Goal: Task Accomplishment & Management: Manage account settings

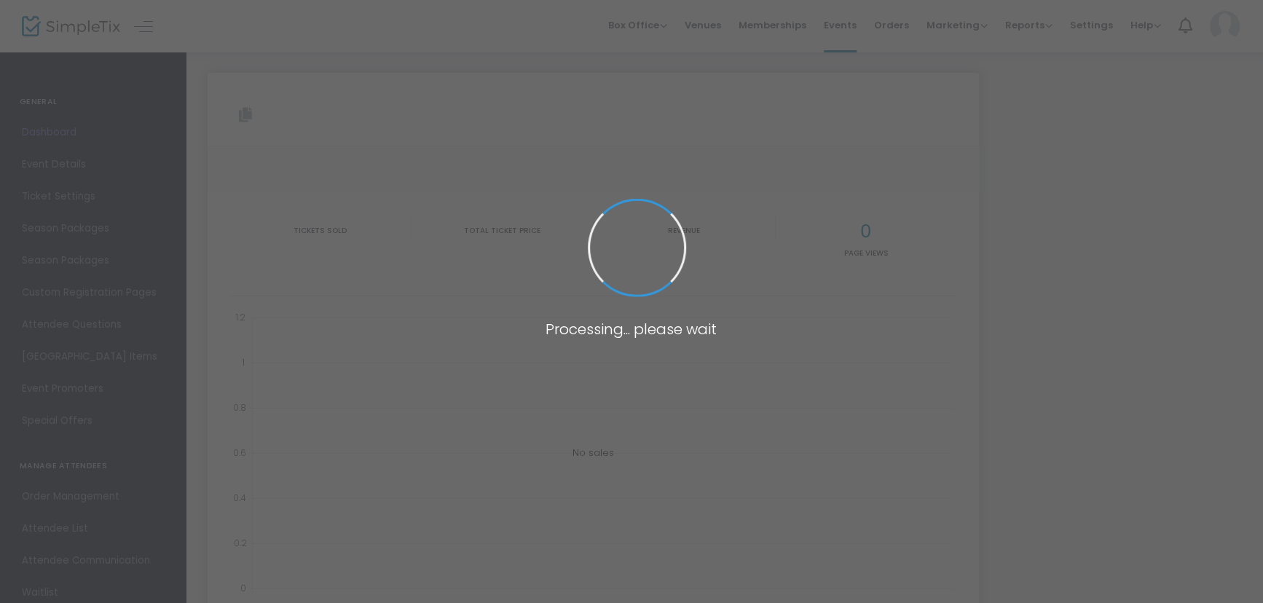
type input "https://www.simpletix.com/e/csc-test-event-tickets-237637"
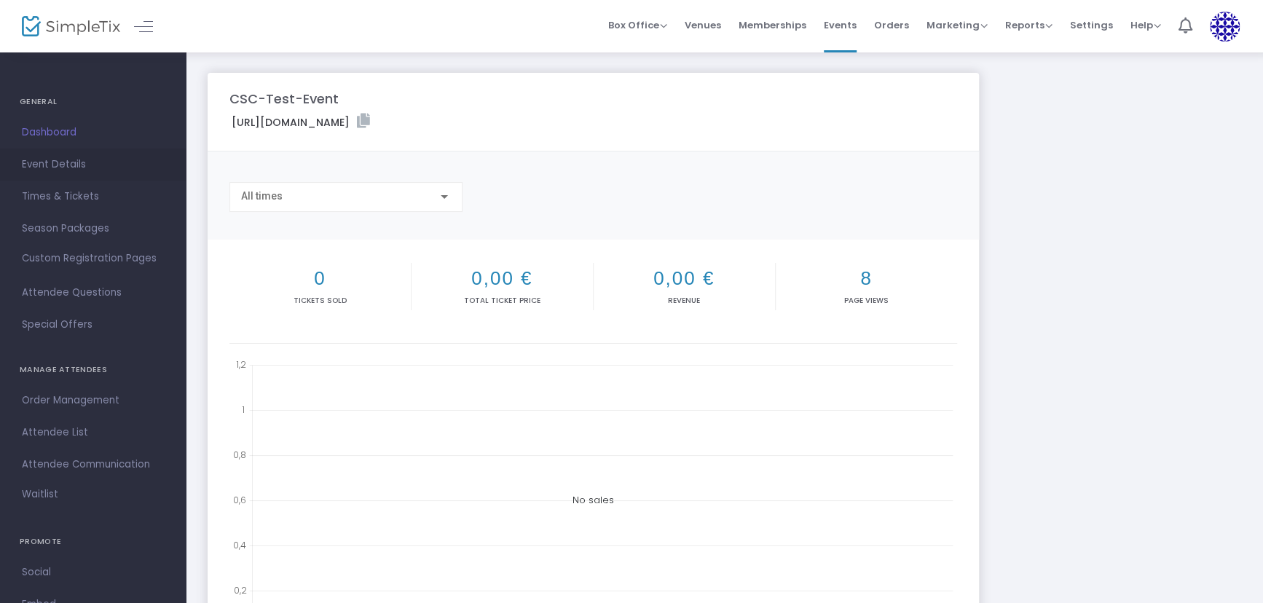
click at [67, 168] on span "Event Details" at bounding box center [93, 164] width 142 height 19
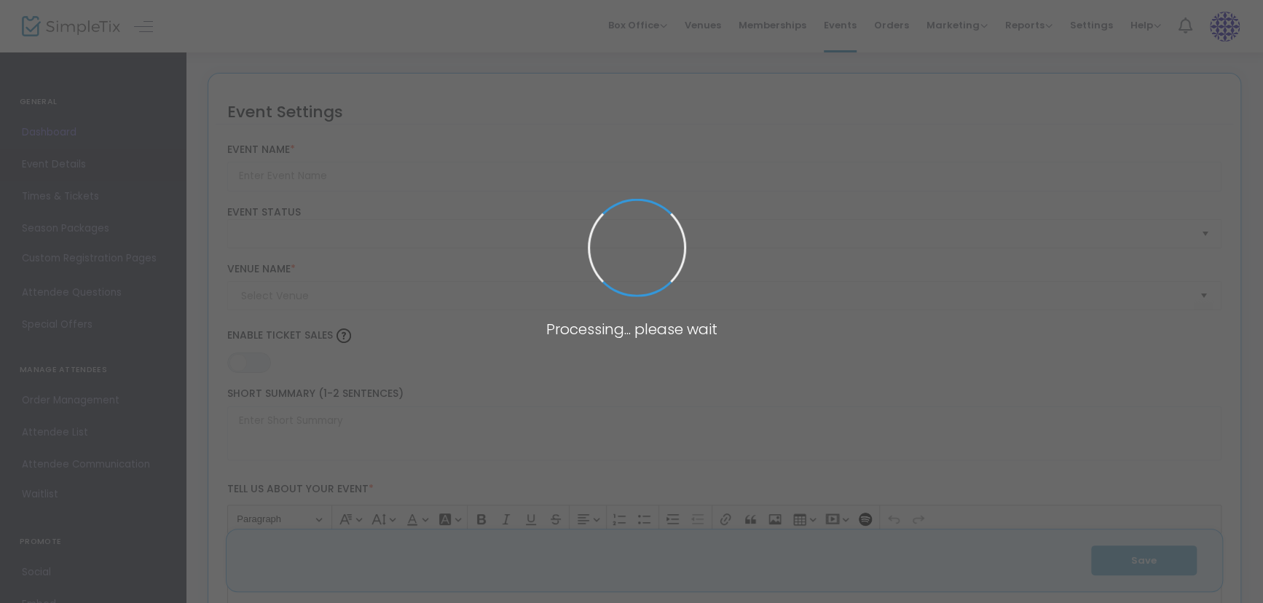
type input "CSC-Test-Event"
type textarea "Test-Event für CSC"
type input "19,000 %"
type input "Register Now"
type input "Halle (Saale)"
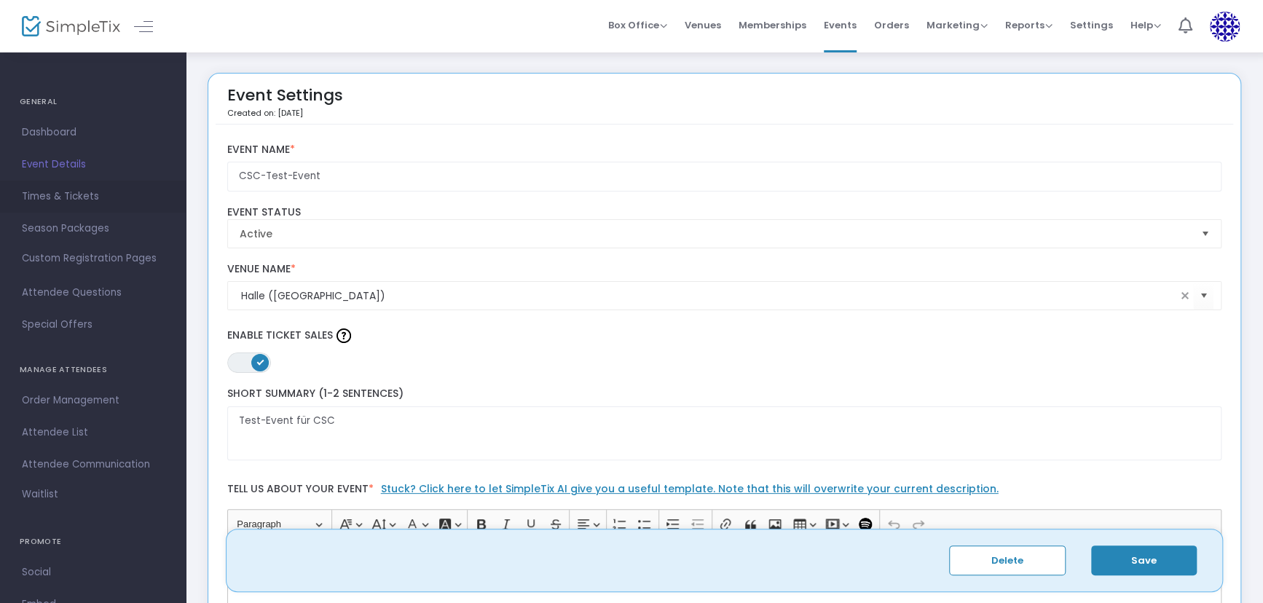
click at [62, 190] on span "Times & Tickets" at bounding box center [93, 196] width 142 height 19
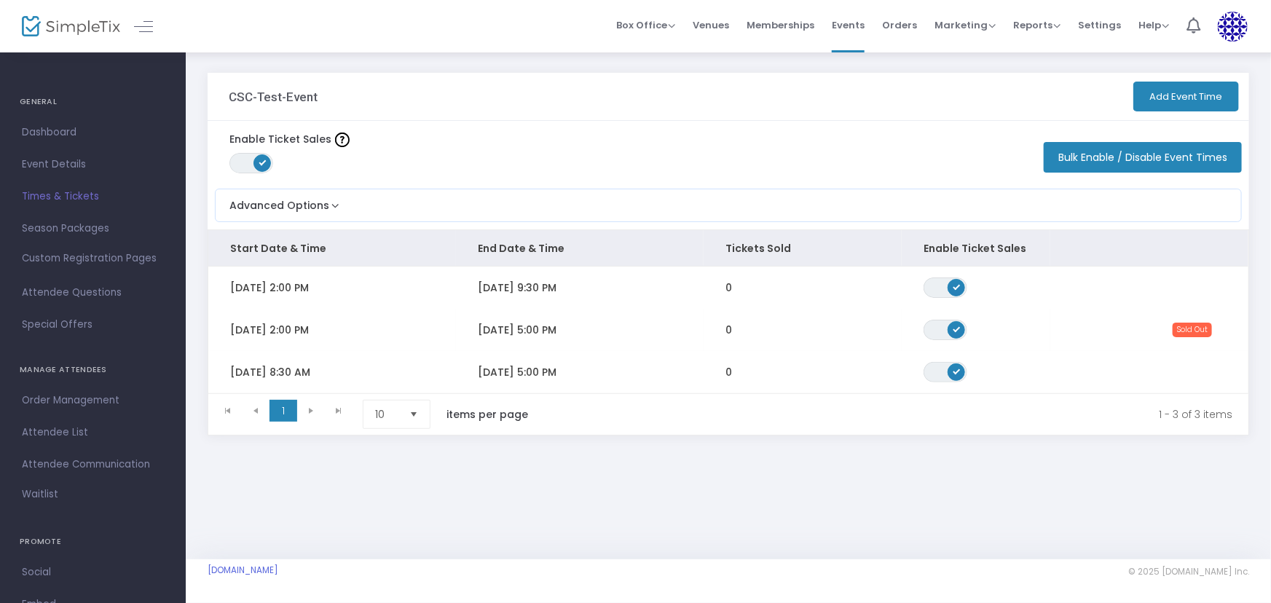
click at [1223, 326] on td "Sold Out" at bounding box center [1149, 330] width 198 height 42
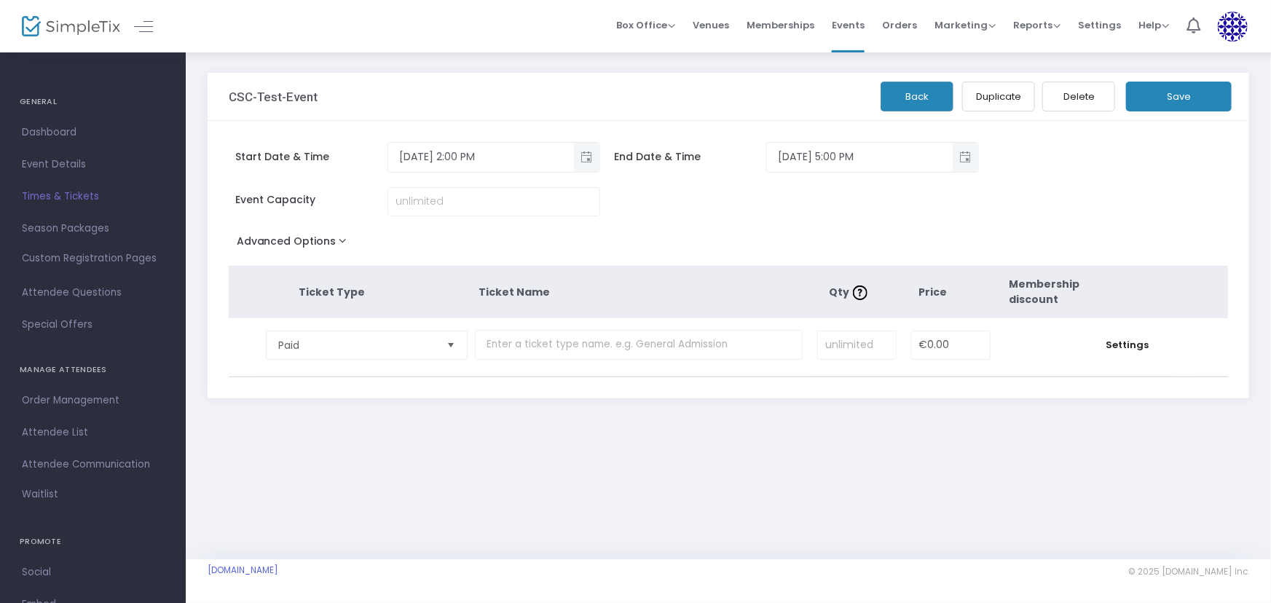
click at [453, 338] on span "Select" at bounding box center [451, 346] width 24 height 24
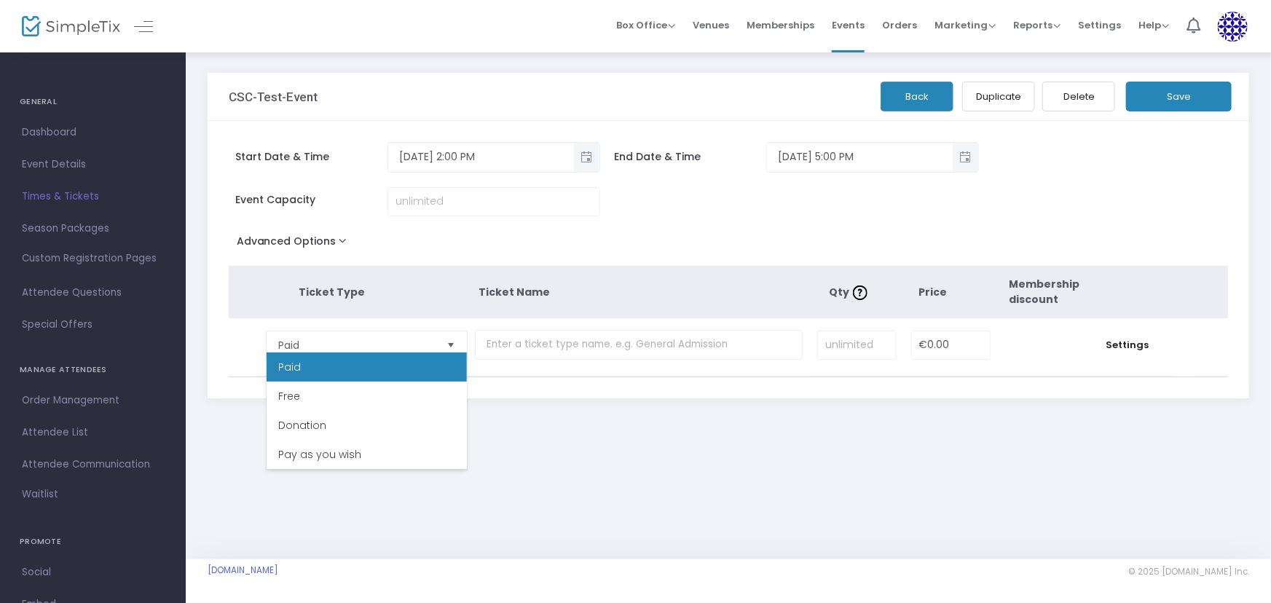
click at [617, 403] on div "CSC-Test-Event Back Duplicate Delete Save Start Date & Time 5/5/2026 2:00 PM En…" at bounding box center [728, 246] width 1056 height 347
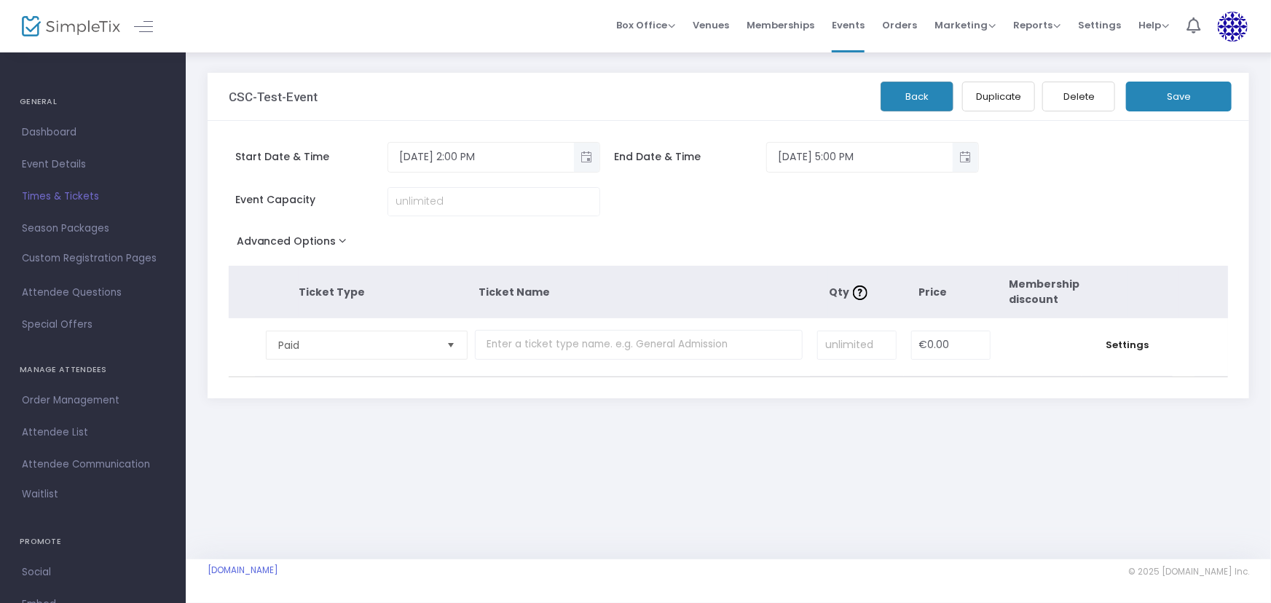
click at [350, 243] on button "Advanced Options" at bounding box center [295, 244] width 132 height 26
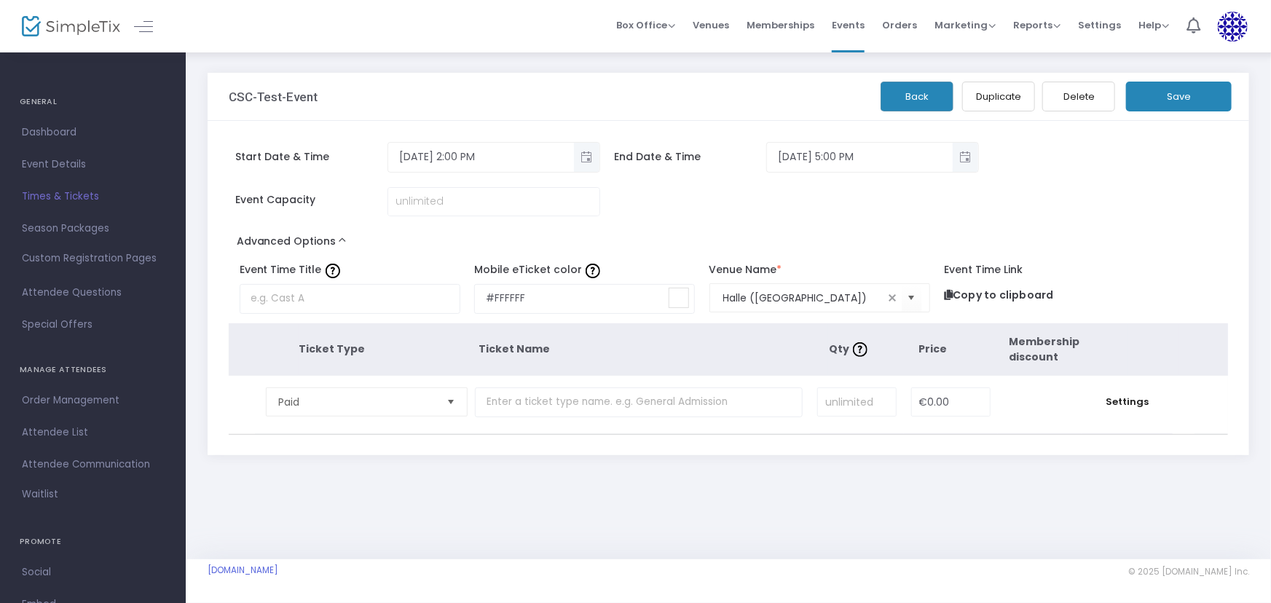
click at [1167, 100] on button "Save" at bounding box center [1179, 97] width 106 height 30
click at [889, 87] on button "Back" at bounding box center [916, 97] width 73 height 30
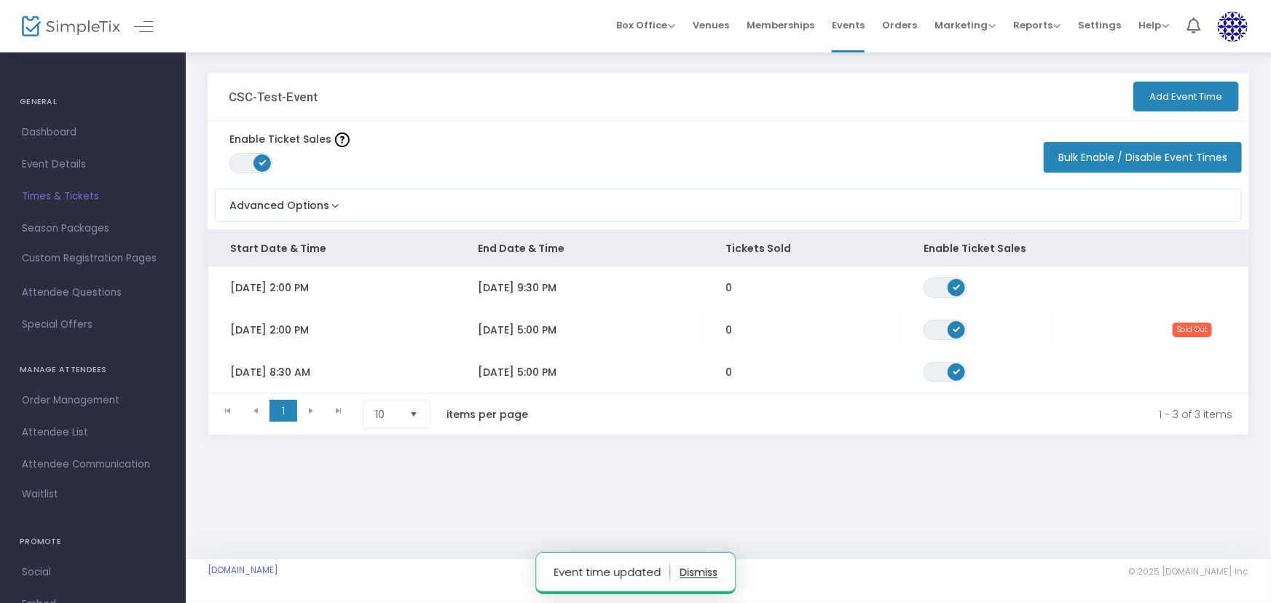
click at [961, 331] on span "Data table" at bounding box center [955, 329] width 17 height 17
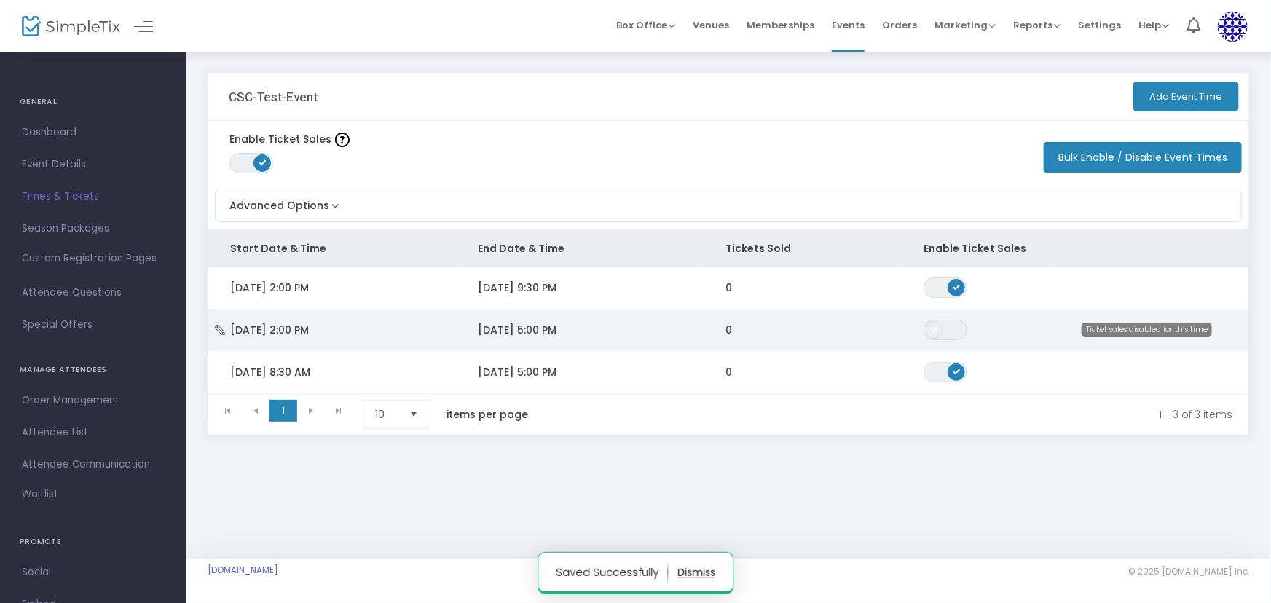
click at [942, 331] on span "Data table" at bounding box center [934, 329] width 17 height 17
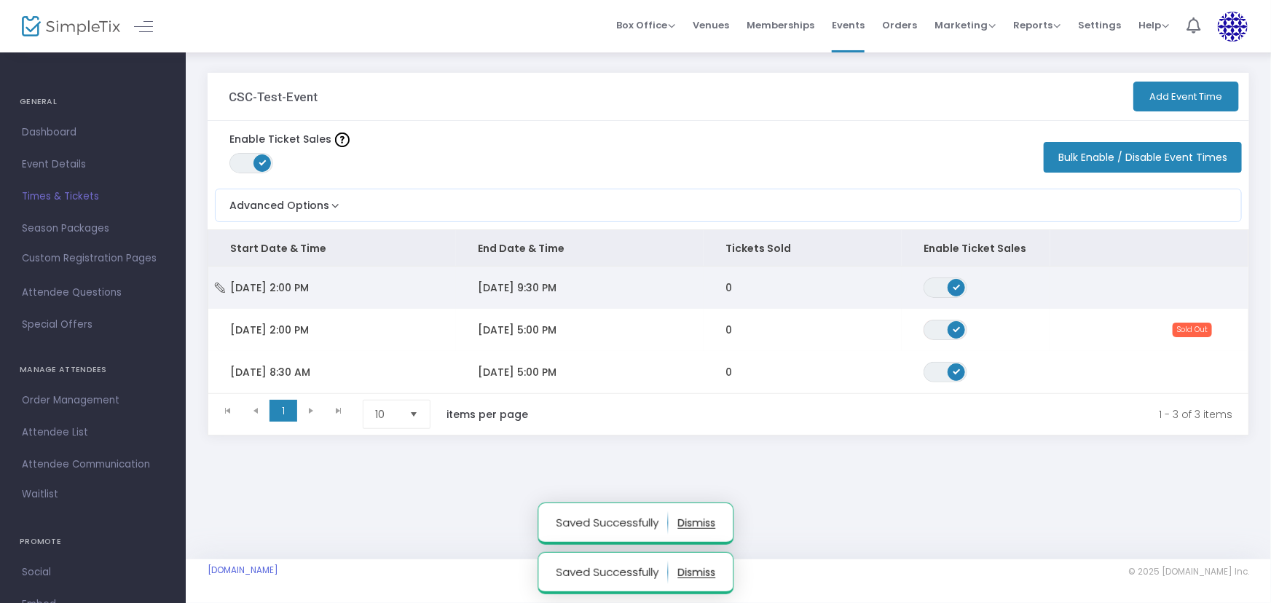
click at [1024, 290] on td "ON OFF" at bounding box center [976, 288] width 149 height 42
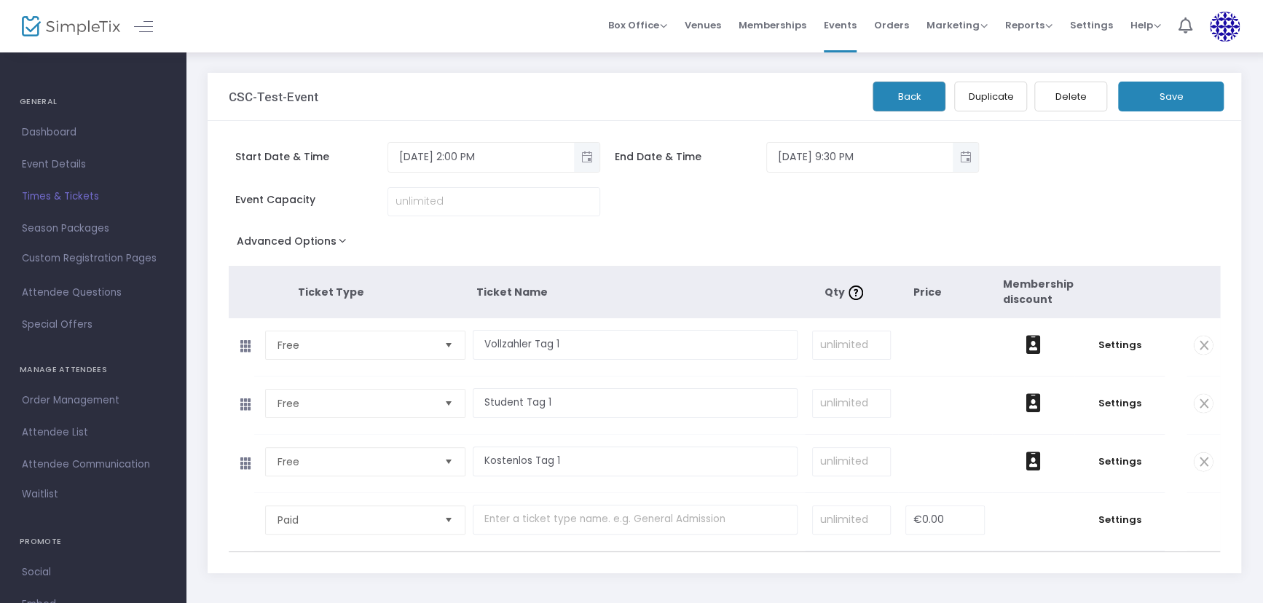
click at [939, 91] on button "Back" at bounding box center [908, 97] width 73 height 30
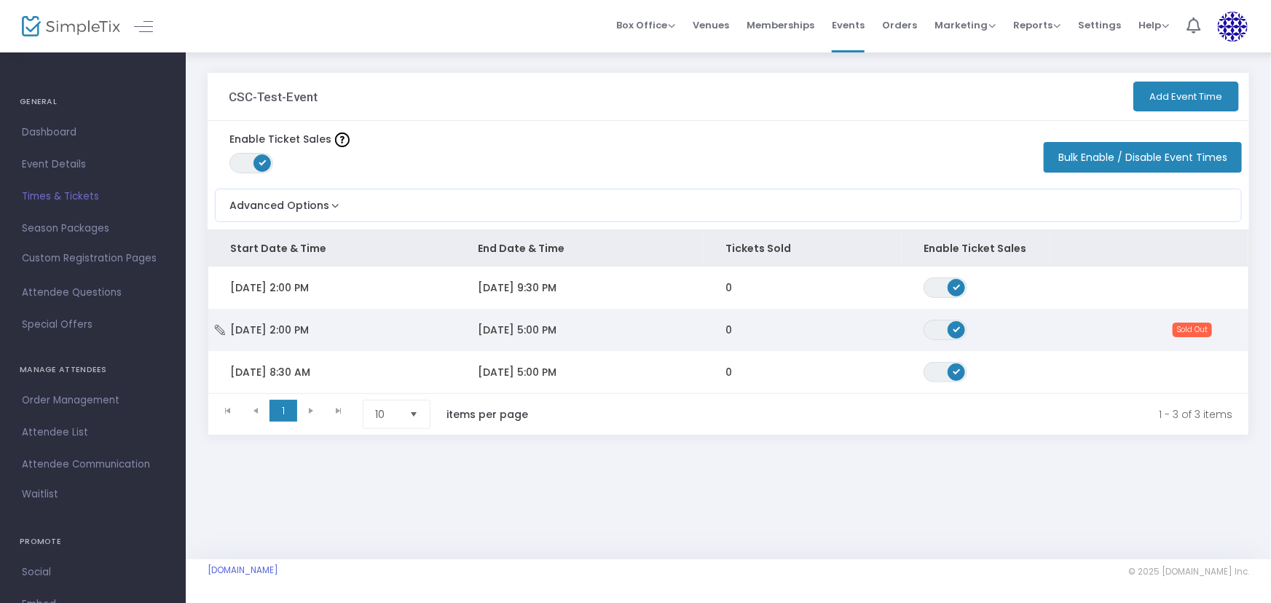
click at [1021, 333] on td "ON OFF" at bounding box center [976, 330] width 149 height 42
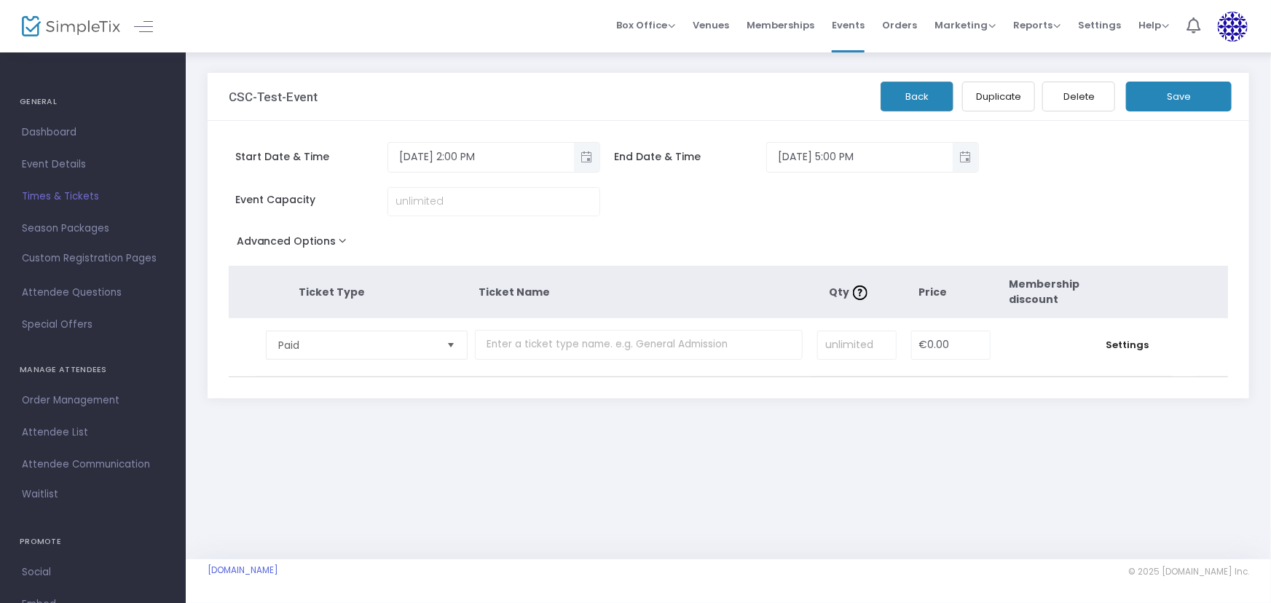
click at [329, 241] on button "Advanced Options" at bounding box center [295, 244] width 132 height 26
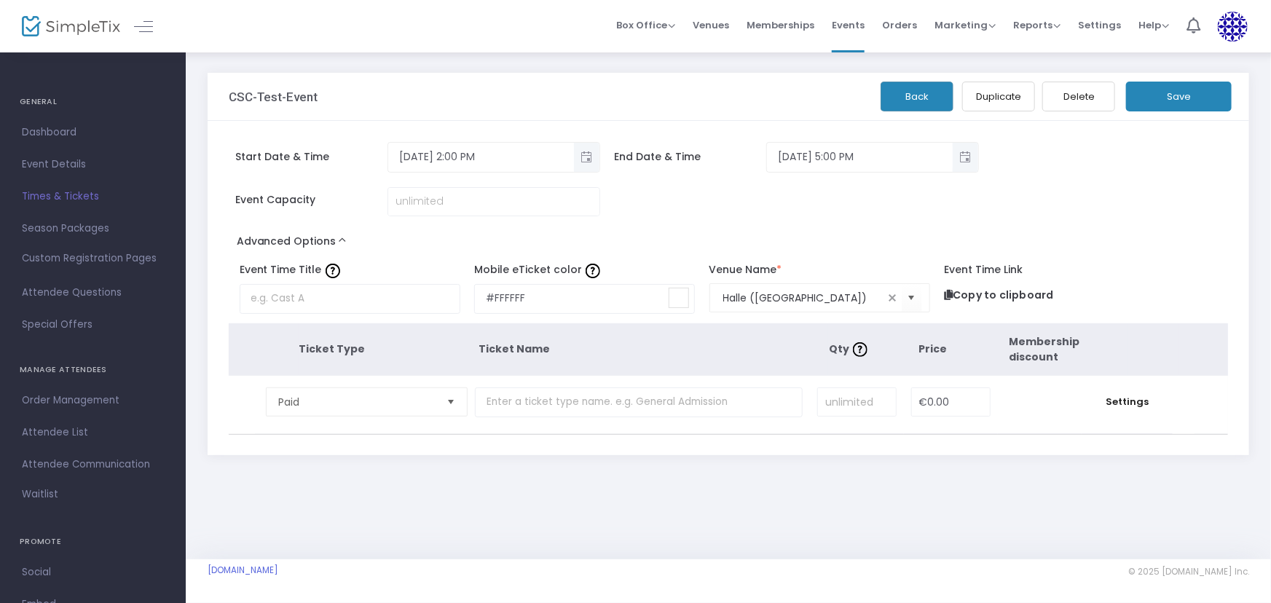
click at [331, 240] on button "Advanced Options" at bounding box center [295, 244] width 132 height 26
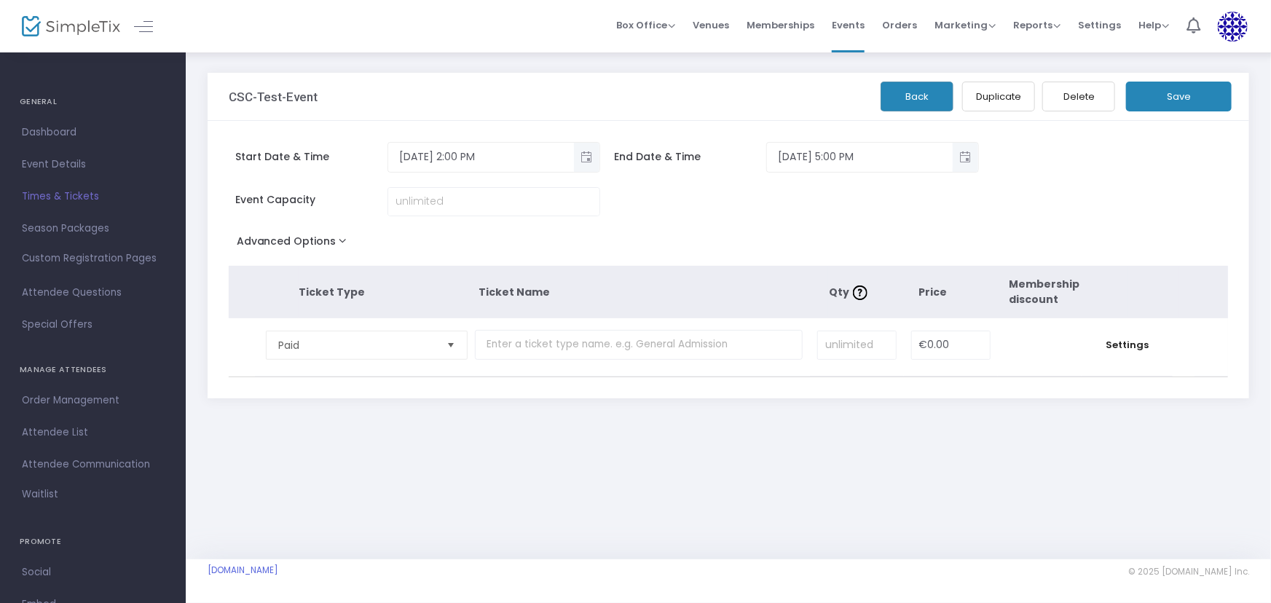
click at [343, 232] on button "Advanced Options" at bounding box center [295, 244] width 132 height 26
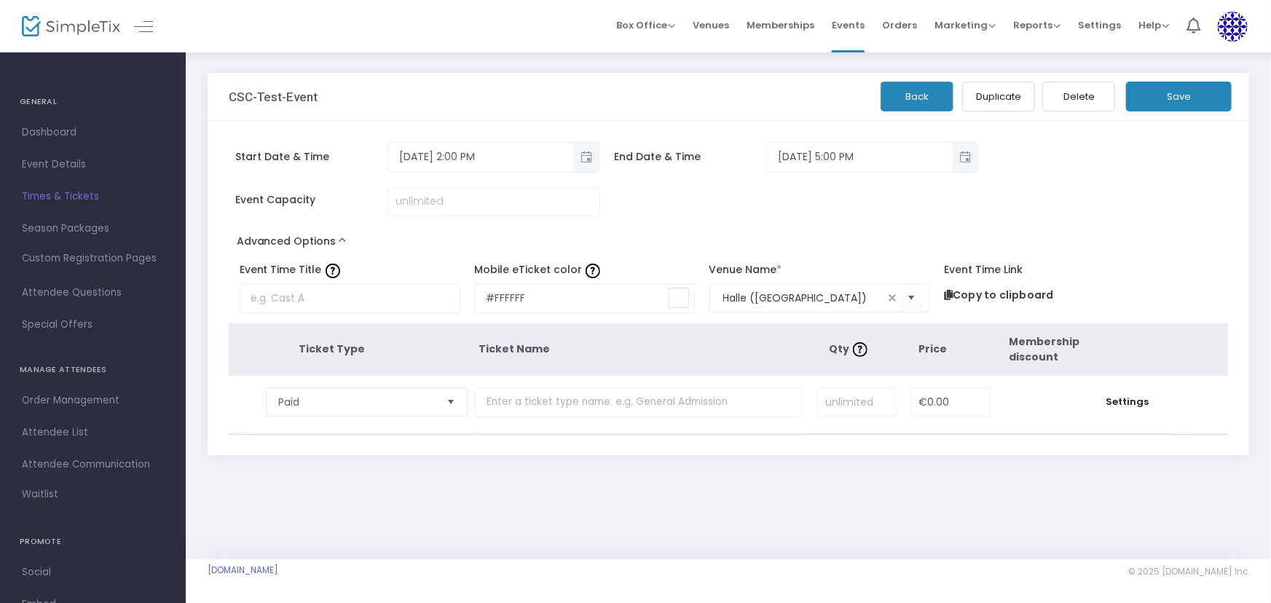
click at [344, 237] on button "Advanced Options" at bounding box center [295, 244] width 132 height 26
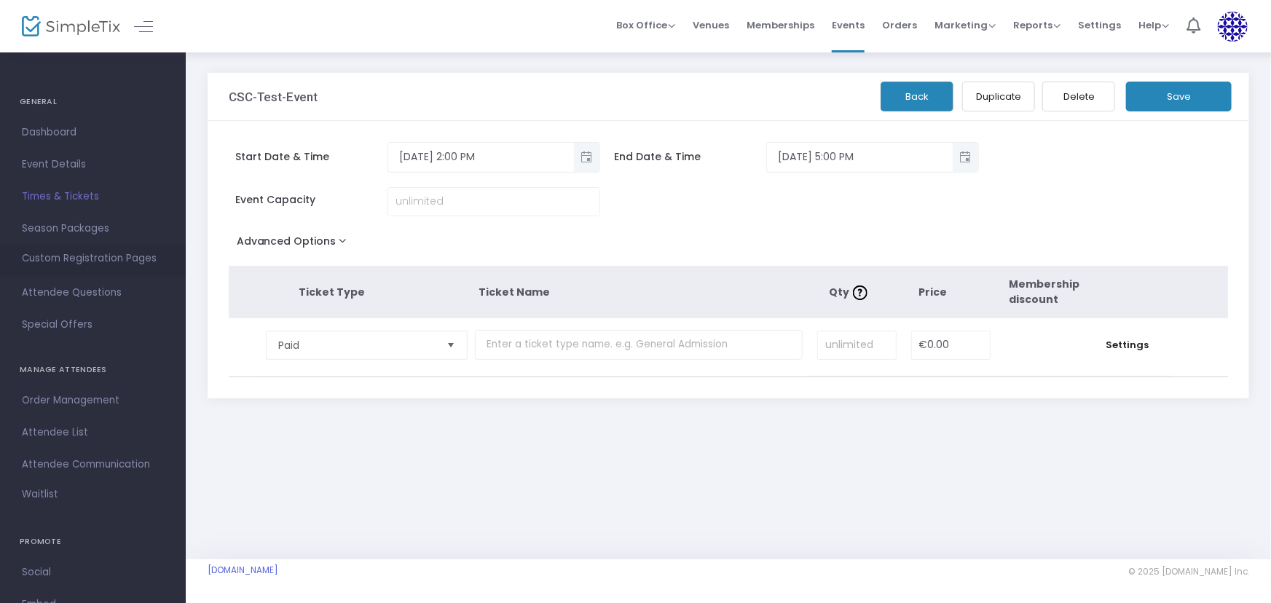
click at [50, 256] on span "Custom Registration Pages" at bounding box center [89, 258] width 135 height 15
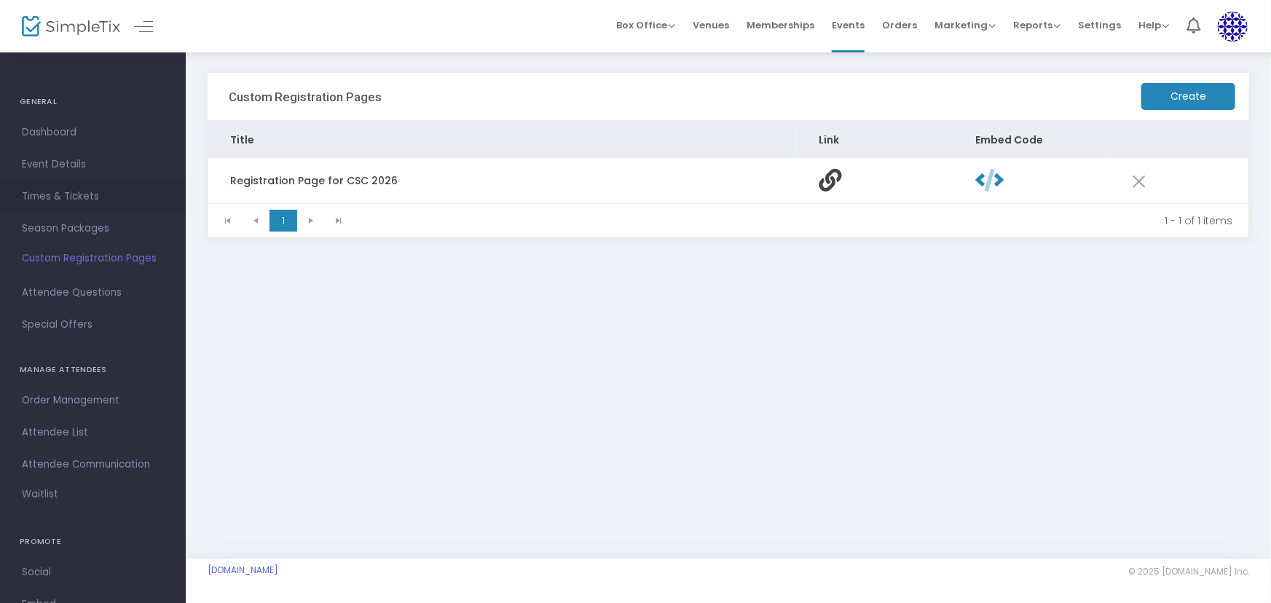
click at [60, 196] on span "Times & Tickets" at bounding box center [93, 196] width 142 height 19
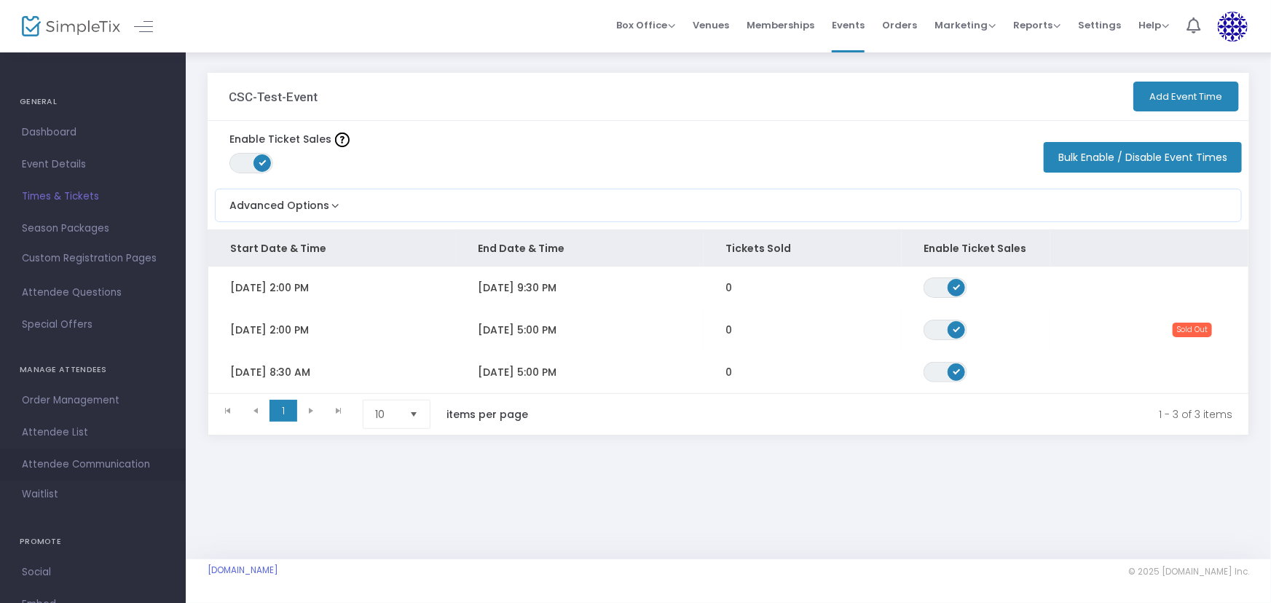
click at [64, 461] on span "Attendee Communication" at bounding box center [93, 464] width 142 height 19
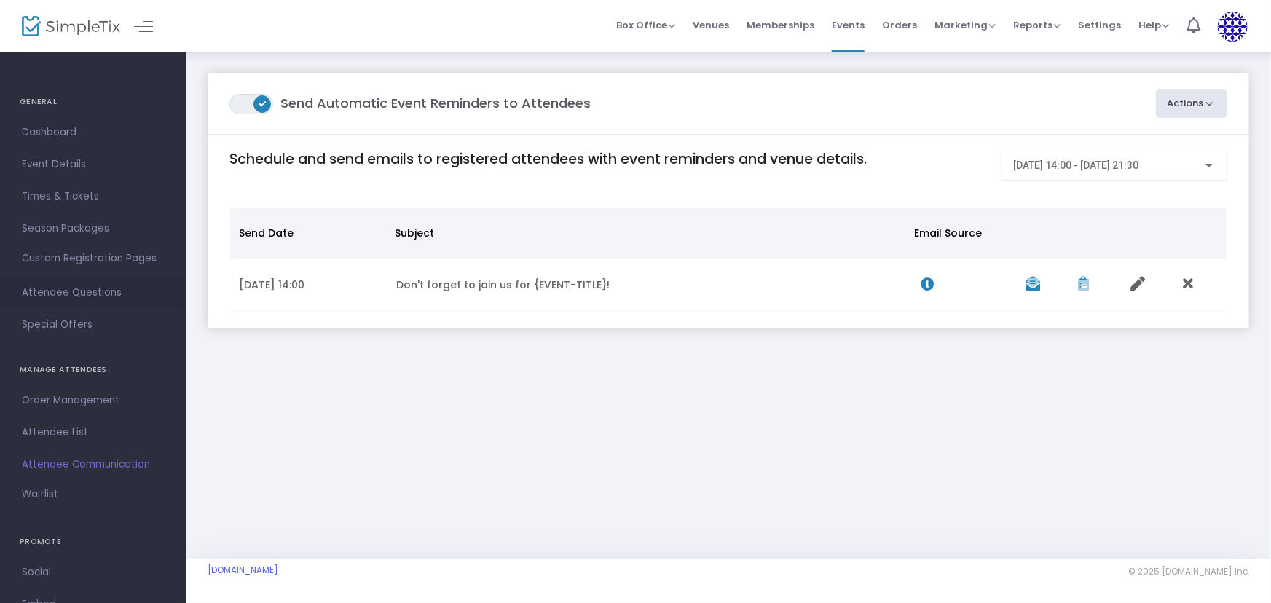
click at [58, 298] on span "Attendee Questions" at bounding box center [93, 292] width 142 height 19
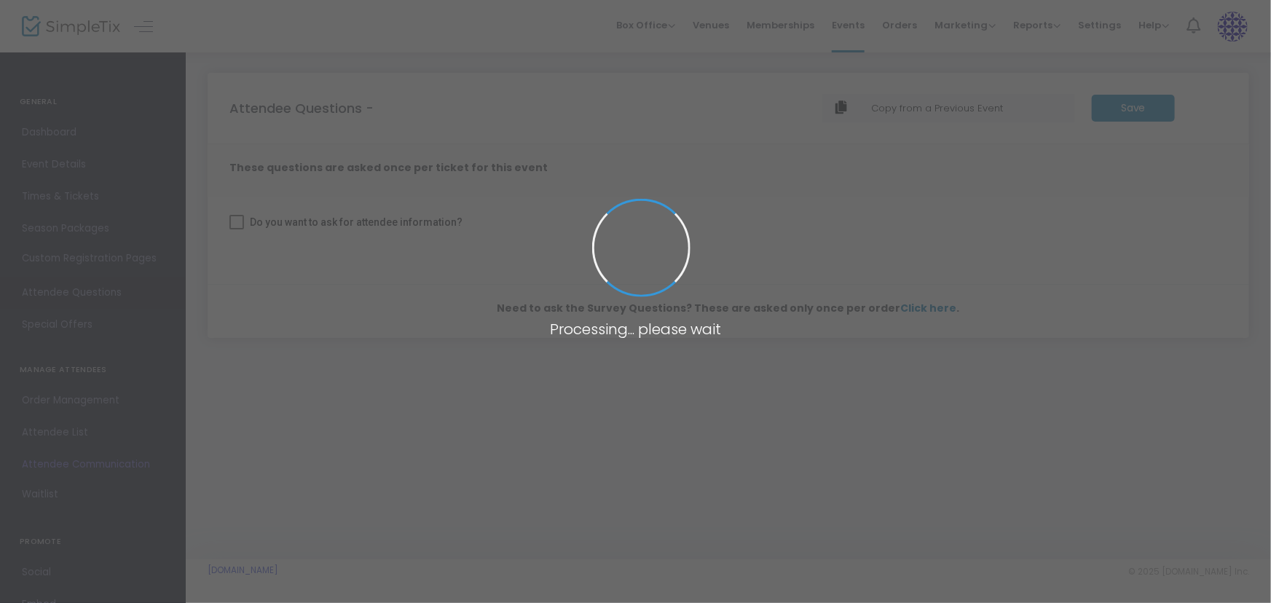
checkbox input "true"
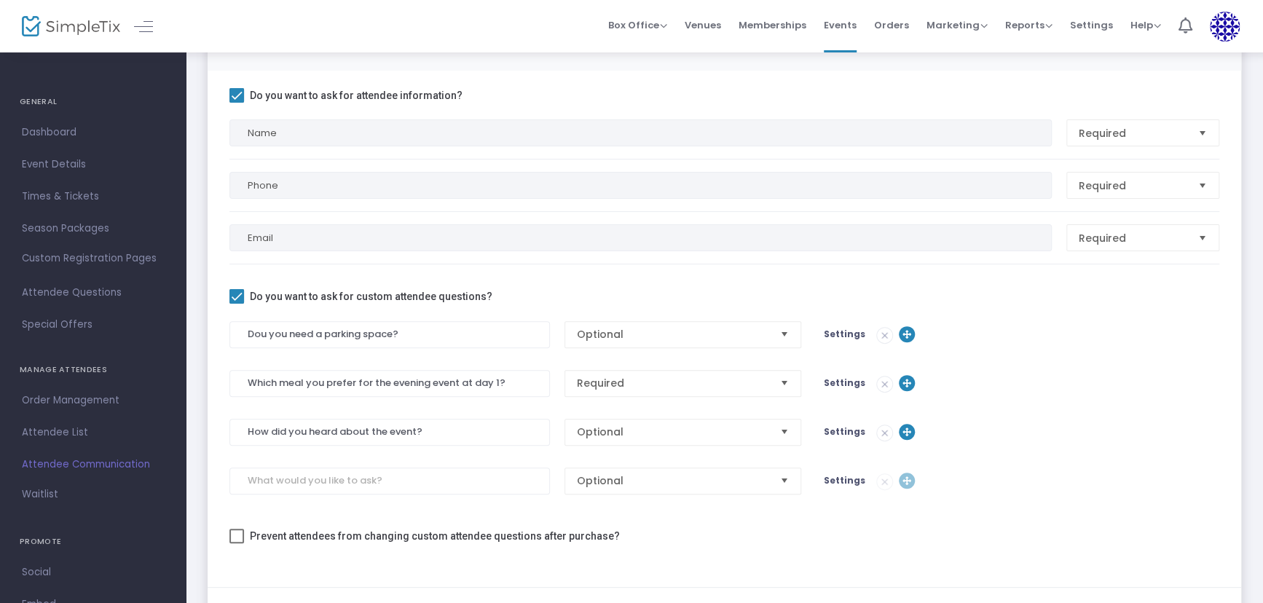
scroll to position [31, 0]
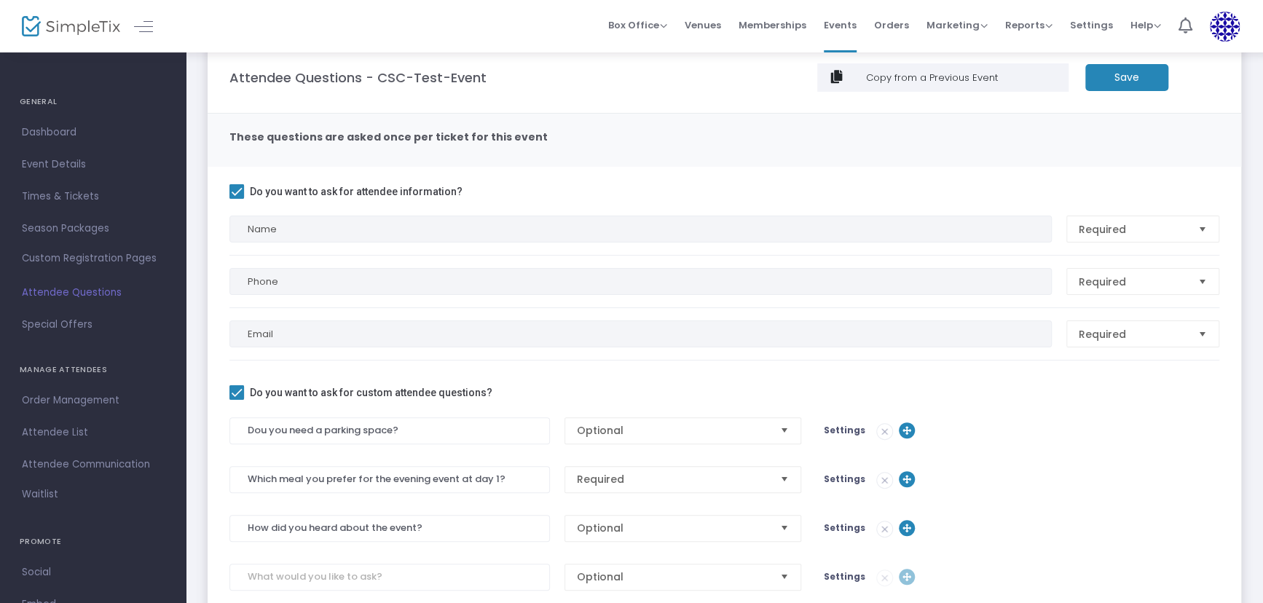
click at [838, 430] on span "Settings" at bounding box center [845, 430] width 42 height 12
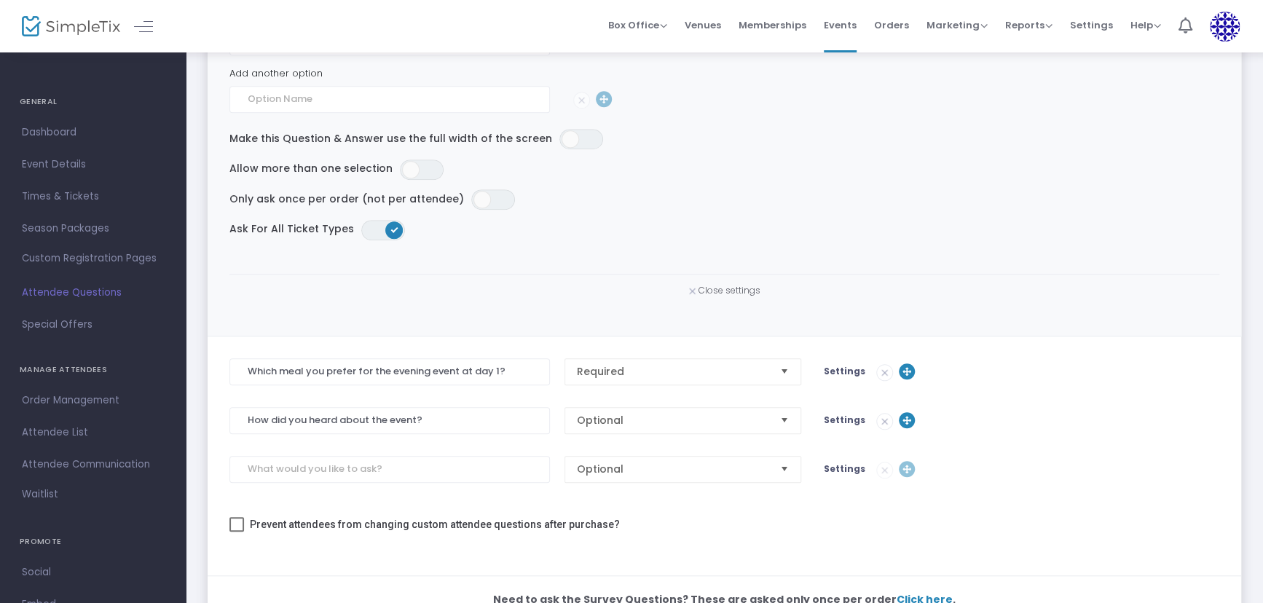
scroll to position [626, 0]
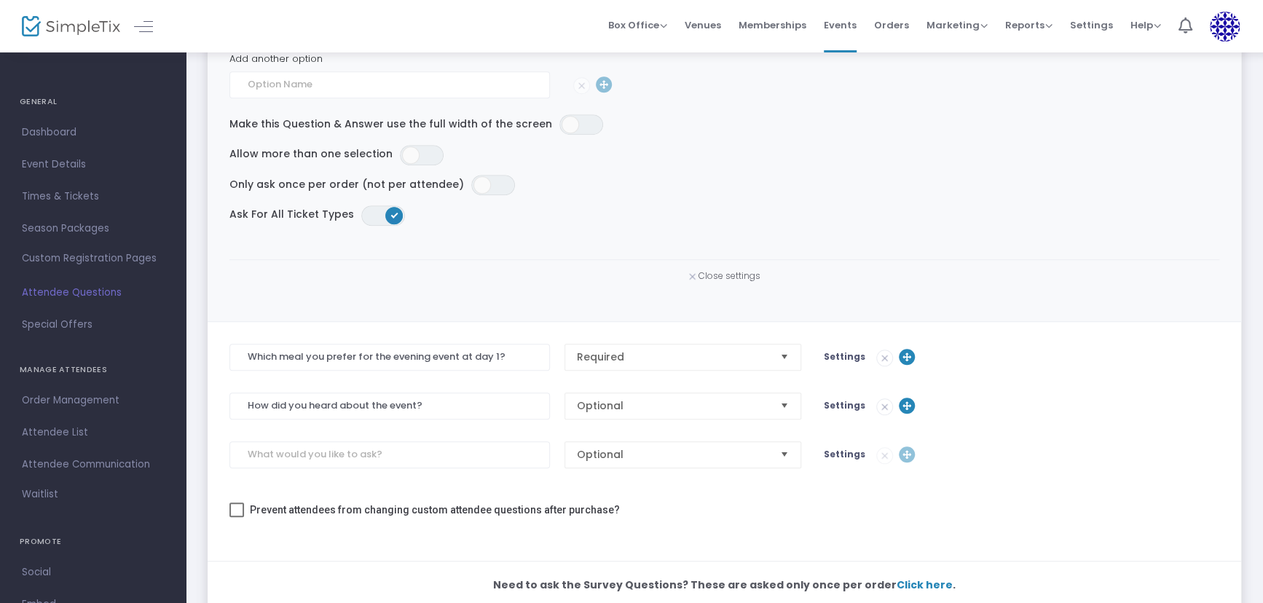
click at [840, 356] on span "Settings" at bounding box center [845, 356] width 42 height 12
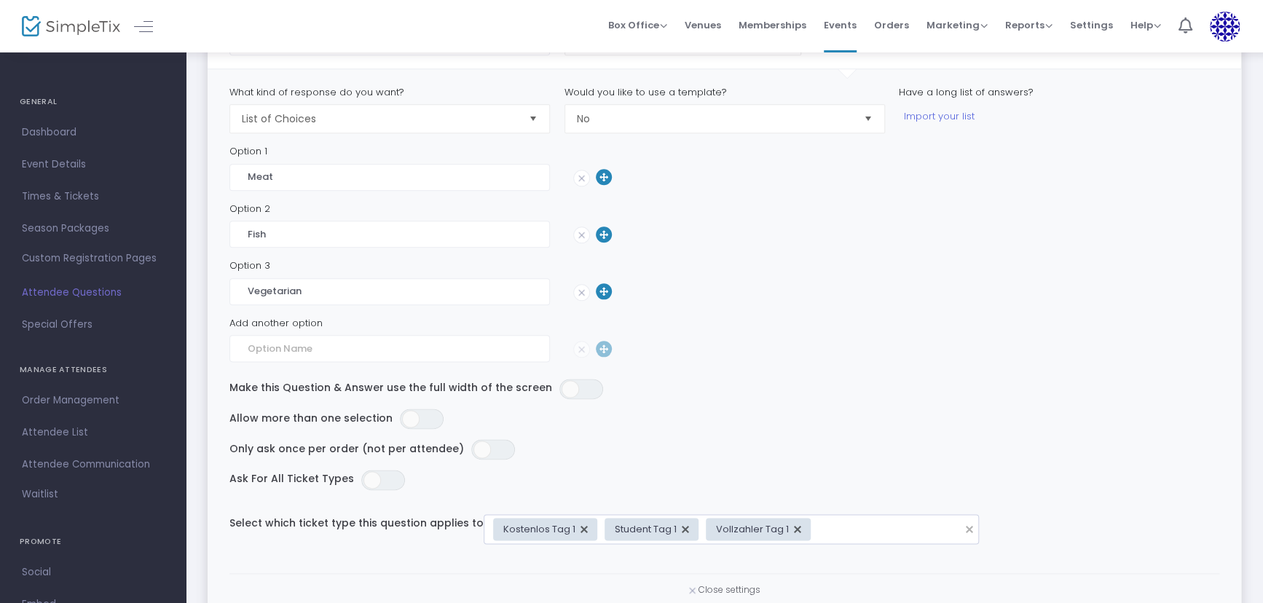
scroll to position [1024, 0]
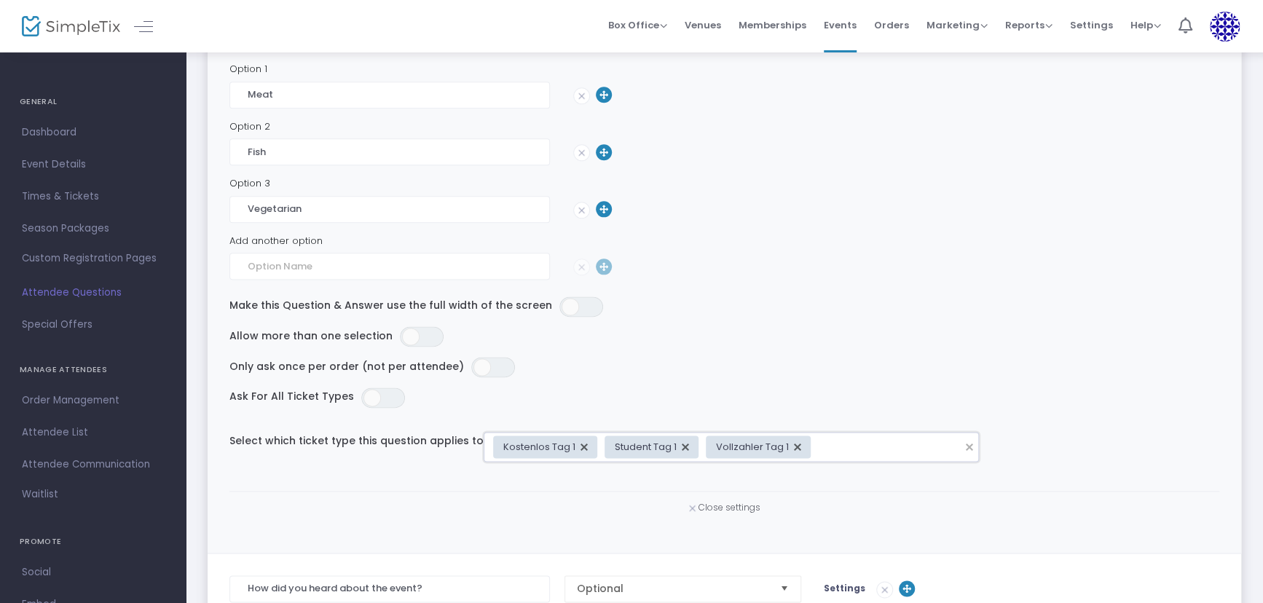
click at [910, 444] on input at bounding box center [887, 446] width 133 height 15
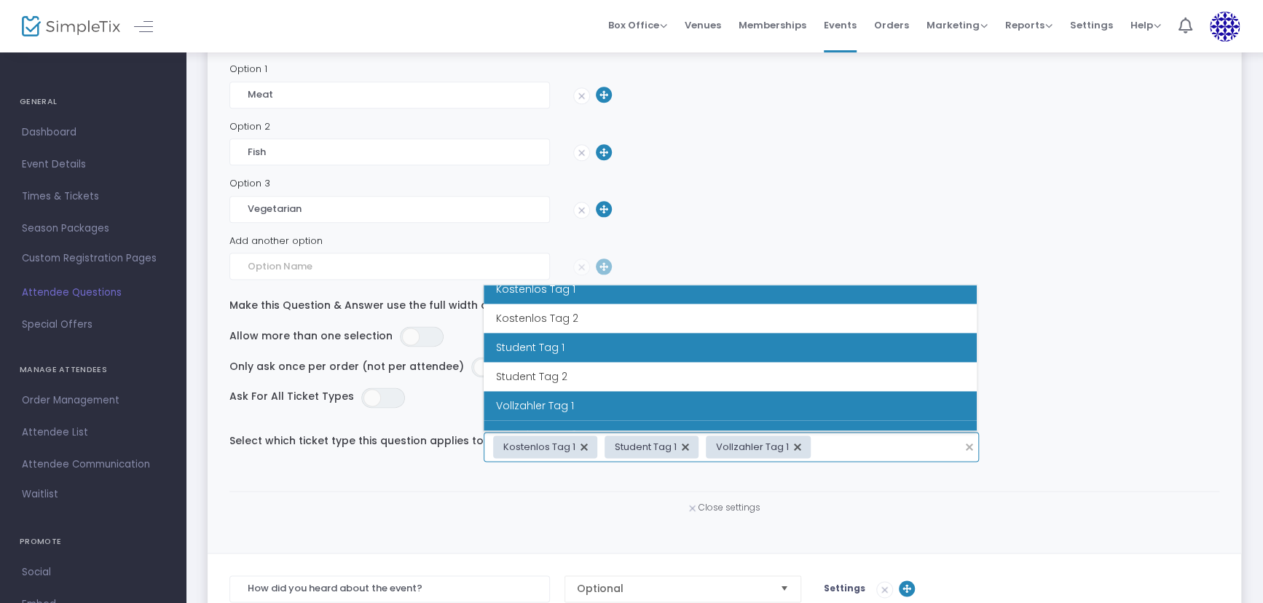
scroll to position [0, 0]
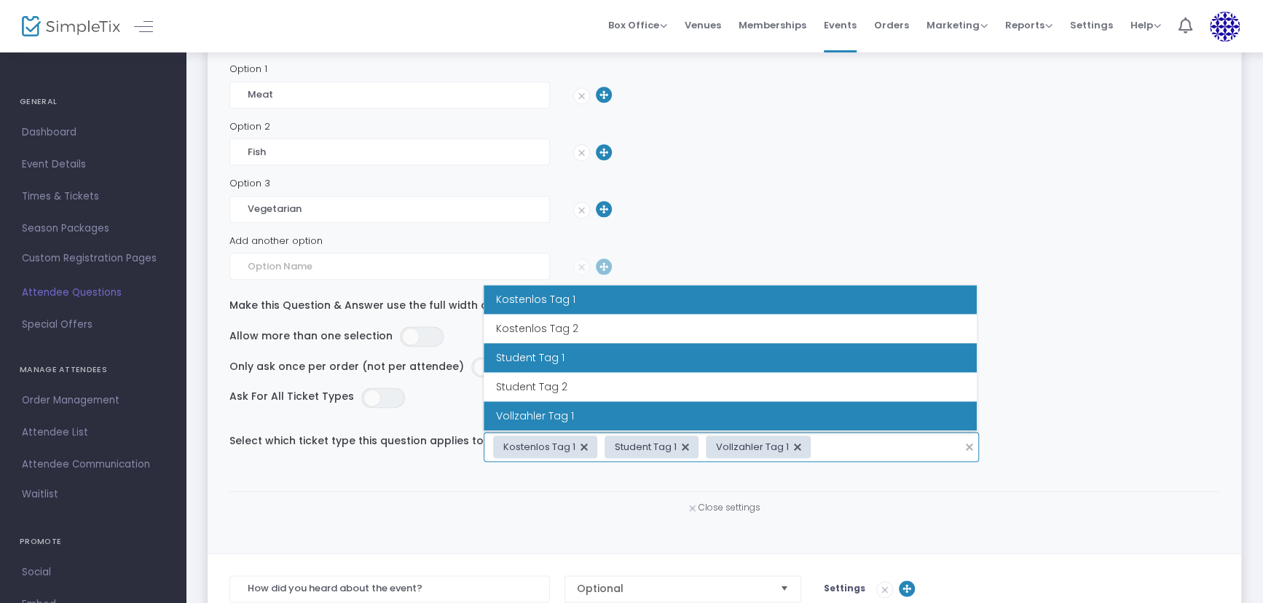
click at [1094, 336] on div "Allow more than one selection ON OFF" at bounding box center [724, 336] width 1004 height 31
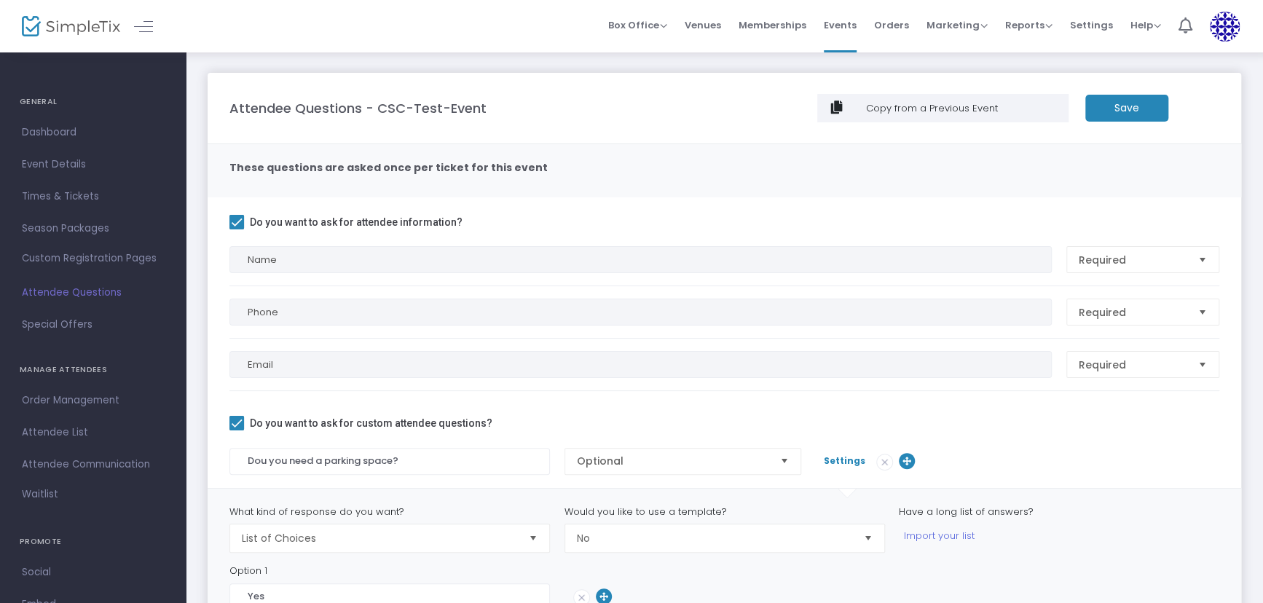
click at [68, 293] on span "Attendee Questions" at bounding box center [93, 292] width 142 height 19
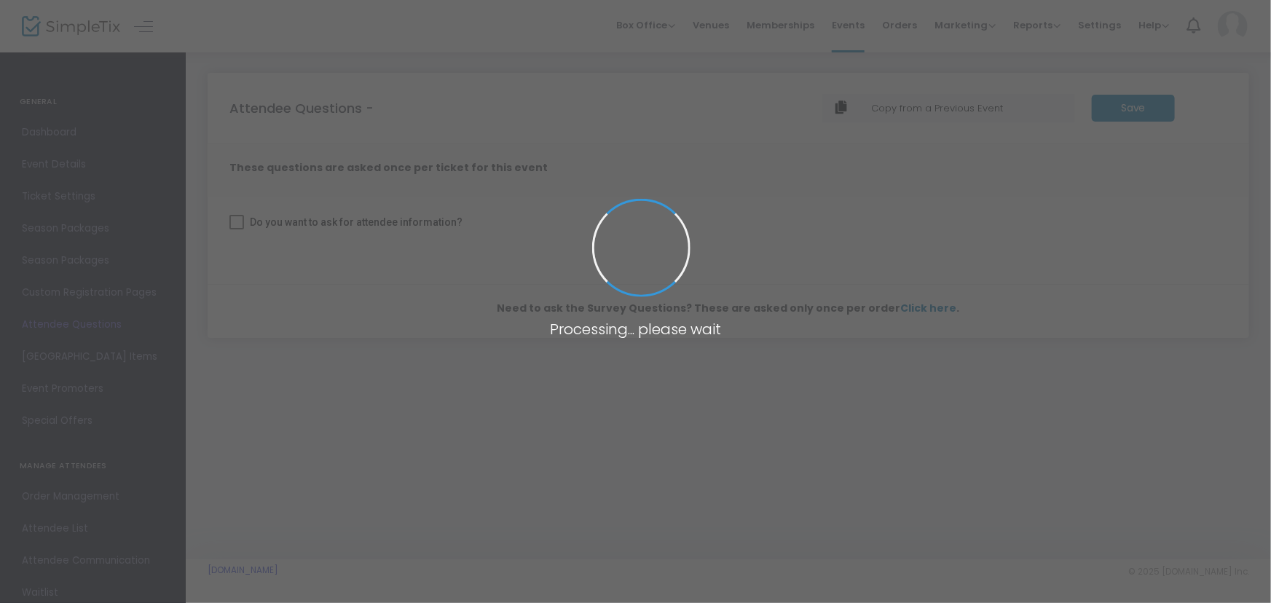
checkbox input "true"
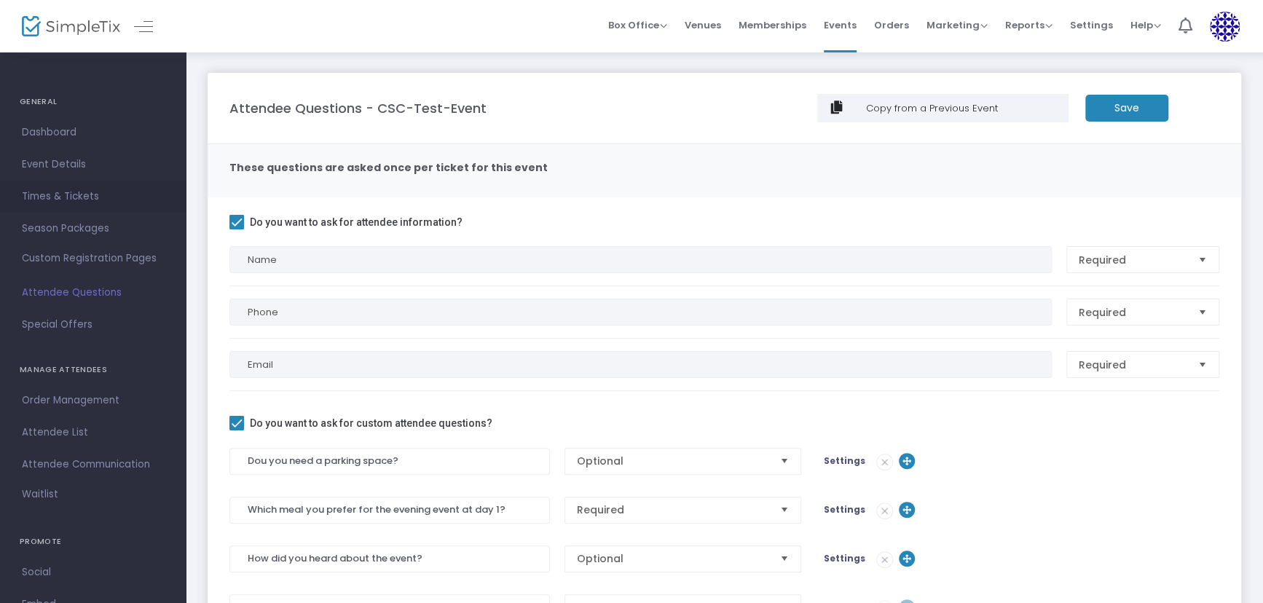
click at [58, 197] on span "Times & Tickets" at bounding box center [93, 196] width 142 height 19
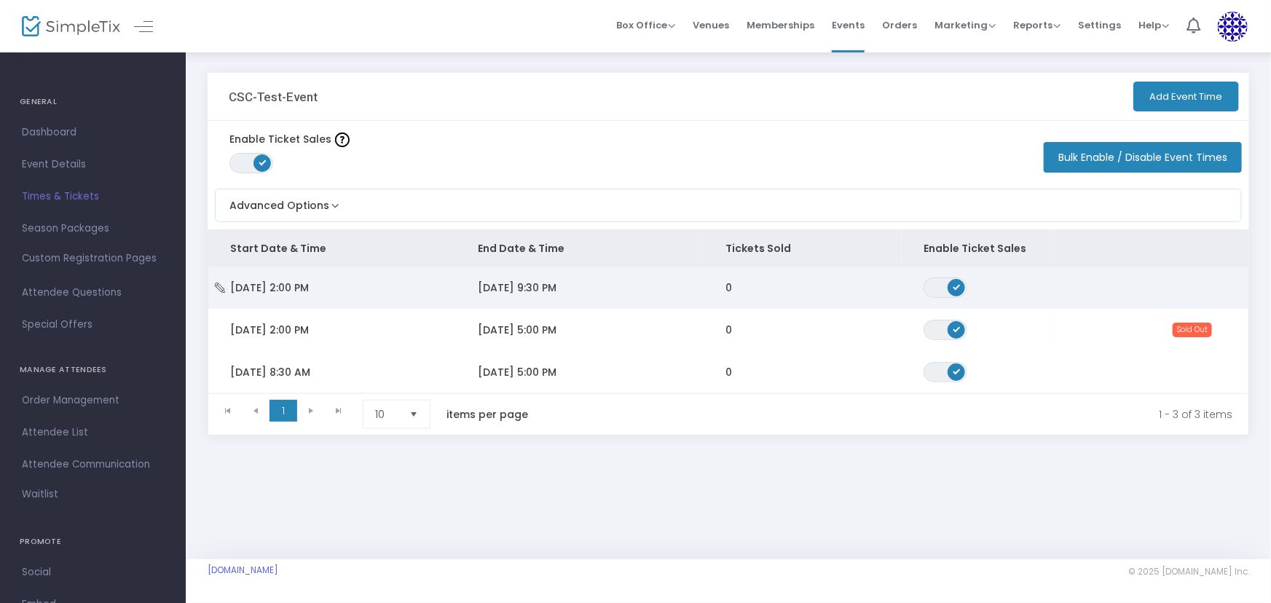
click at [286, 268] on td "Tue 5/5/2026 2:00 PM" at bounding box center [332, 288] width 248 height 42
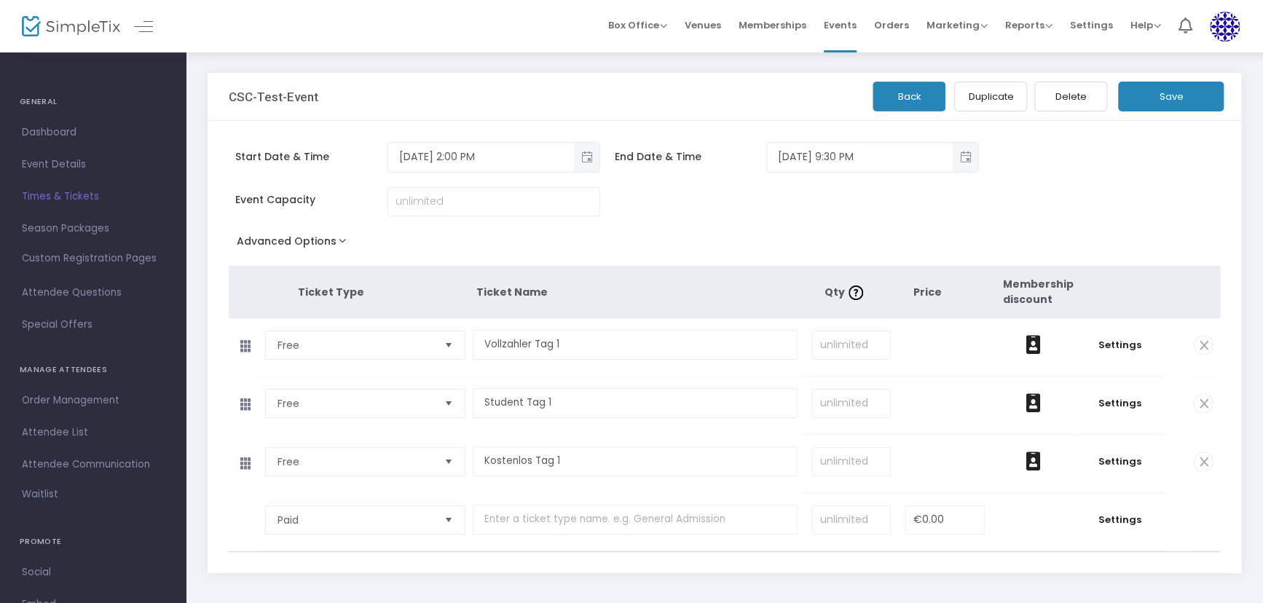
click at [65, 198] on span "Times & Tickets" at bounding box center [93, 196] width 142 height 19
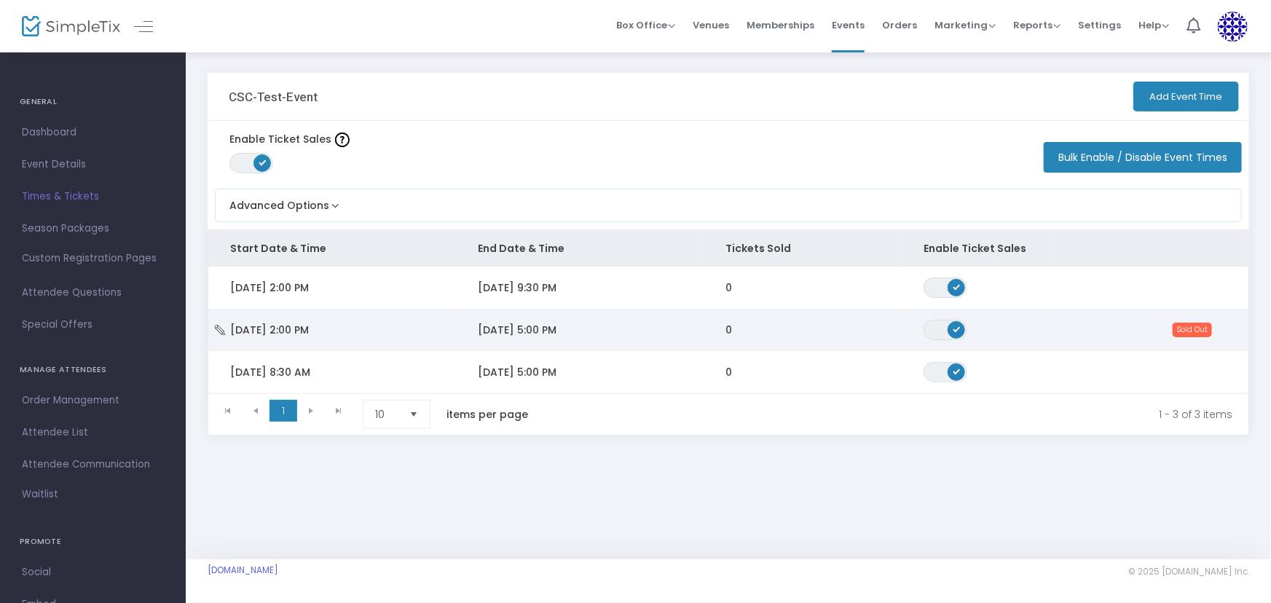
click at [310, 315] on td "Tue 5/5/2026 2:00 PM" at bounding box center [332, 330] width 248 height 42
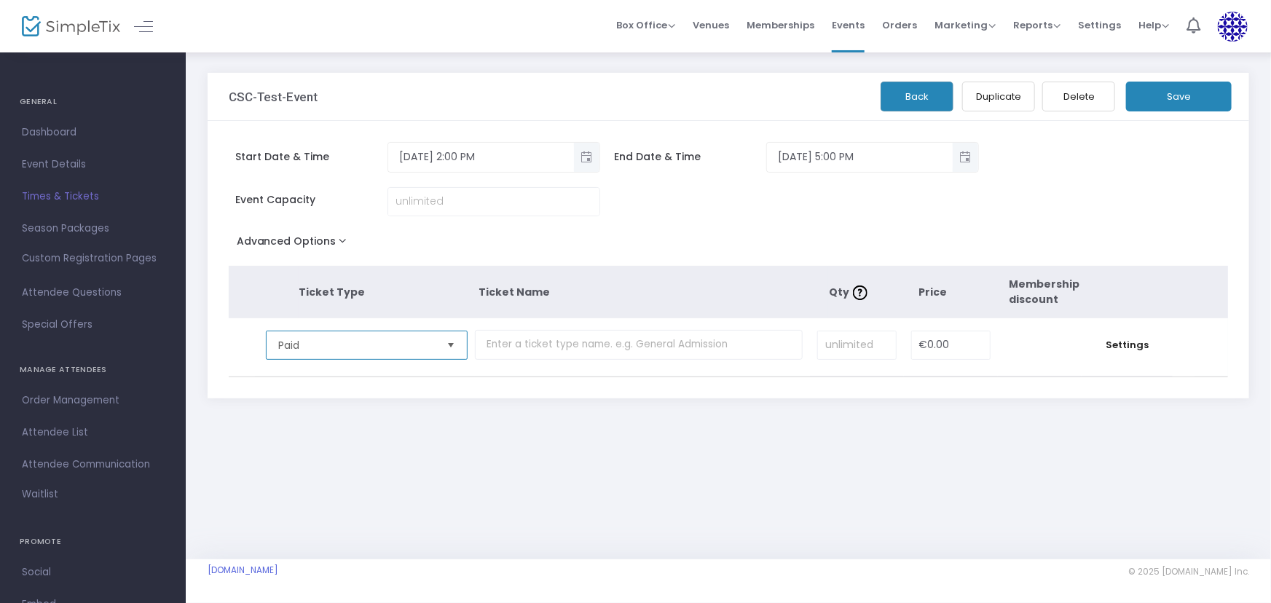
click at [416, 338] on span "Paid" at bounding box center [356, 345] width 157 height 15
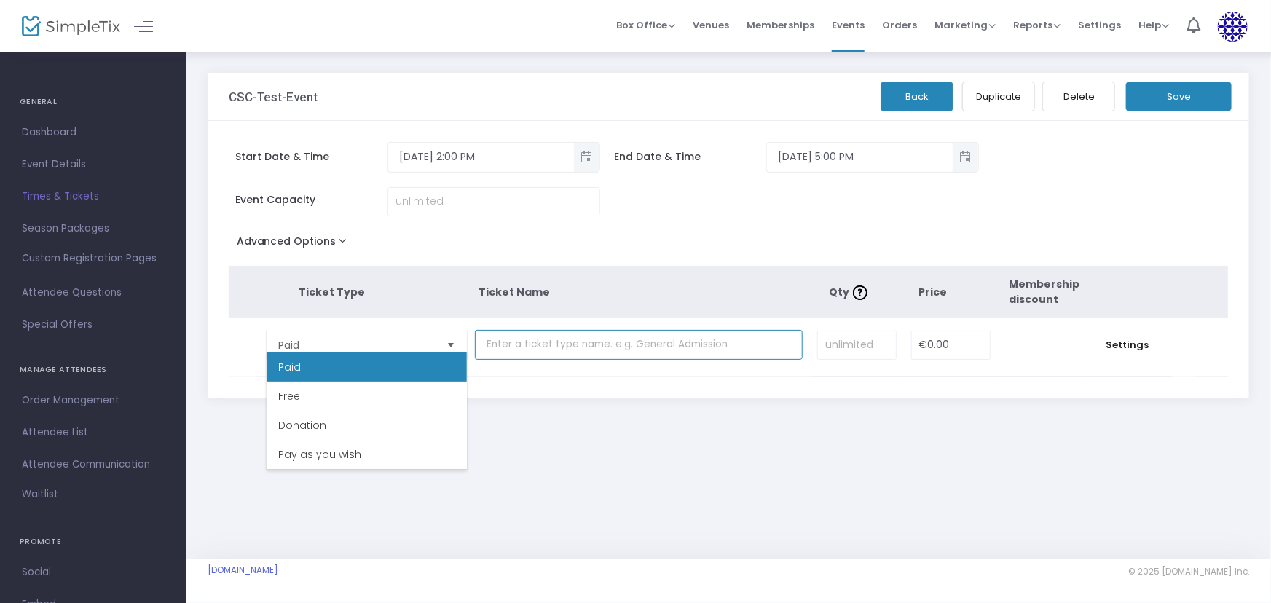
click at [550, 330] on input "text" at bounding box center [639, 345] width 328 height 30
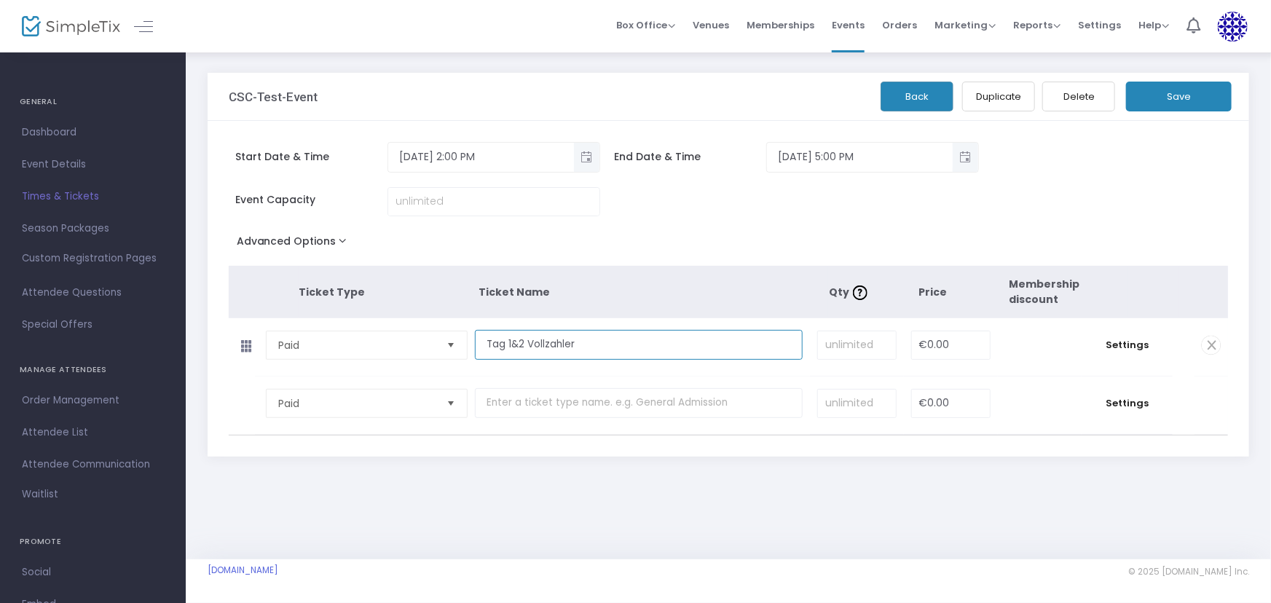
type input "Tag 1&2 Vollzahler"
click at [677, 489] on div "CSC-Test-Event Back Duplicate Delete Save Start Date & Time 5/5/2026 2:00 PM En…" at bounding box center [728, 290] width 1085 height 478
click at [519, 401] on input "text" at bounding box center [639, 403] width 328 height 30
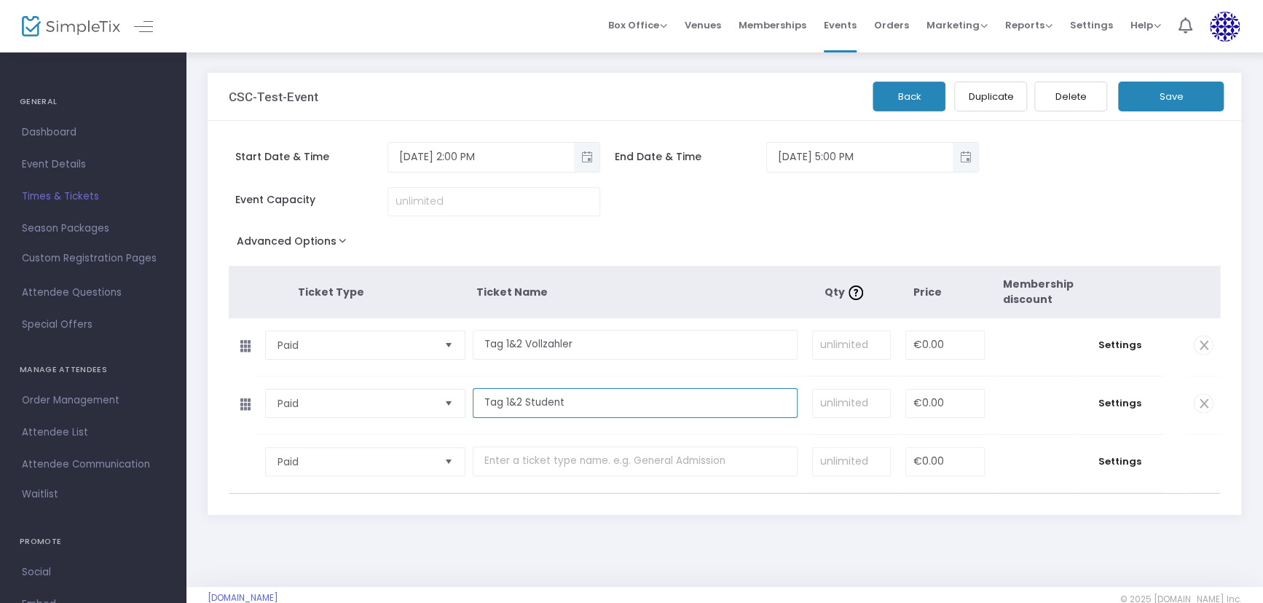
type input "Tag 1&2 Student"
click at [452, 494] on div "Start Date & Time 5/5/2026 2:00 PM End Date & Time 5/6/2026 5:00 PM Event Capac…" at bounding box center [724, 318] width 1033 height 394
click at [1205, 90] on button "Save" at bounding box center [1171, 97] width 106 height 30
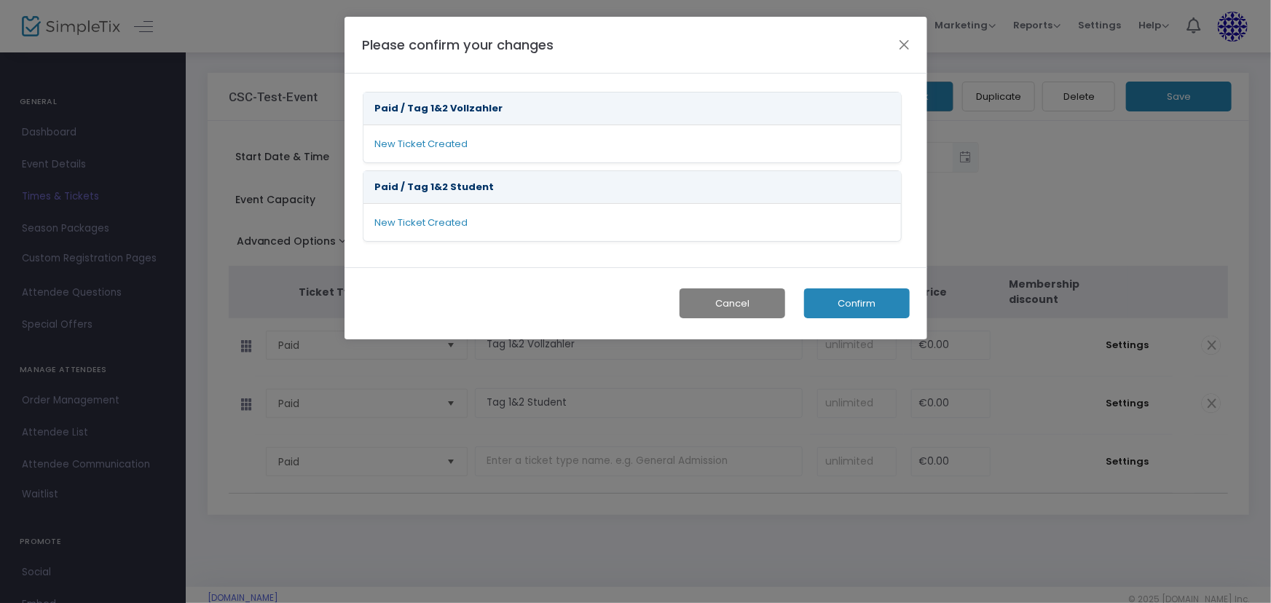
click at [840, 299] on button "Confirm" at bounding box center [857, 303] width 106 height 30
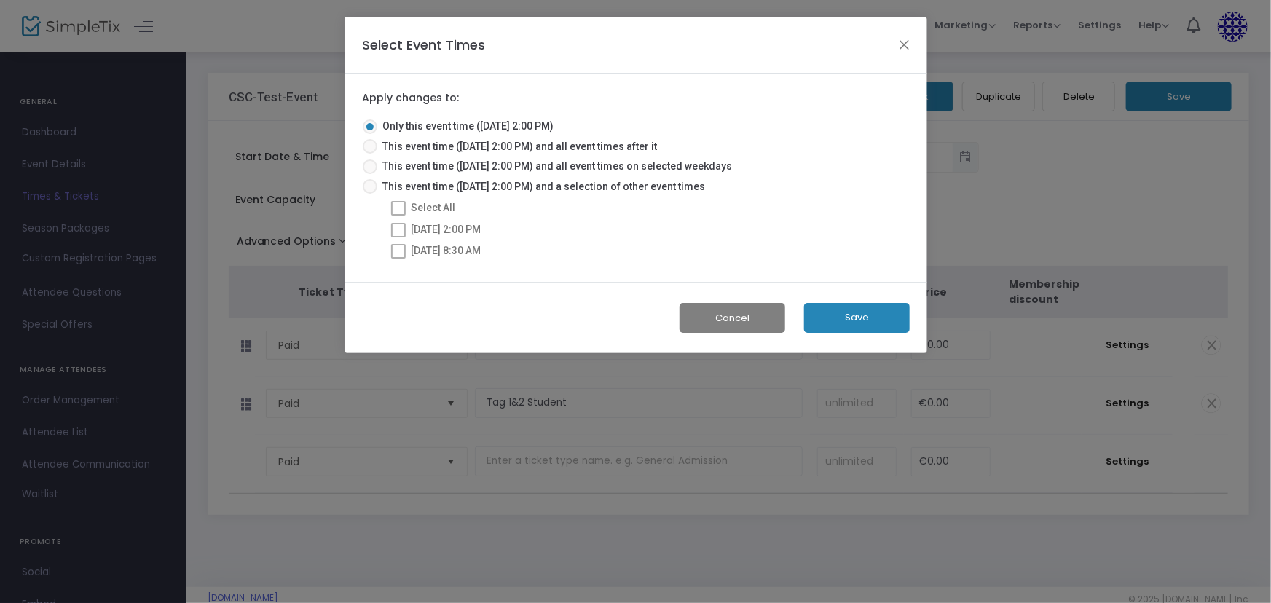
click at [370, 187] on span at bounding box center [370, 186] width 15 height 15
click at [370, 194] on input "This event time (5/5/2026 @ 2:00 PM) and a selection of other event times" at bounding box center [369, 194] width 1 height 1
radio input "true"
click at [388, 204] on div "This event time (5/5/2026 @ 2:00 PM) and a selection of other event times Selec…" at bounding box center [371, 221] width 33 height 84
click at [396, 204] on span at bounding box center [398, 208] width 15 height 15
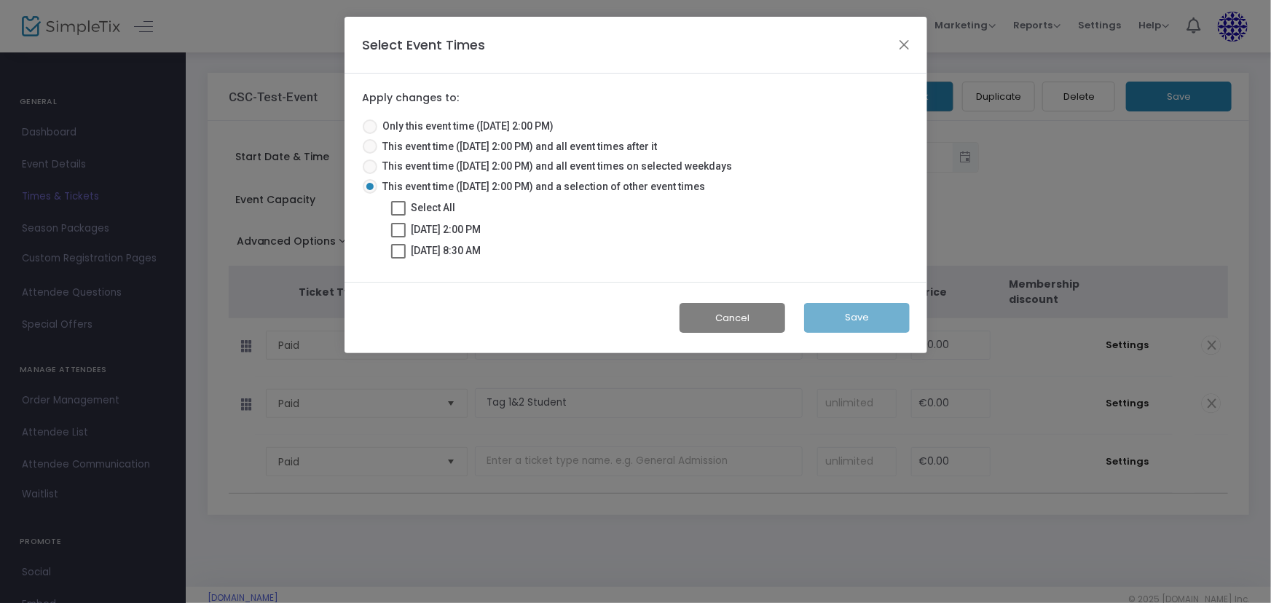
click at [398, 216] on input "Select All" at bounding box center [398, 216] width 1 height 1
checkbox input "true"
click at [850, 315] on button "Save" at bounding box center [857, 318] width 106 height 30
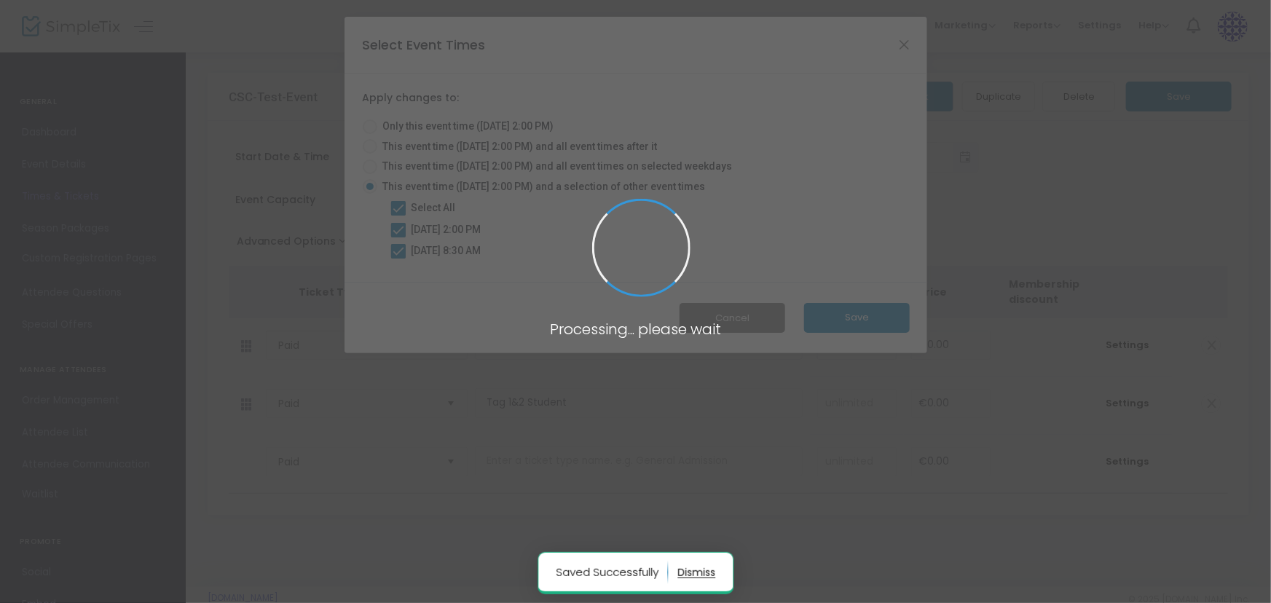
radio input "true"
checkbox input "false"
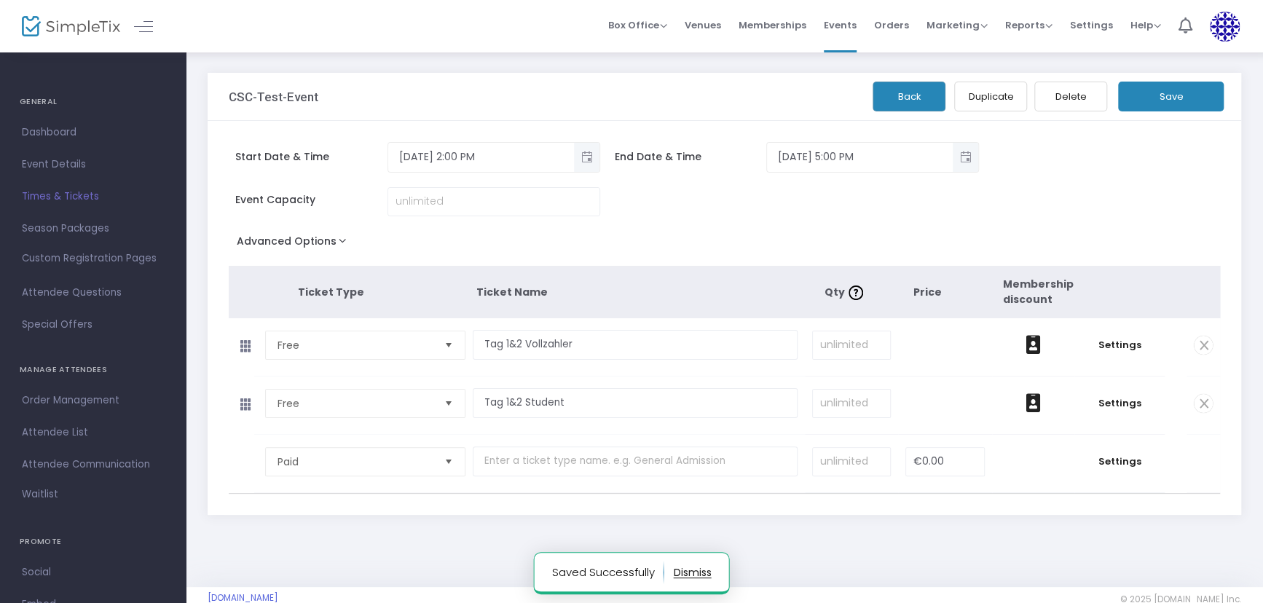
click at [78, 197] on span "Times & Tickets" at bounding box center [93, 196] width 142 height 19
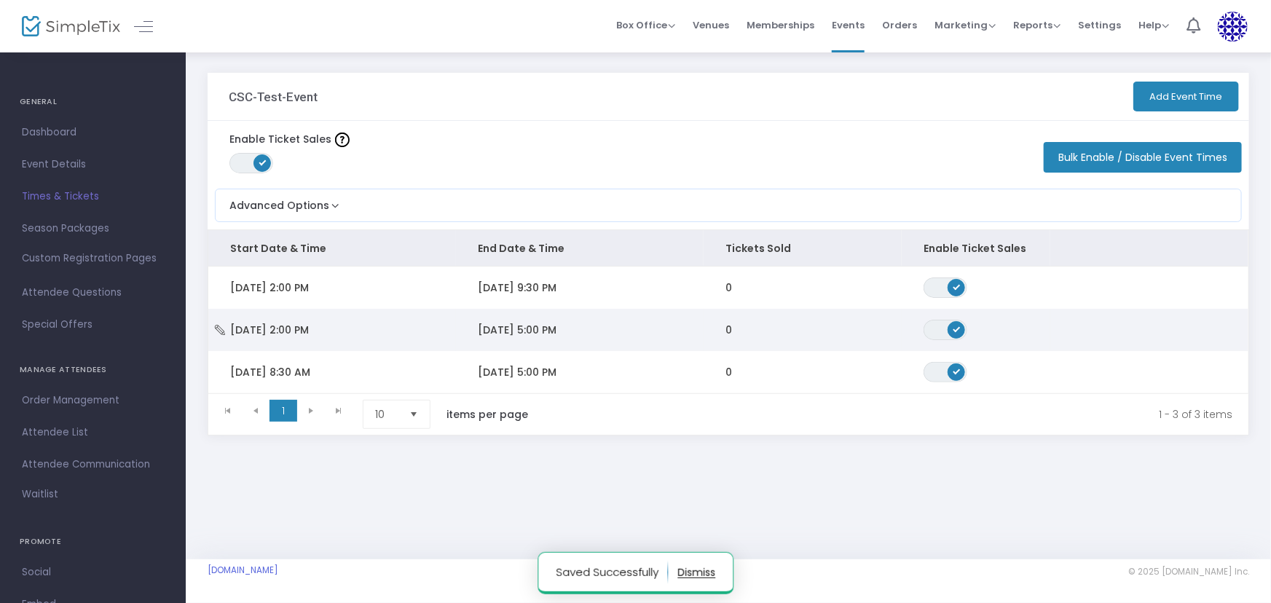
click at [314, 321] on td "Tue 5/5/2026 2:00 PM" at bounding box center [332, 330] width 248 height 42
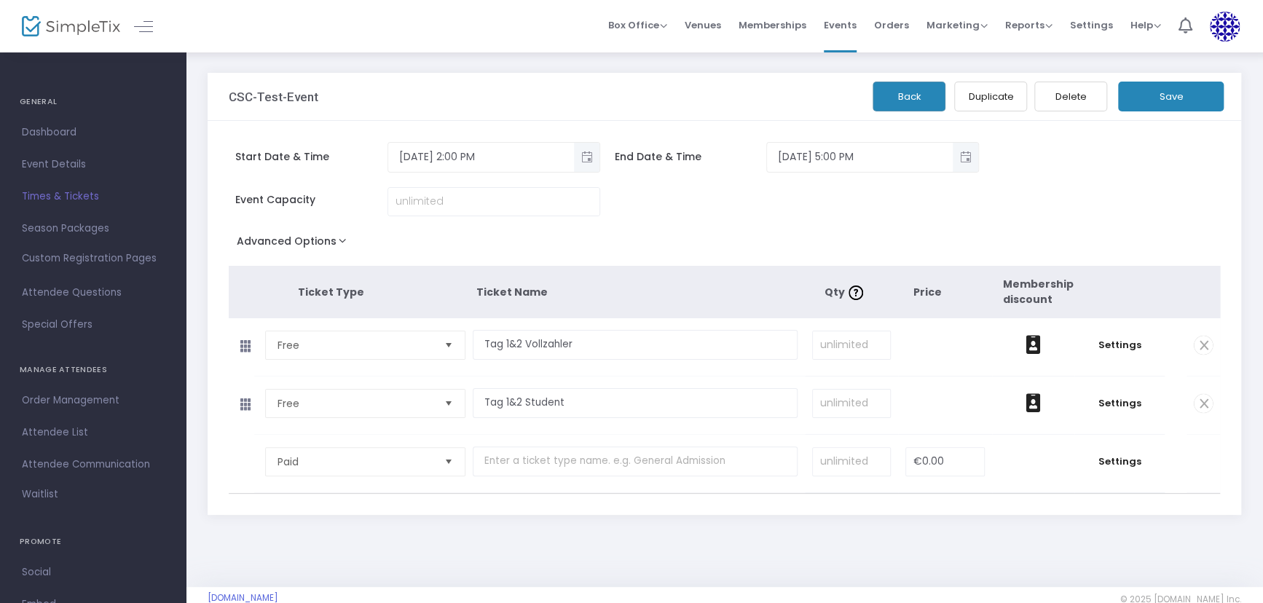
click at [63, 187] on span "Times & Tickets" at bounding box center [93, 196] width 142 height 19
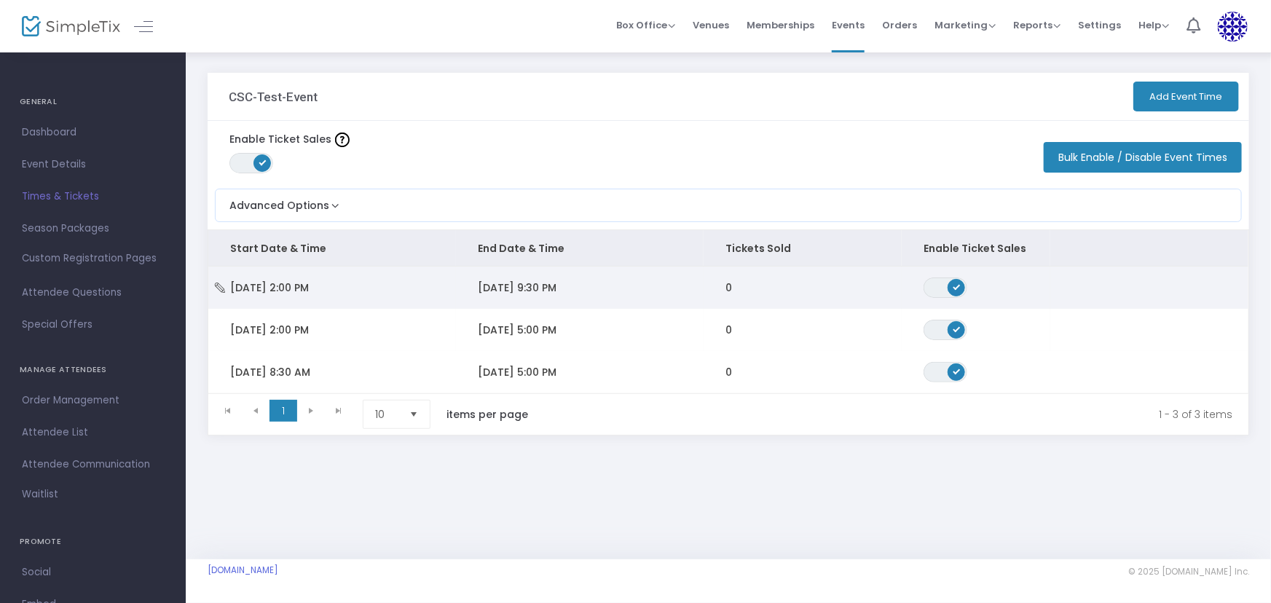
click at [298, 284] on span "Tue 5/5/2026 2:00 PM" at bounding box center [269, 287] width 79 height 15
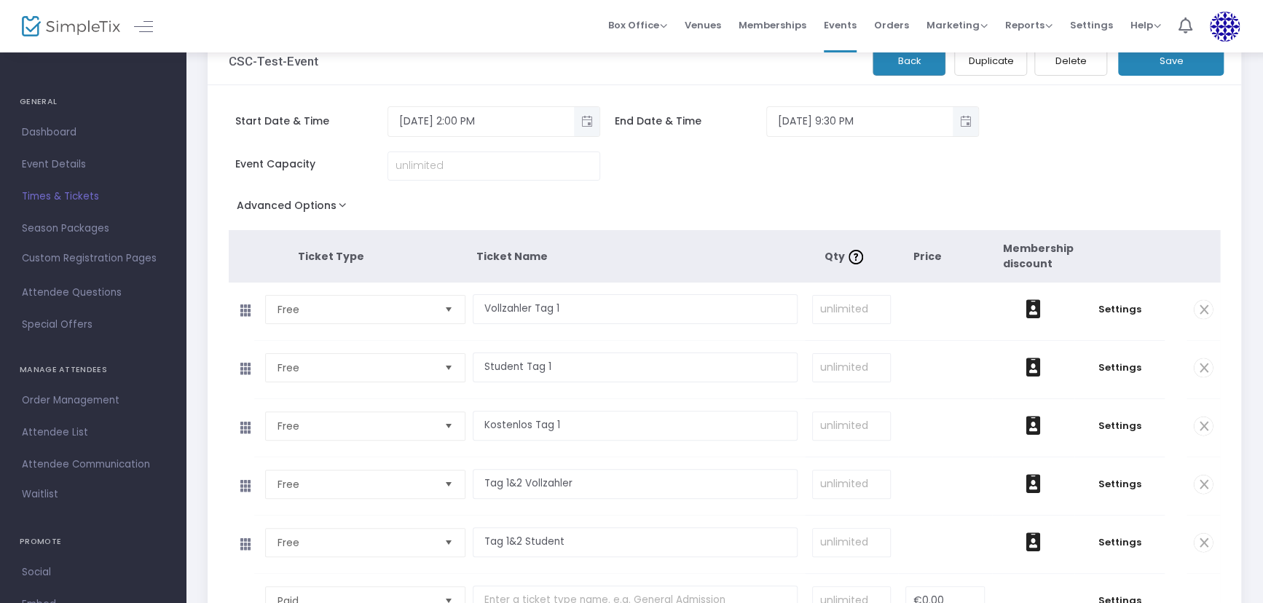
scroll to position [66, 0]
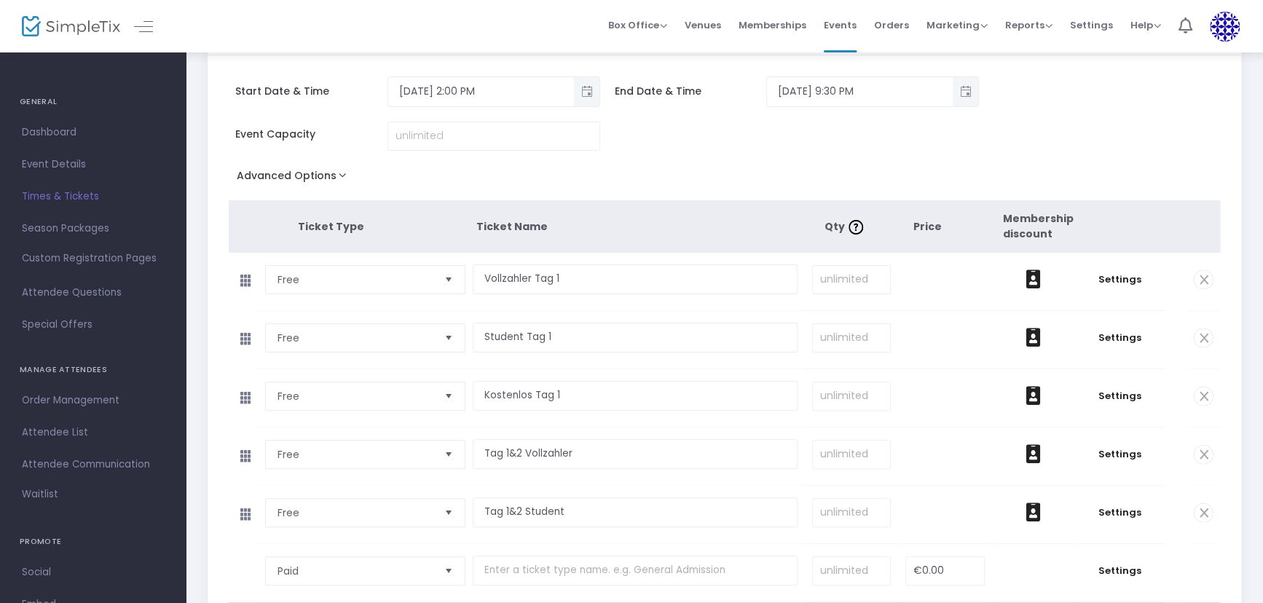
click at [1202, 445] on span at bounding box center [1203, 454] width 19 height 19
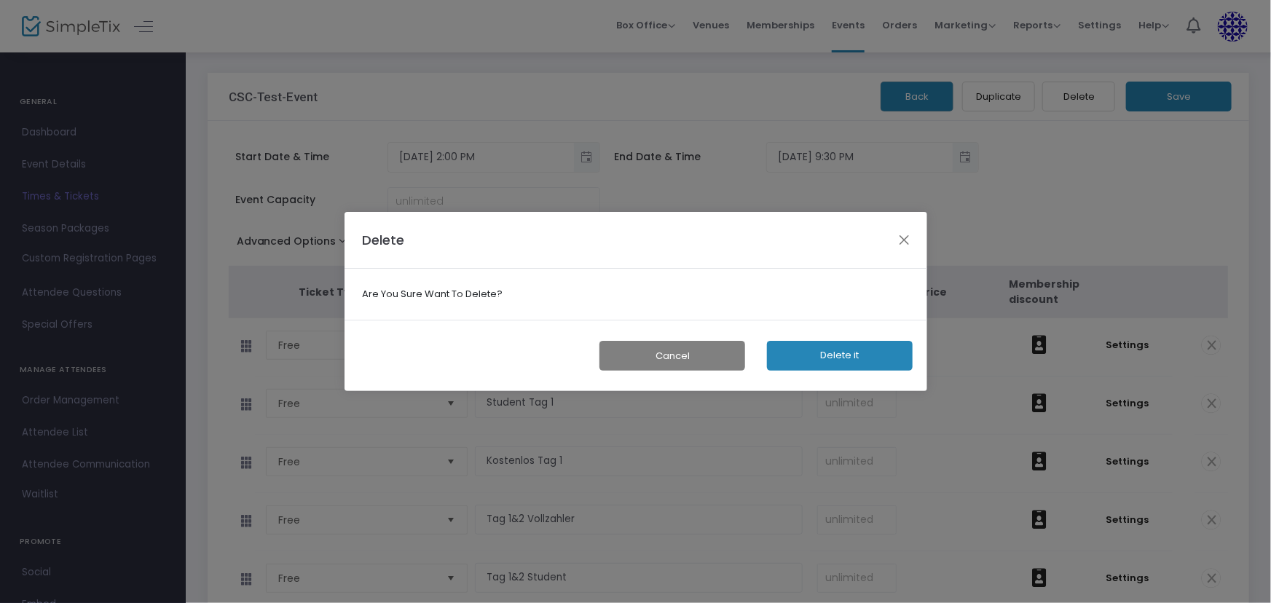
click at [829, 355] on button "Delete it" at bounding box center [840, 356] width 146 height 30
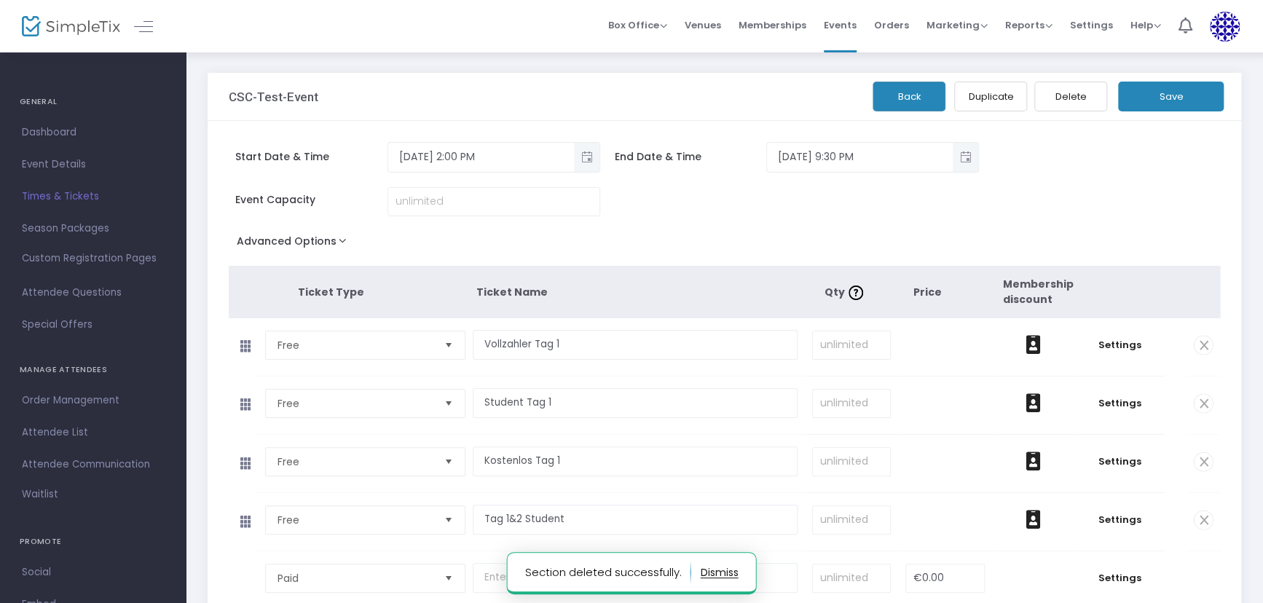
click at [1199, 513] on span at bounding box center [1203, 520] width 19 height 19
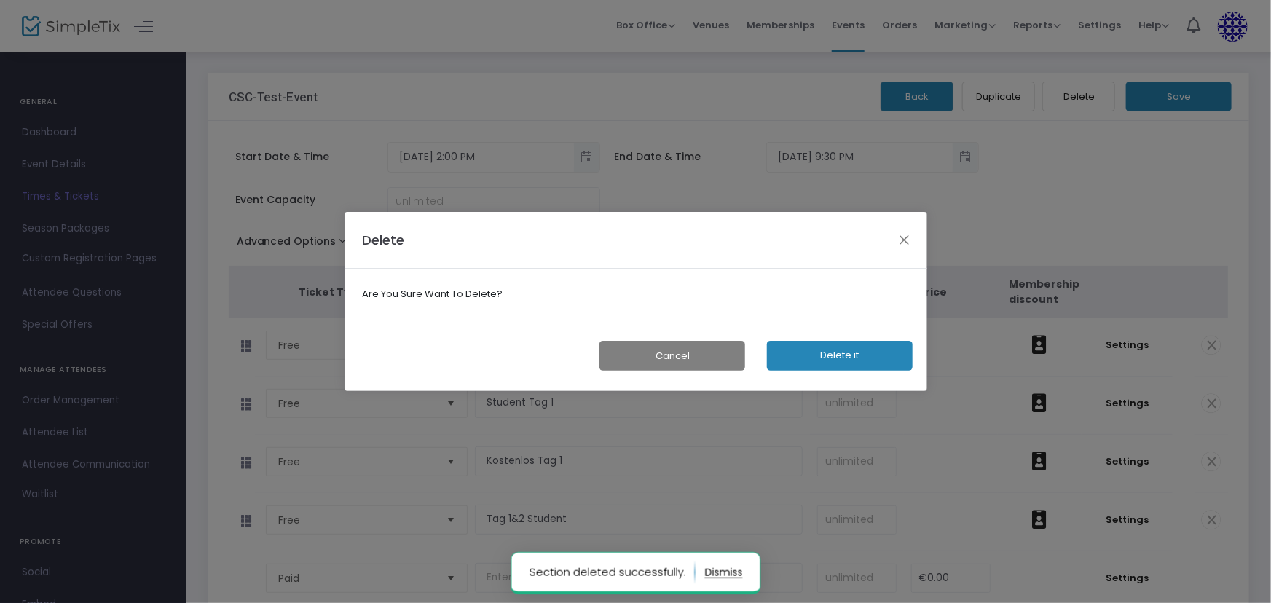
click at [840, 355] on button "Delete it" at bounding box center [840, 356] width 146 height 30
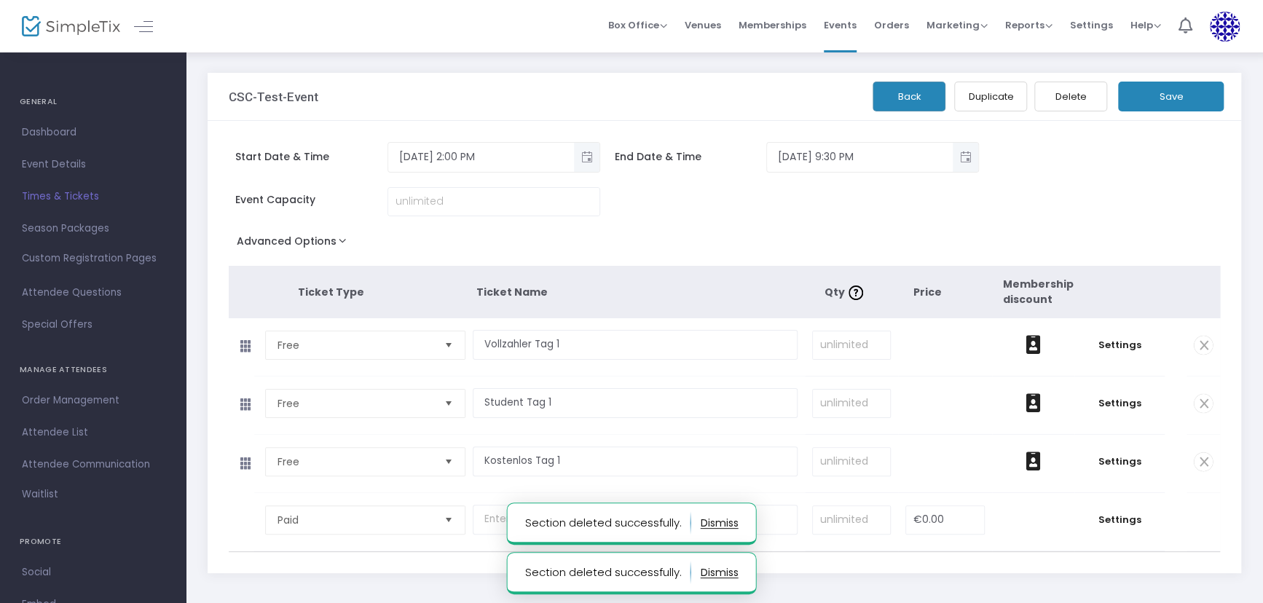
click at [1172, 99] on button "Save" at bounding box center [1171, 97] width 106 height 30
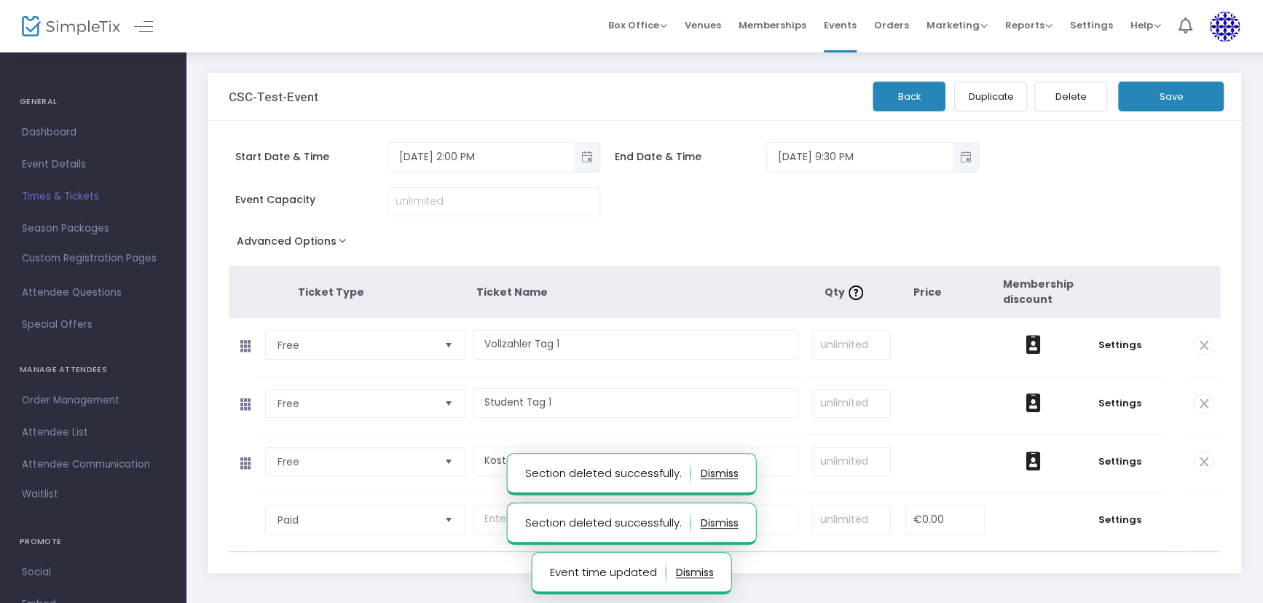
click at [91, 202] on span "Times & Tickets" at bounding box center [93, 196] width 142 height 19
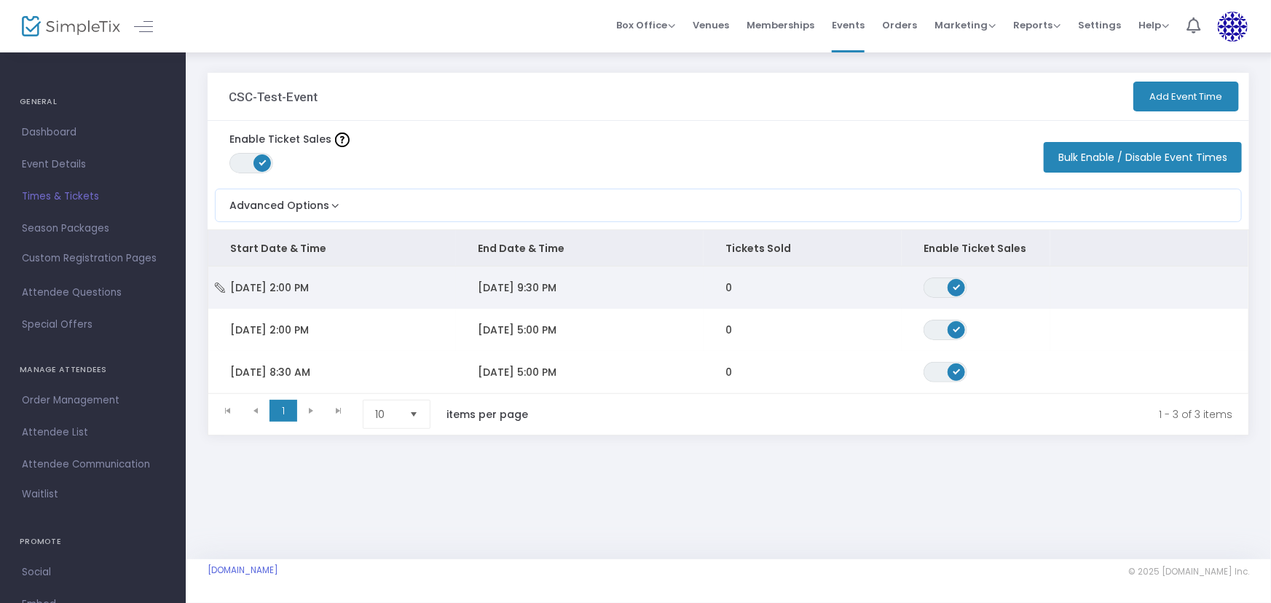
click at [291, 285] on span "Tue 5/5/2026 2:00 PM" at bounding box center [269, 287] width 79 height 15
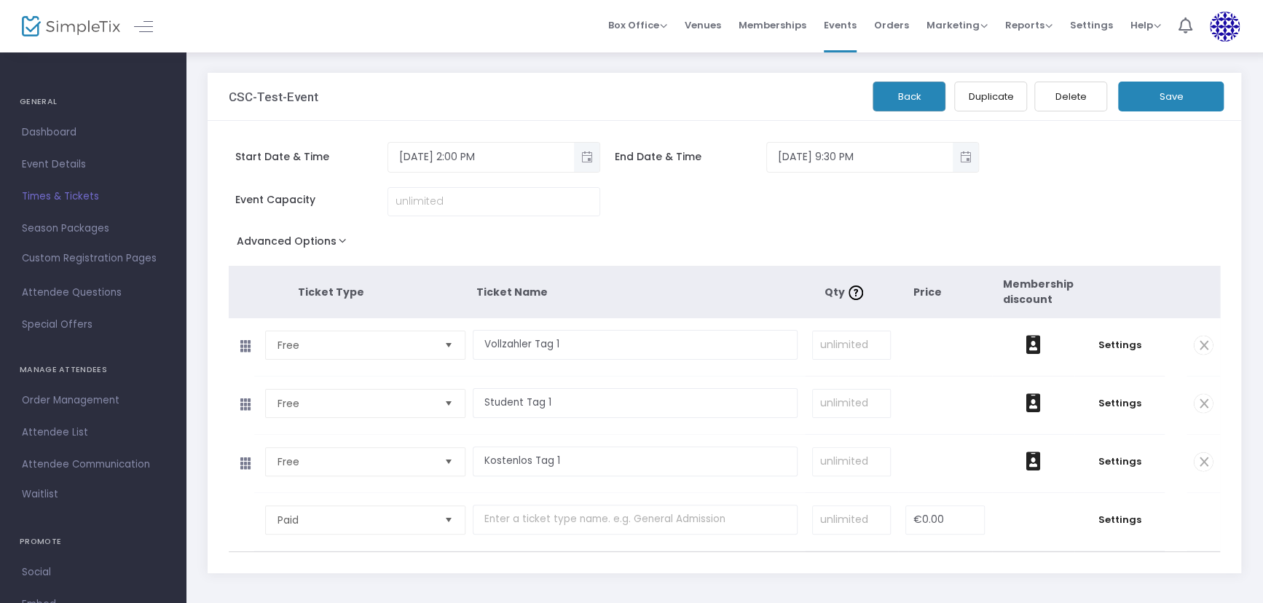
click at [77, 197] on span "Times & Tickets" at bounding box center [93, 196] width 142 height 19
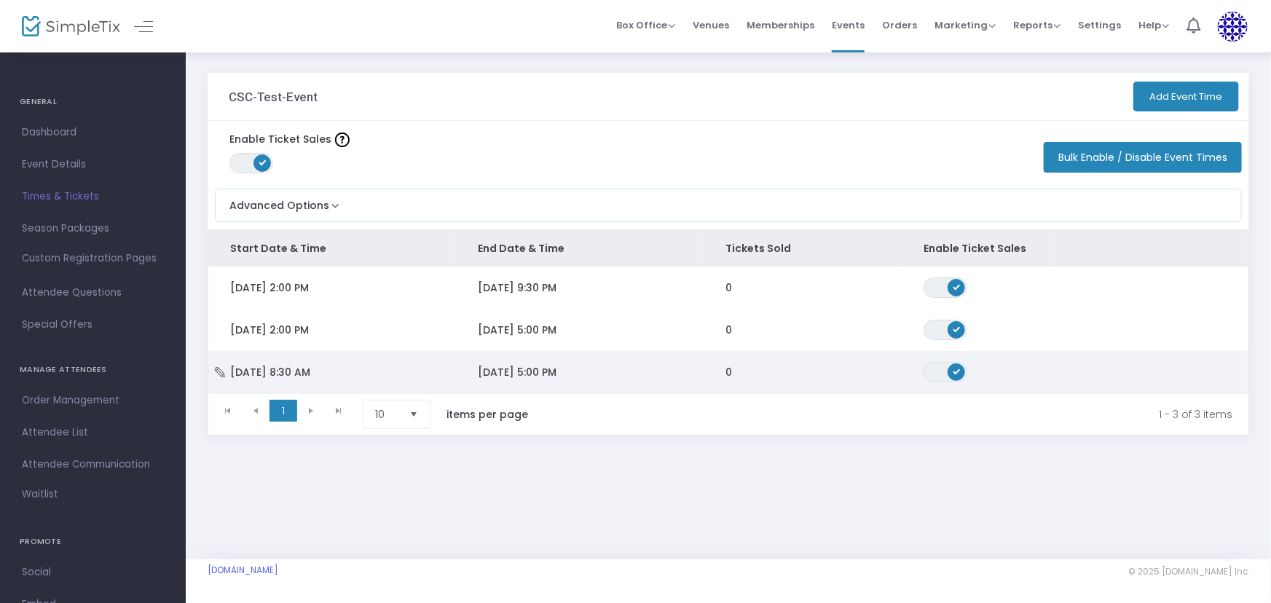
click at [302, 369] on span "Wed 5/6/2026 8:30 AM" at bounding box center [270, 372] width 80 height 15
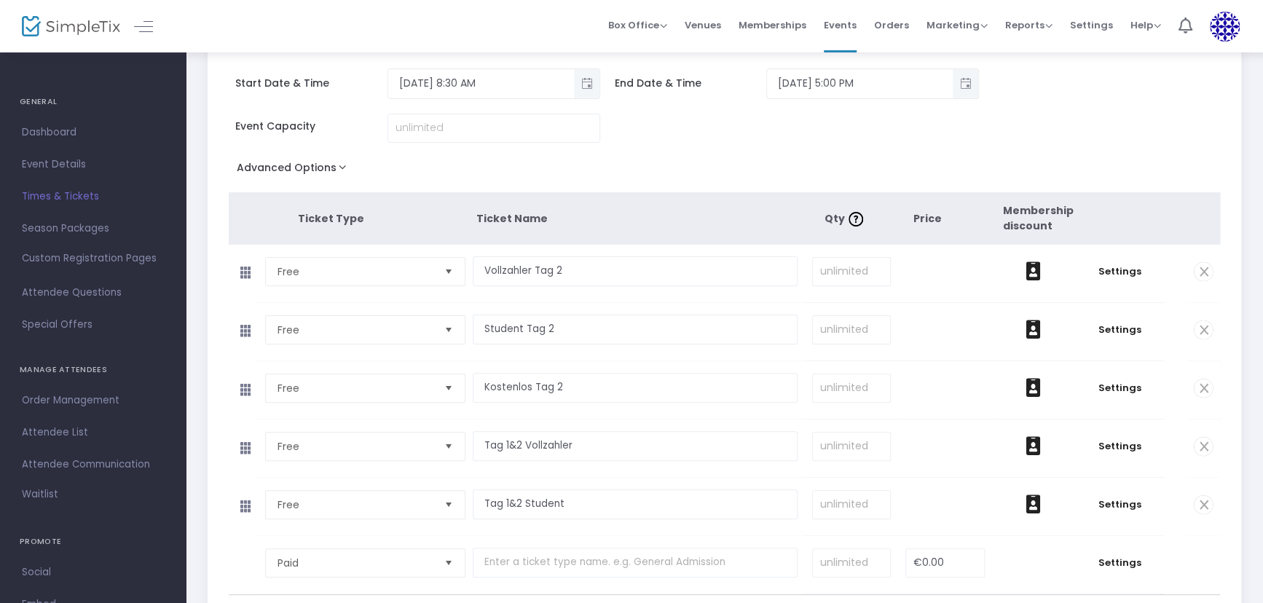
scroll to position [192, 0]
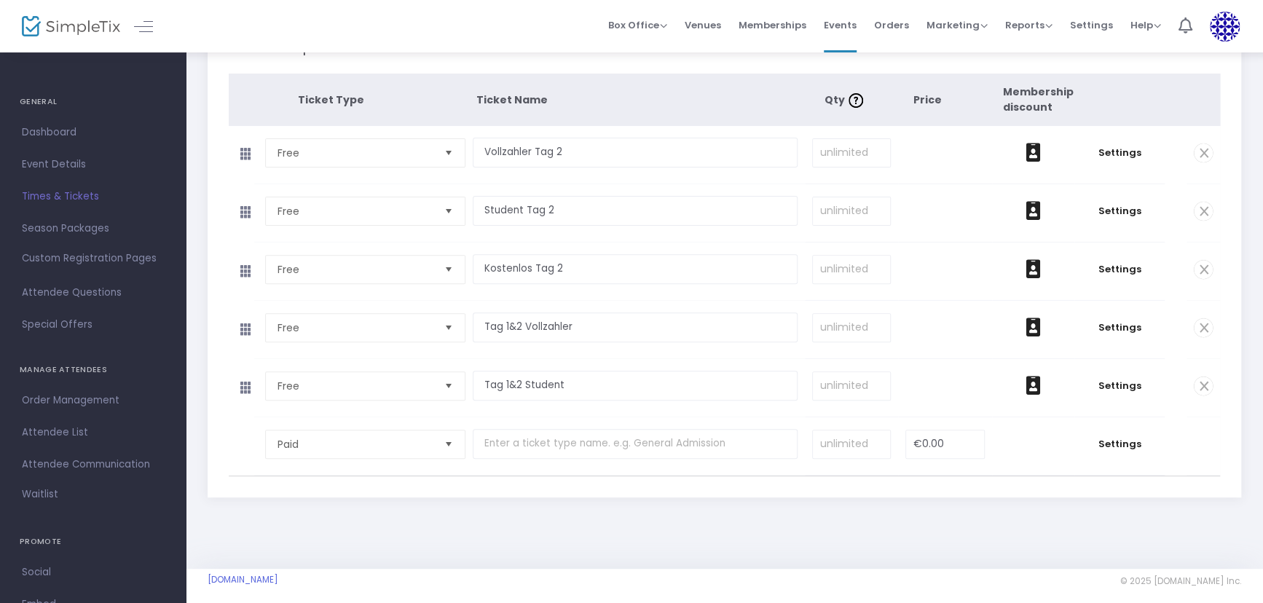
click at [1202, 318] on span at bounding box center [1203, 327] width 19 height 19
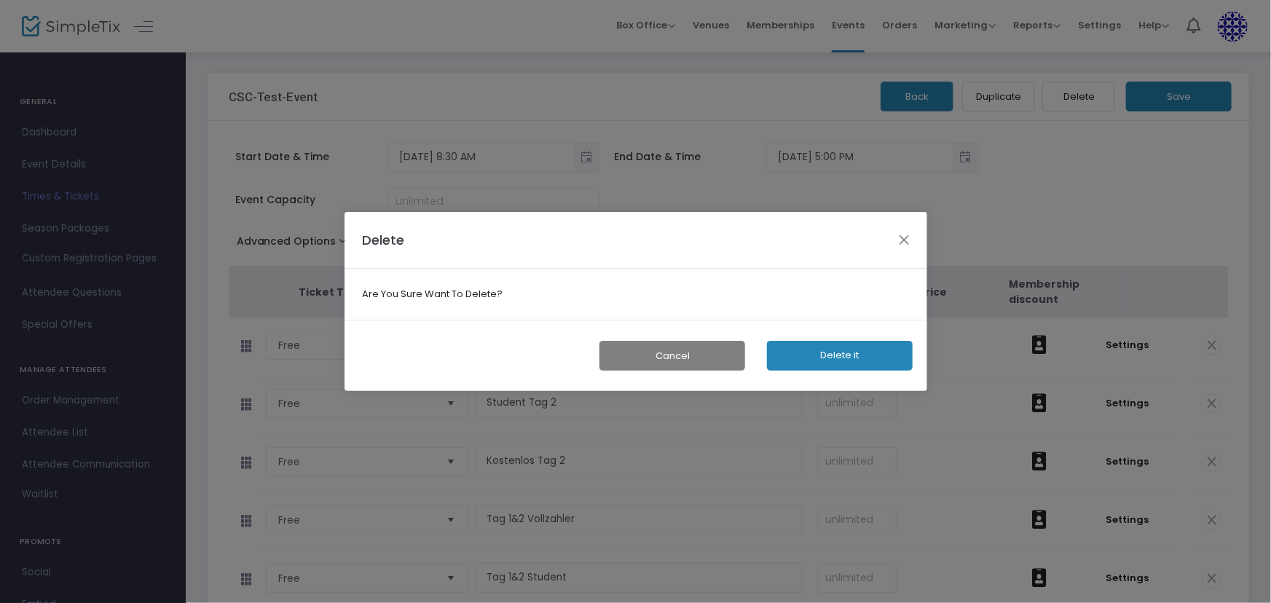
click at [862, 351] on button "Delete it" at bounding box center [840, 356] width 146 height 30
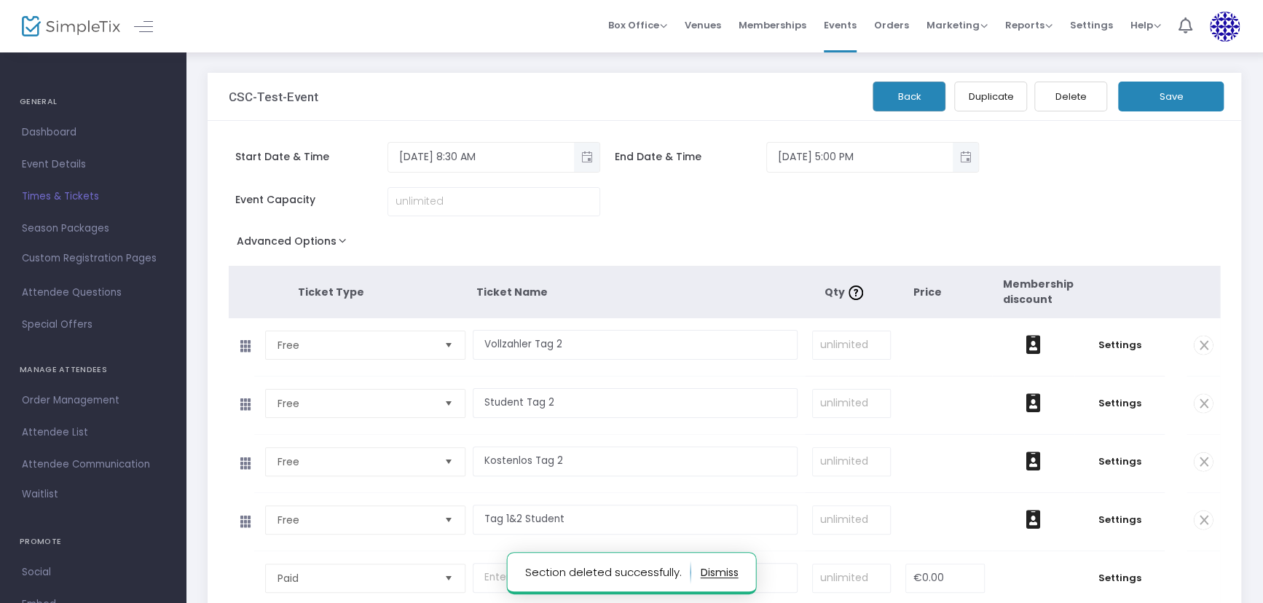
click at [1199, 511] on span at bounding box center [1203, 520] width 19 height 19
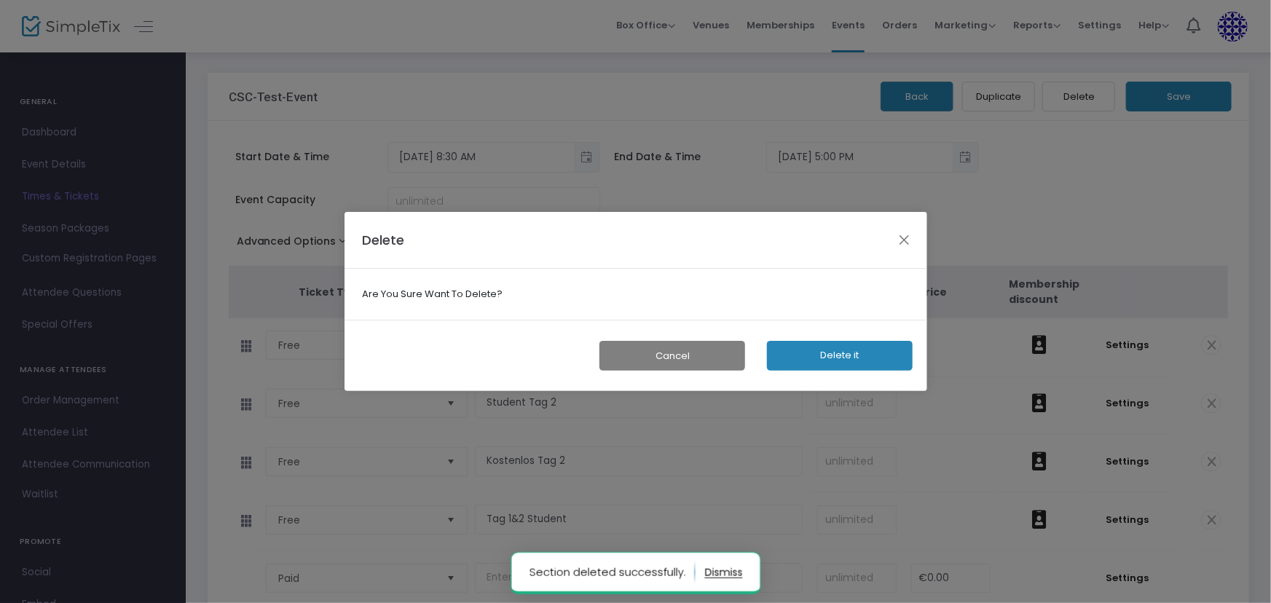
click at [859, 359] on button "Delete it" at bounding box center [840, 356] width 146 height 30
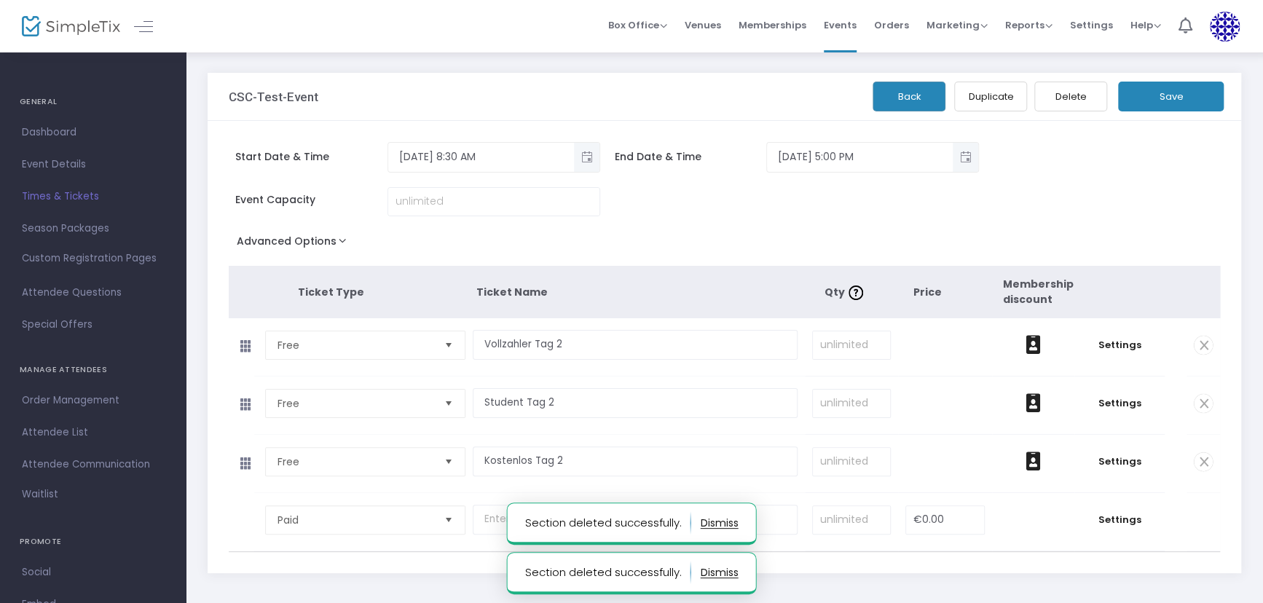
click at [1162, 94] on button "Save" at bounding box center [1171, 97] width 106 height 30
click at [43, 189] on span "Times & Tickets" at bounding box center [93, 196] width 142 height 19
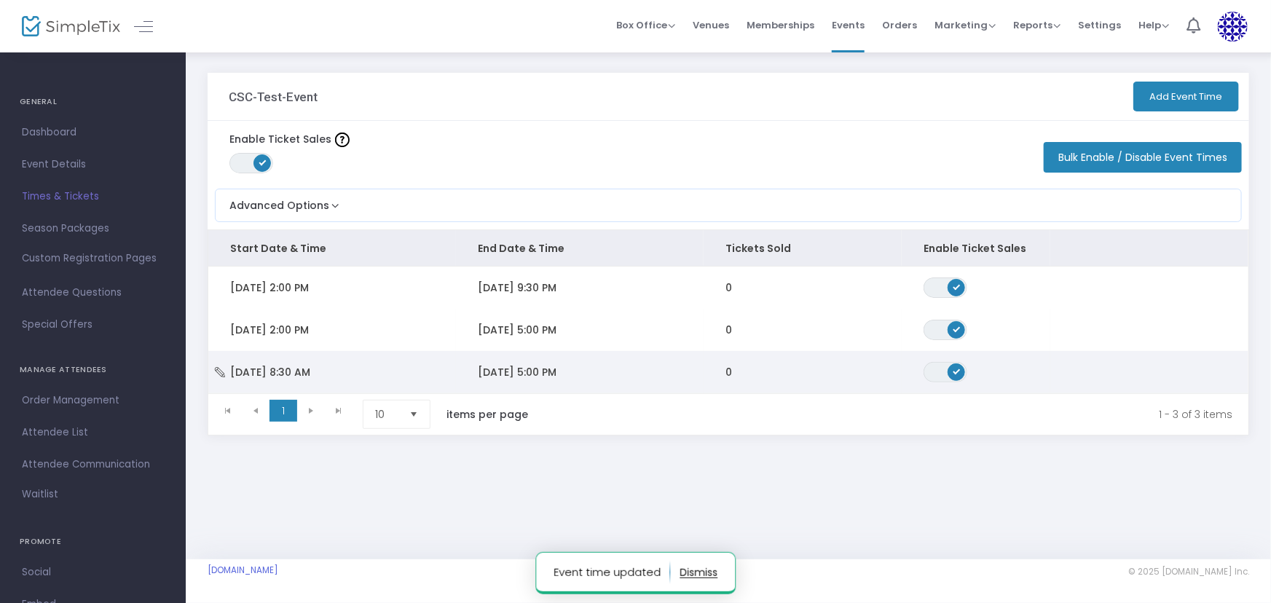
click at [310, 374] on span "Wed 5/6/2026 8:30 AM" at bounding box center [270, 372] width 80 height 15
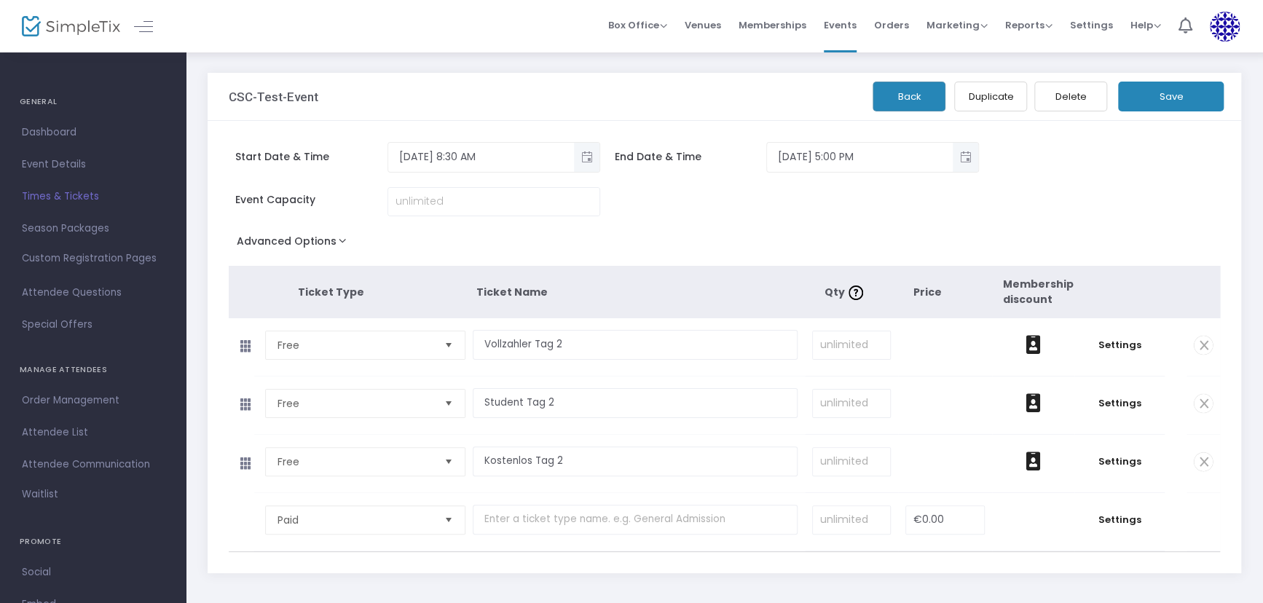
click at [58, 200] on span "Times & Tickets" at bounding box center [93, 196] width 142 height 19
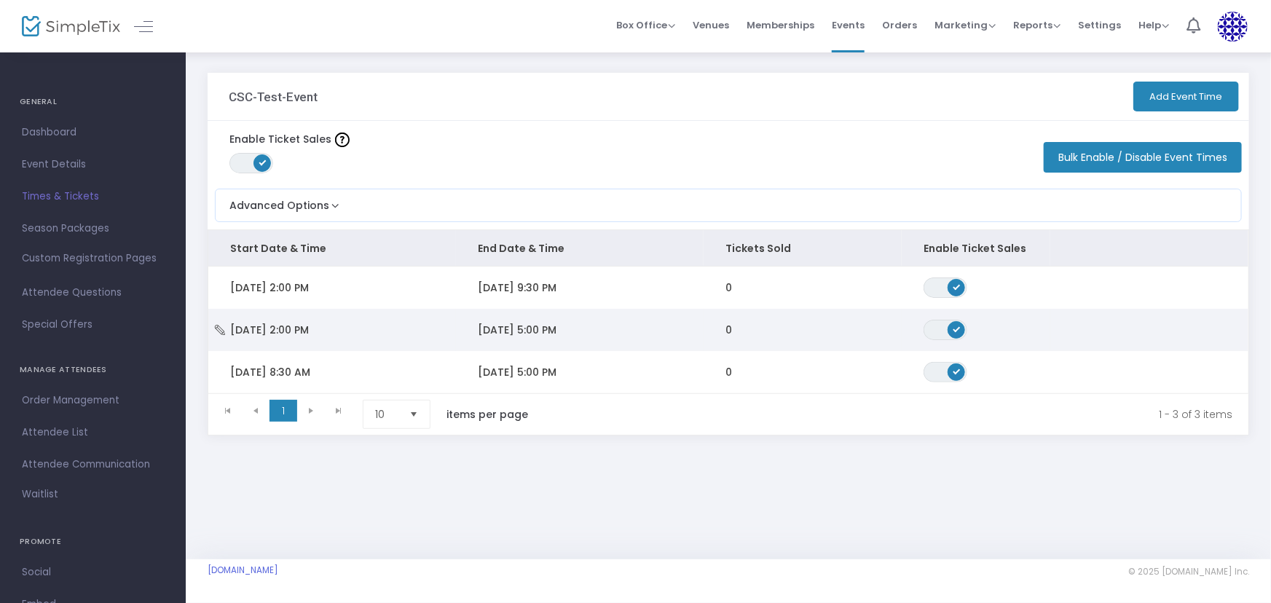
click at [249, 325] on span "Tue 5/5/2026 2:00 PM" at bounding box center [269, 330] width 79 height 15
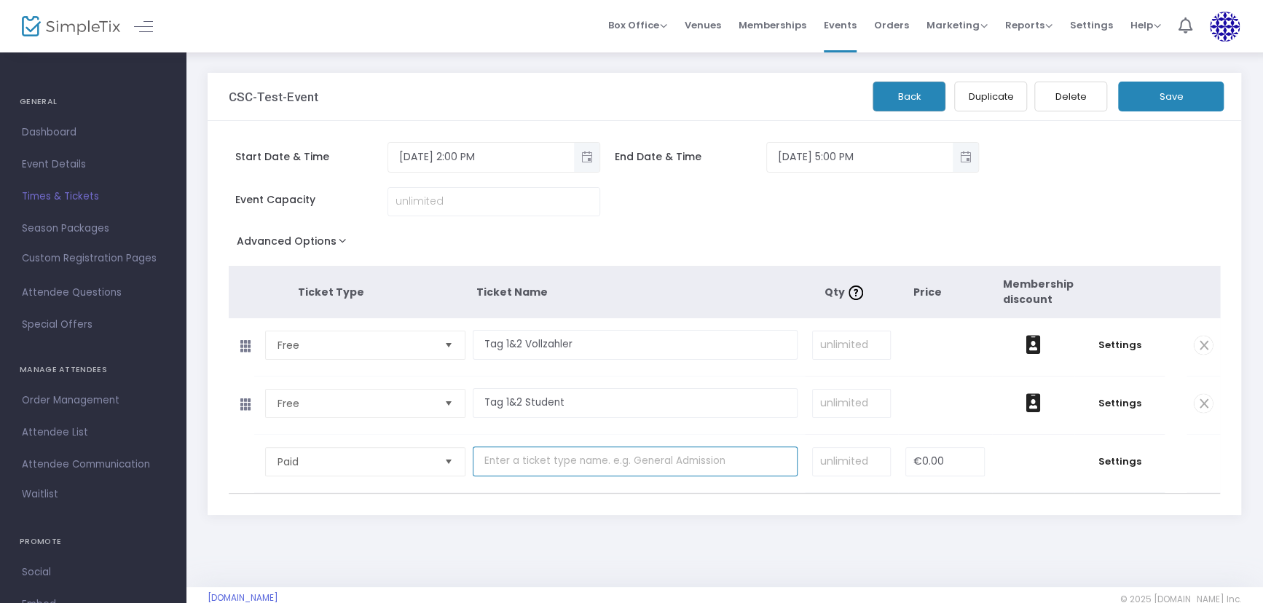
click at [538, 447] on input "text" at bounding box center [635, 461] width 325 height 30
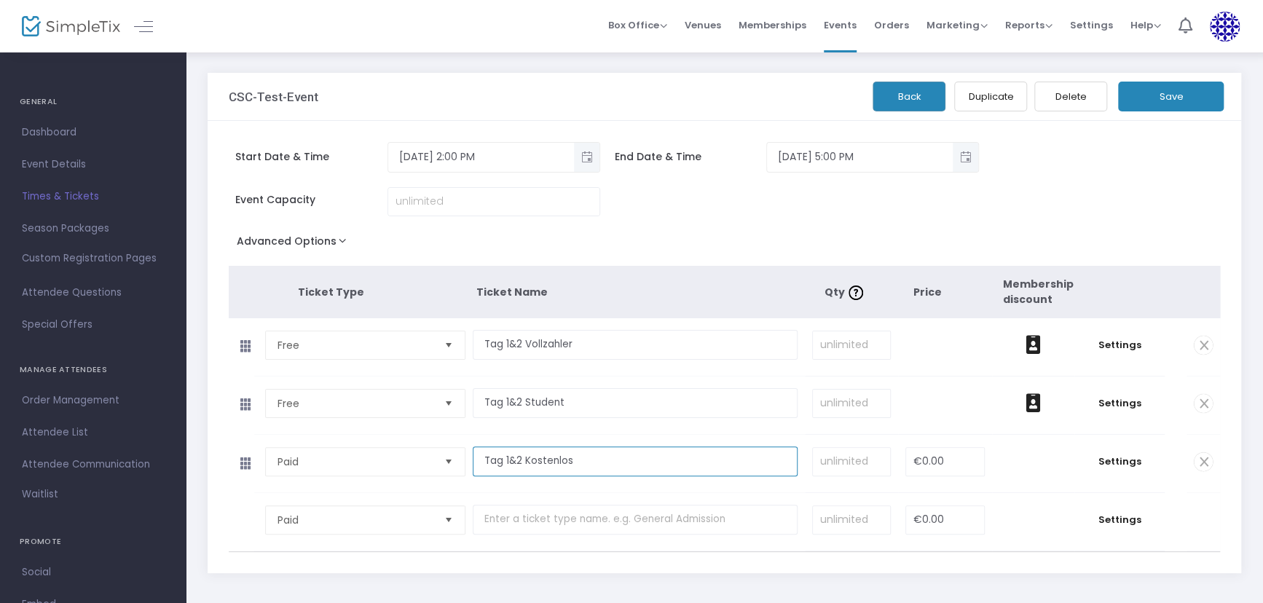
type input "Tag 1&2 Kostenlos"
click at [537, 553] on div "Start Date & Time 5/5/2026 2:00 PM End Date & Time 5/6/2026 5:00 PM Event Capac…" at bounding box center [724, 347] width 1033 height 452
click at [1047, 469] on td at bounding box center [1033, 464] width 82 height 58
click at [1128, 459] on span "Settings" at bounding box center [1119, 461] width 76 height 15
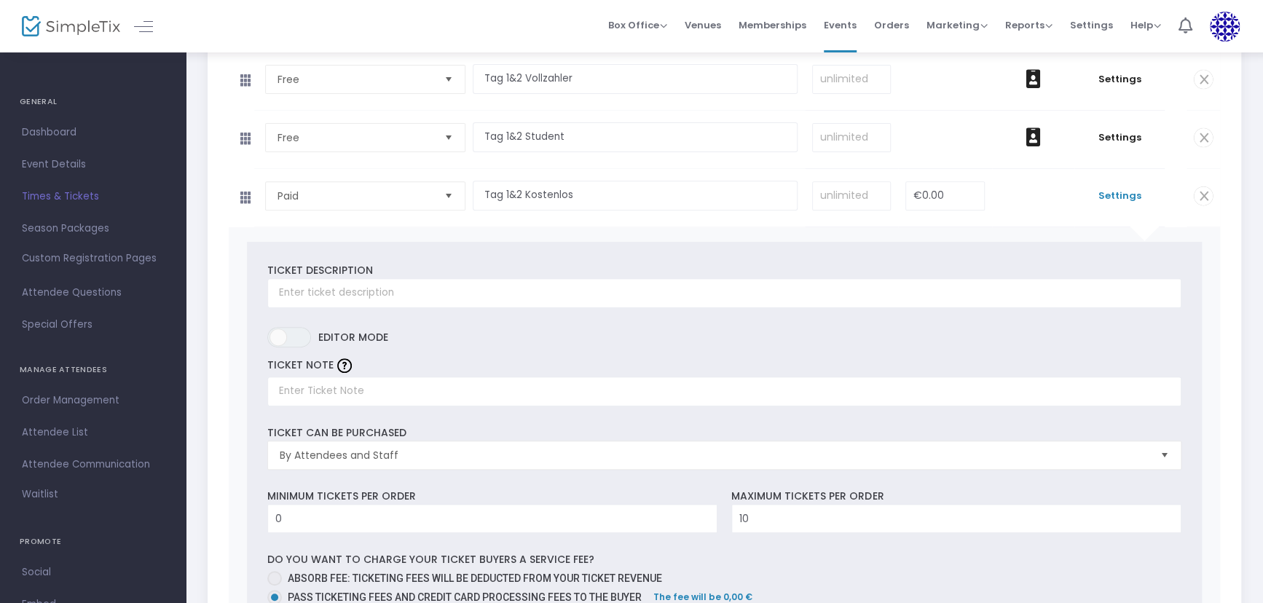
scroll to position [331, 0]
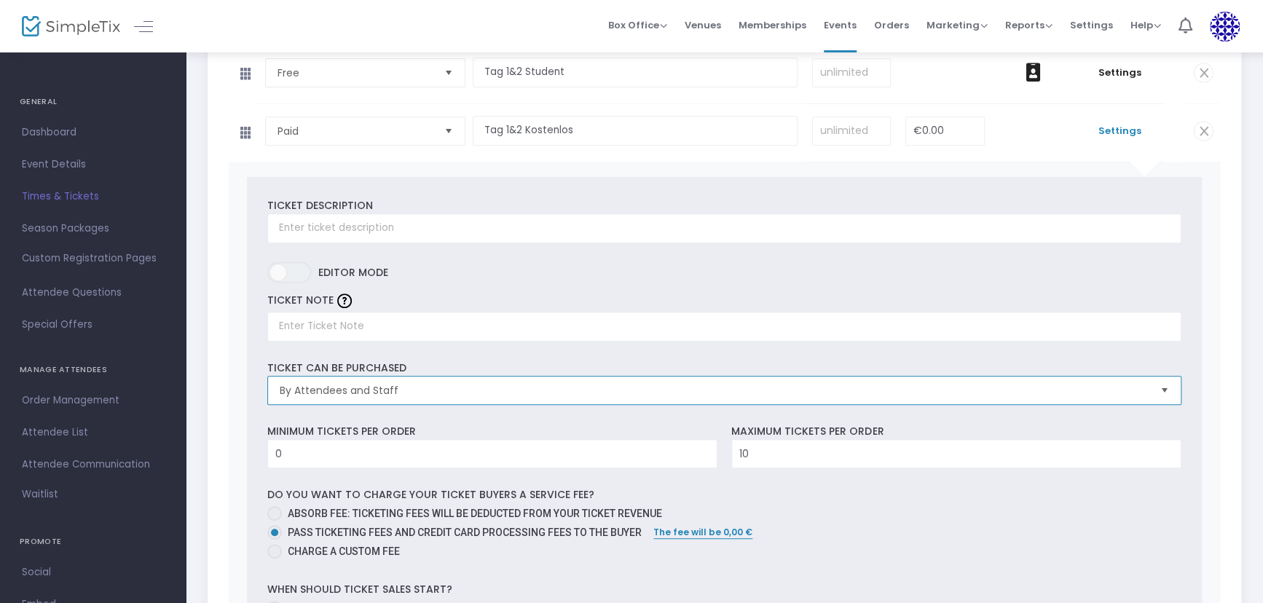
click at [400, 383] on span "By Attendees and Staff" at bounding box center [714, 390] width 869 height 15
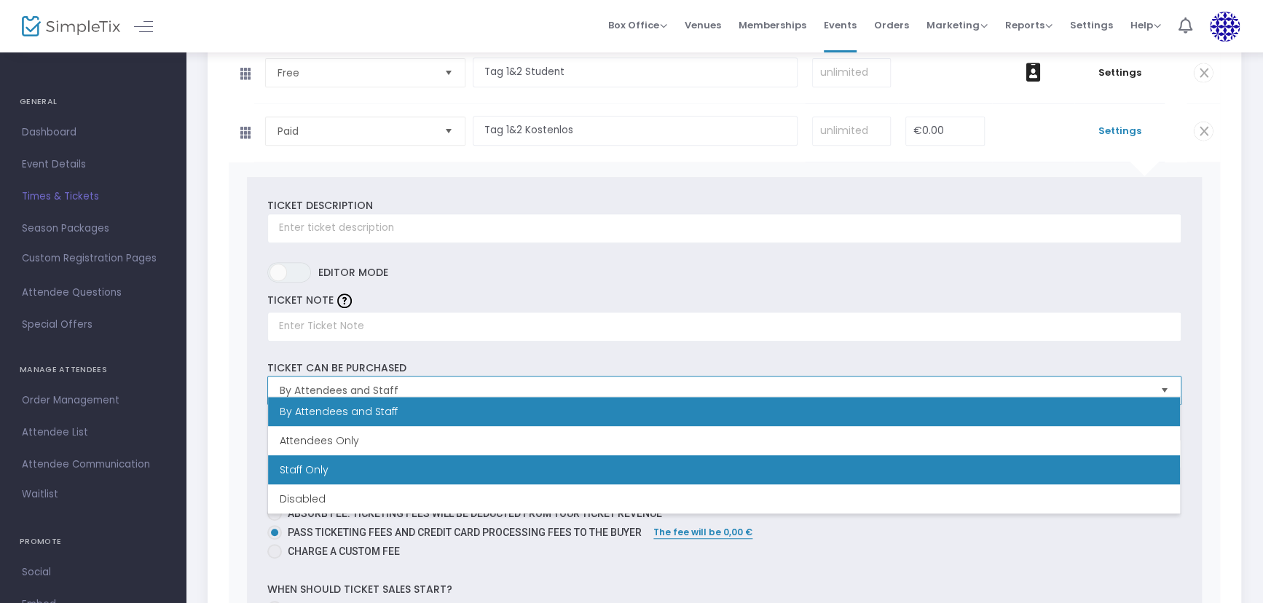
click at [308, 473] on span "Staff Only" at bounding box center [304, 469] width 49 height 15
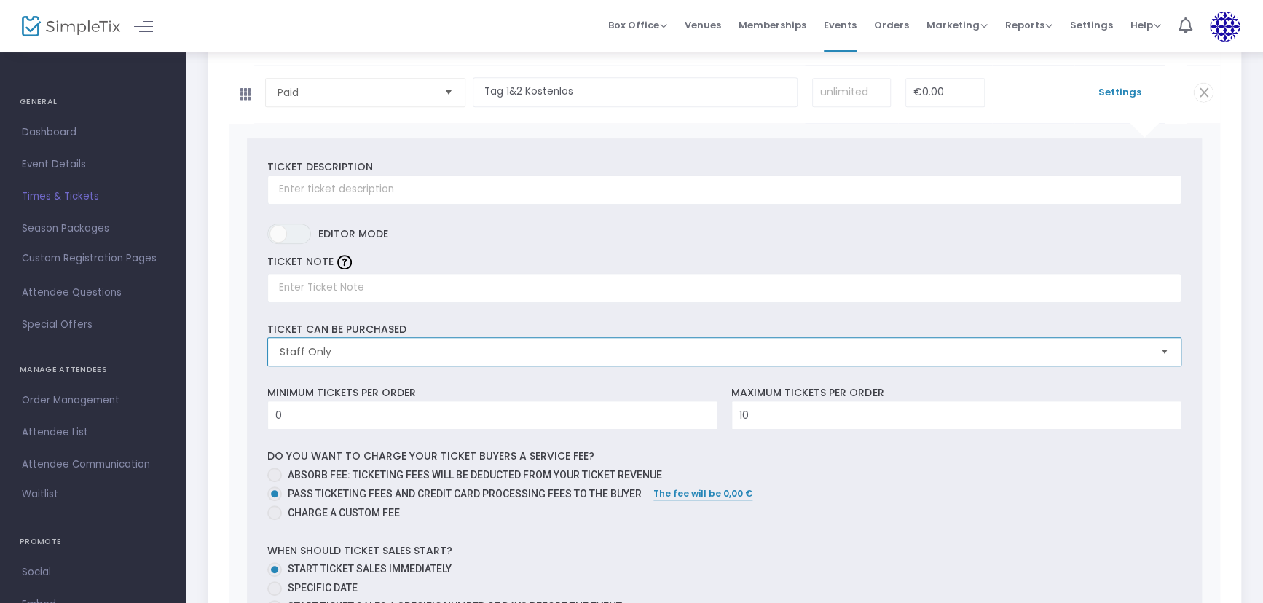
scroll to position [397, 0]
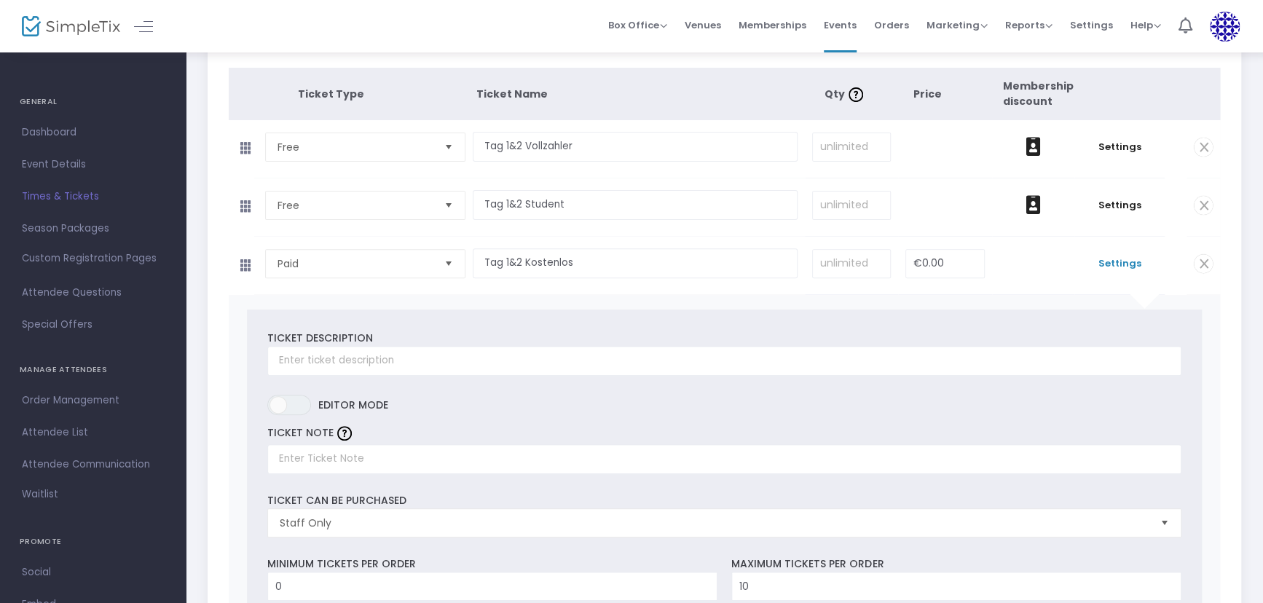
click at [1124, 256] on span "Settings" at bounding box center [1119, 263] width 76 height 15
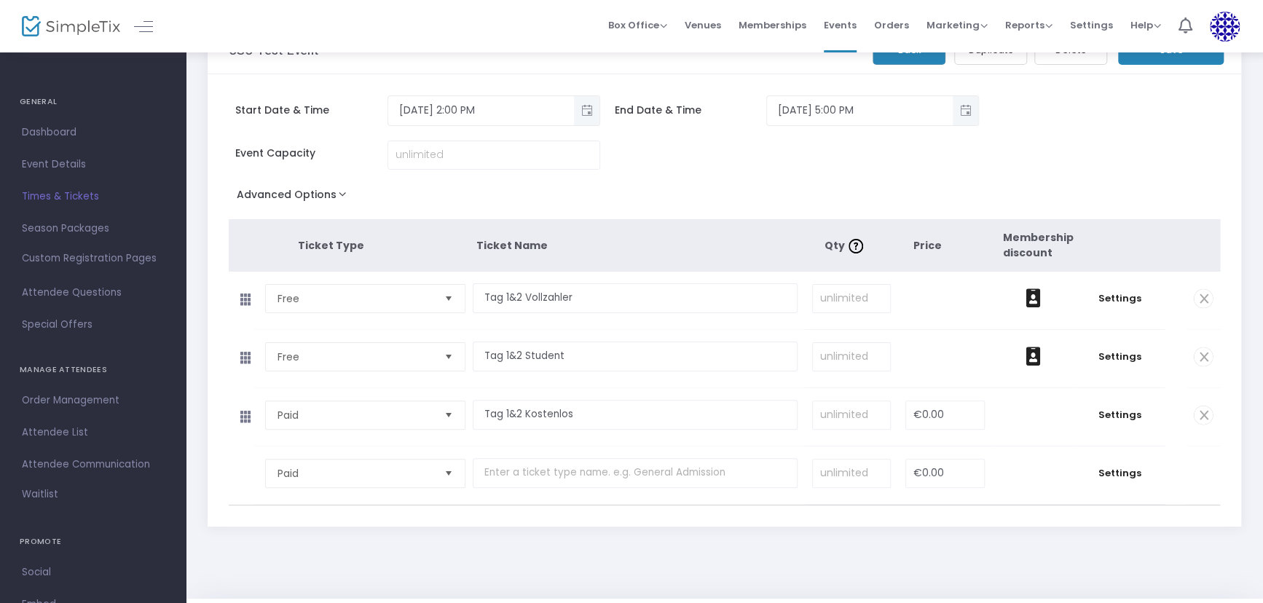
scroll to position [0, 0]
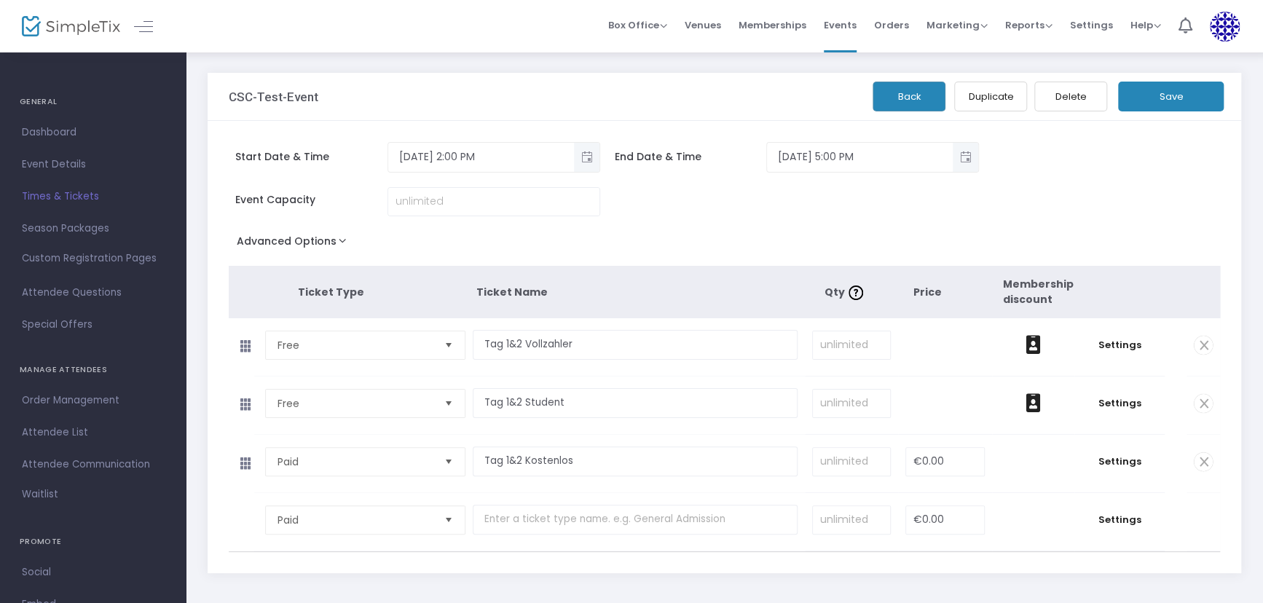
click at [1178, 101] on button "Save" at bounding box center [1171, 97] width 106 height 30
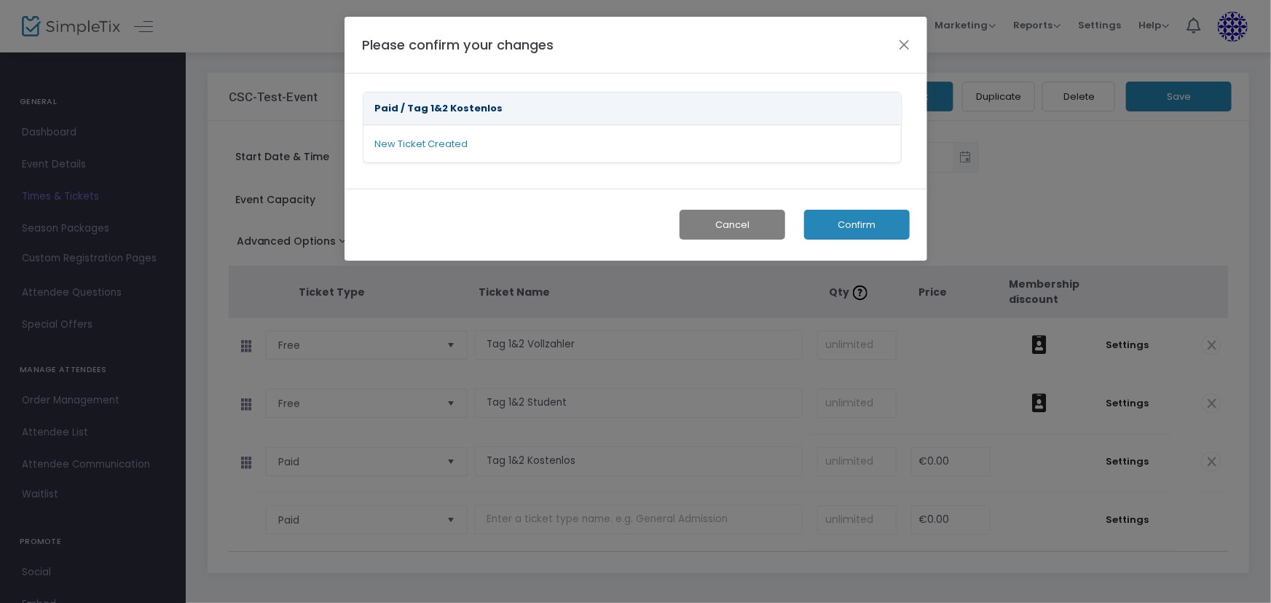
click at [852, 229] on button "Confirm" at bounding box center [857, 225] width 106 height 30
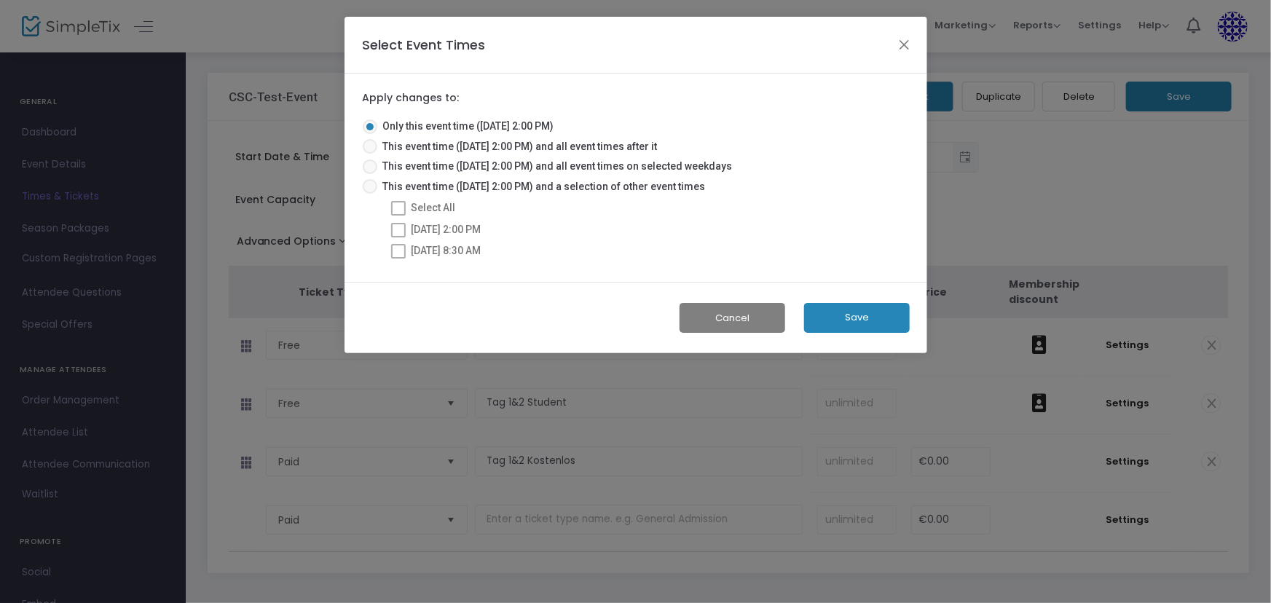
click at [403, 185] on span "This event time (5/5/2026 @ 2:00 PM) and a selection of other event times" at bounding box center [541, 186] width 328 height 15
click at [370, 194] on input "This event time (5/5/2026 @ 2:00 PM) and a selection of other event times" at bounding box center [369, 194] width 1 height 1
radio input "true"
click at [399, 208] on span at bounding box center [398, 208] width 15 height 15
click at [398, 216] on input "Select All" at bounding box center [398, 216] width 1 height 1
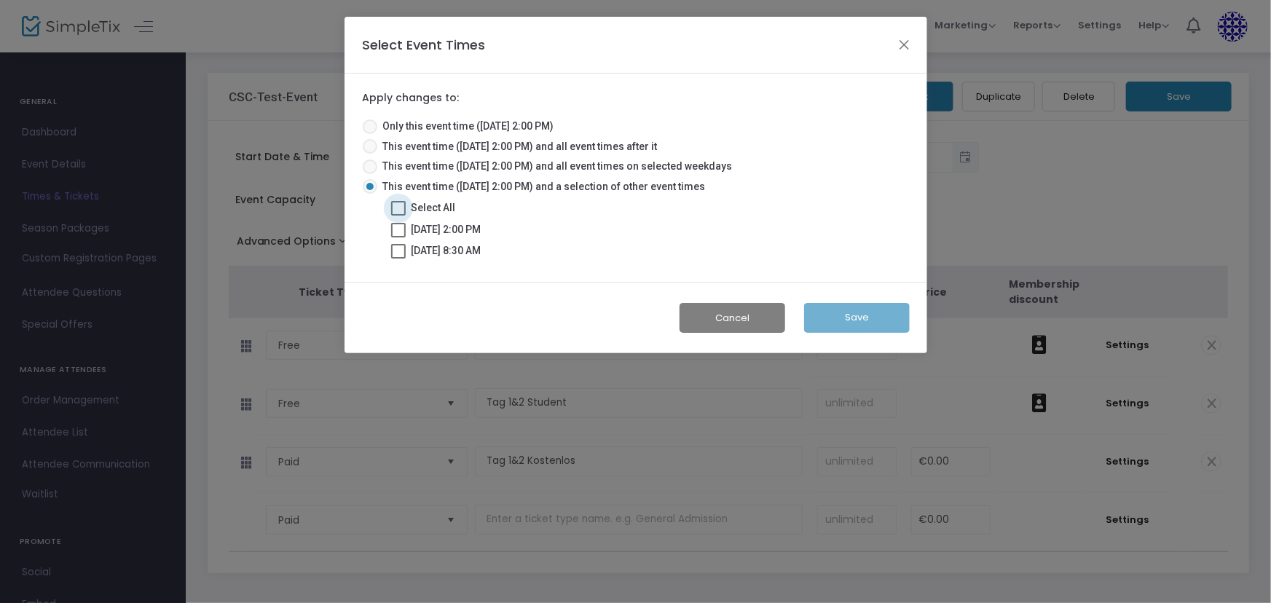
checkbox input "true"
click at [855, 311] on button "Save" at bounding box center [857, 318] width 106 height 30
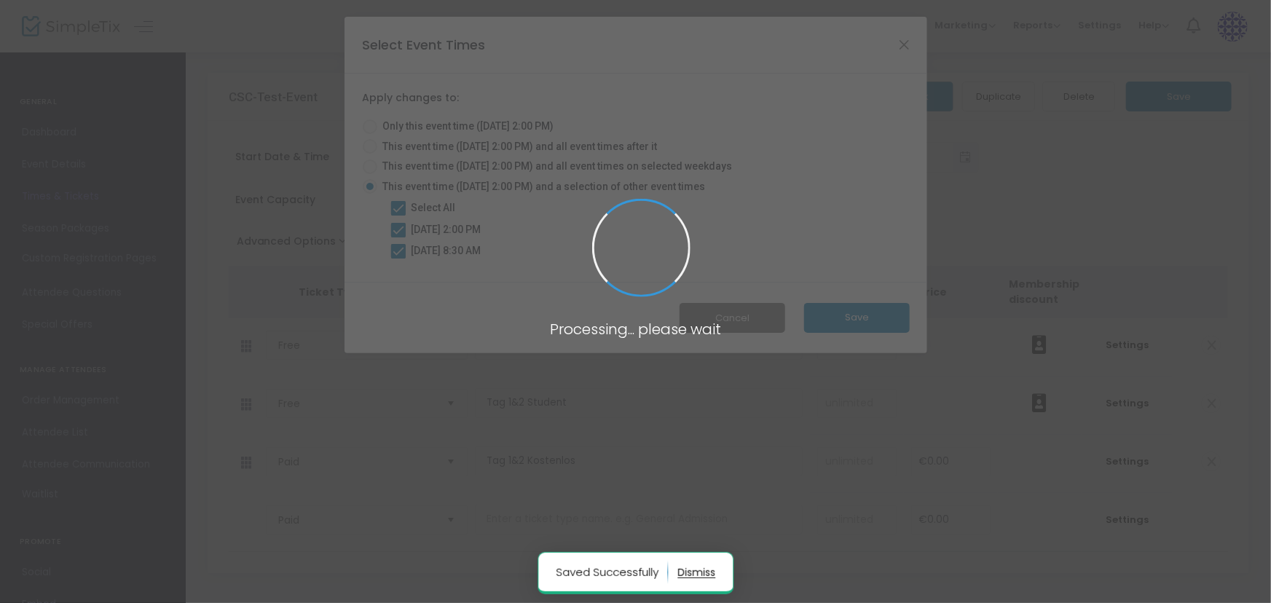
radio input "true"
checkbox input "false"
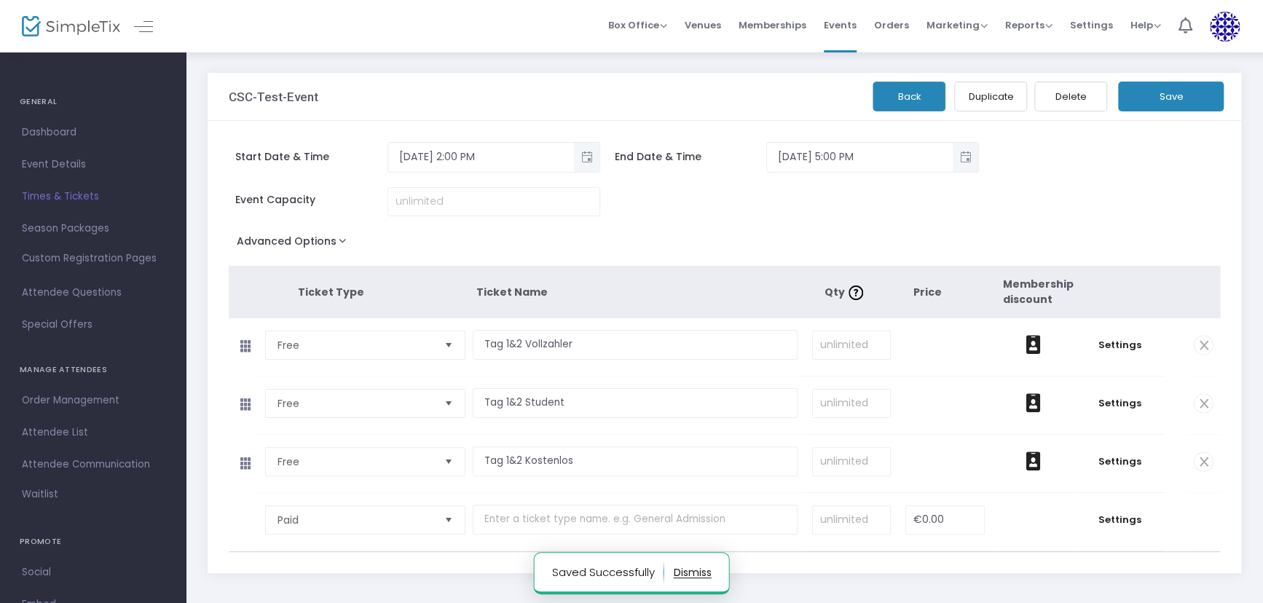
click at [39, 185] on link "Times & Tickets" at bounding box center [93, 197] width 186 height 32
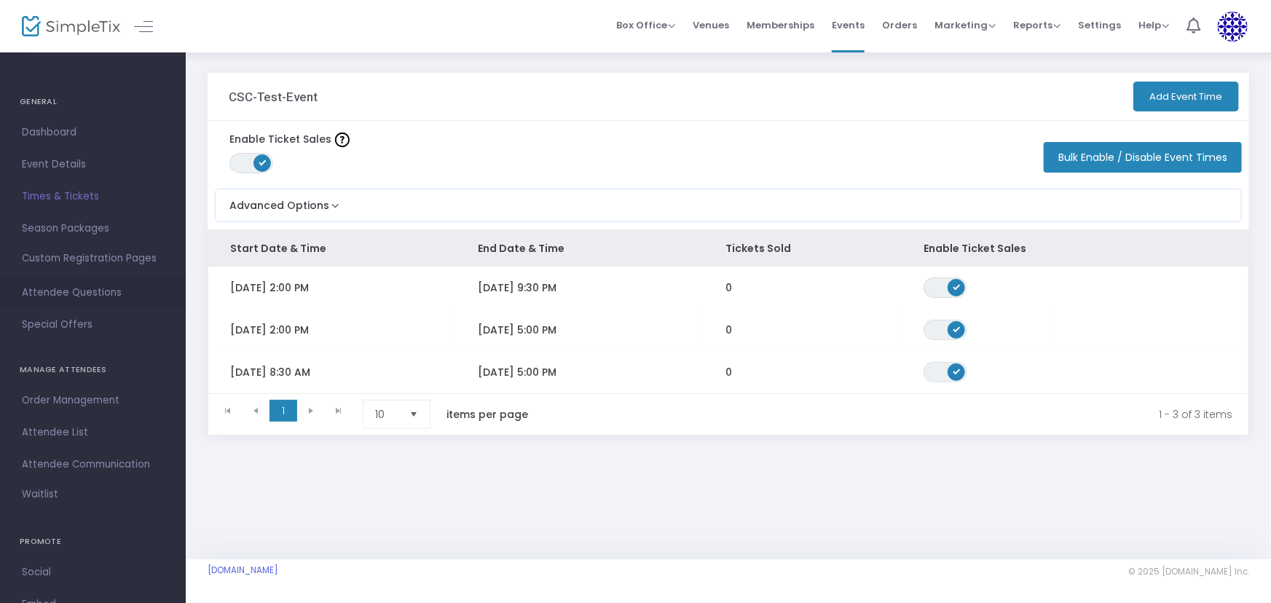
click at [58, 288] on span "Attendee Questions" at bounding box center [93, 292] width 142 height 19
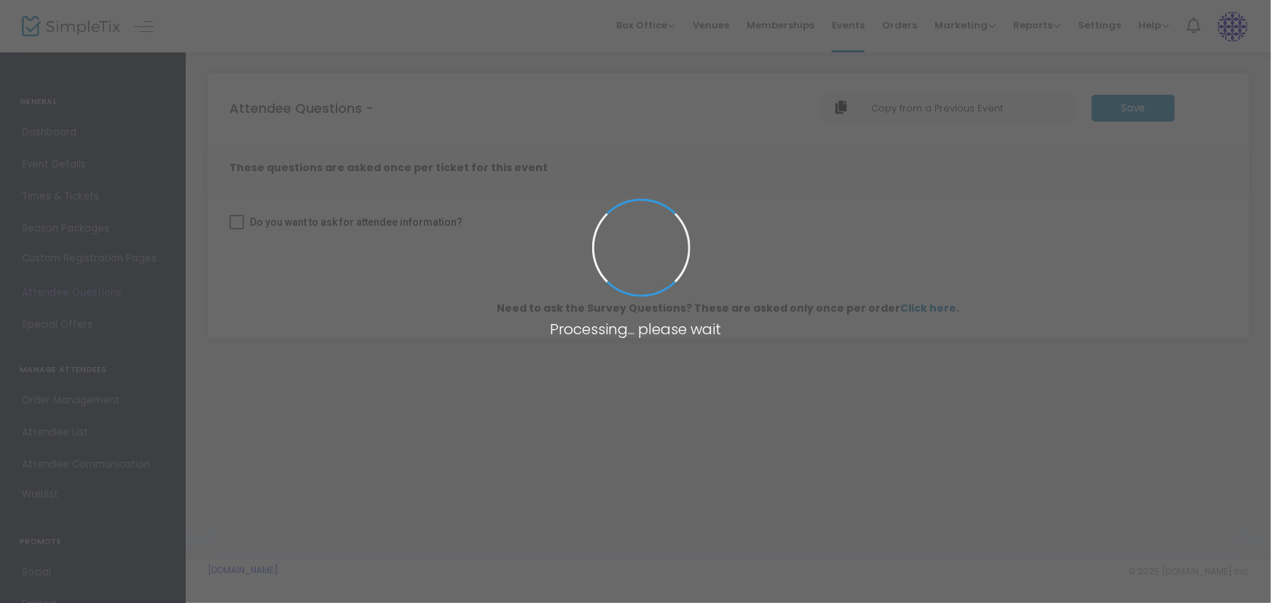
checkbox input "true"
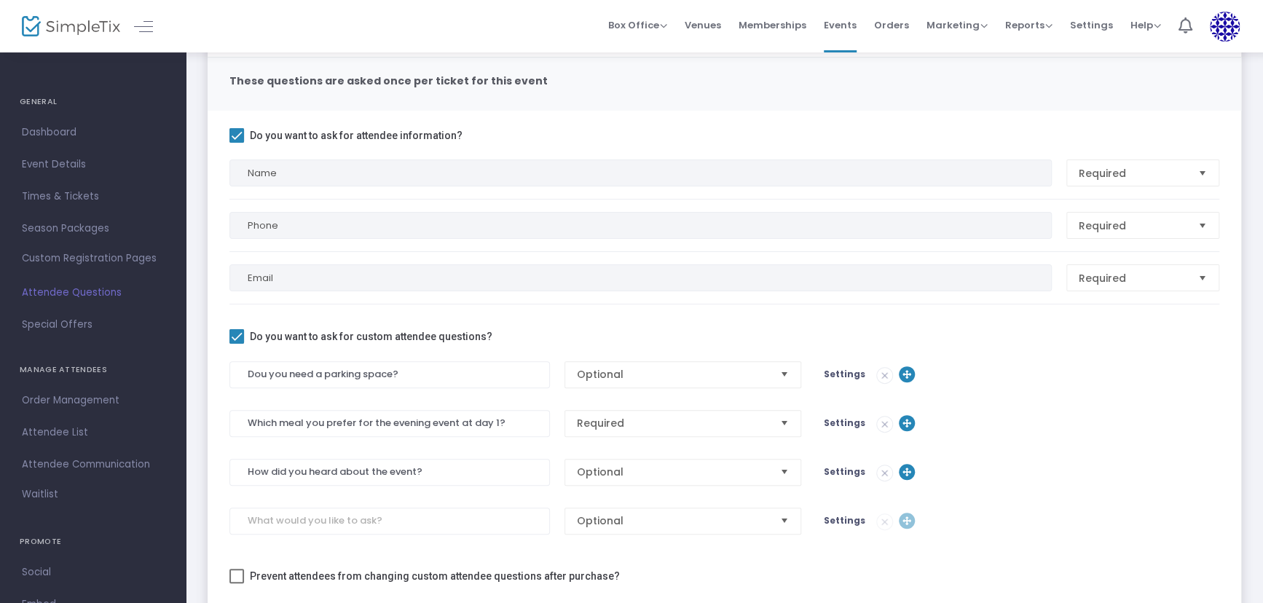
scroll to position [66, 0]
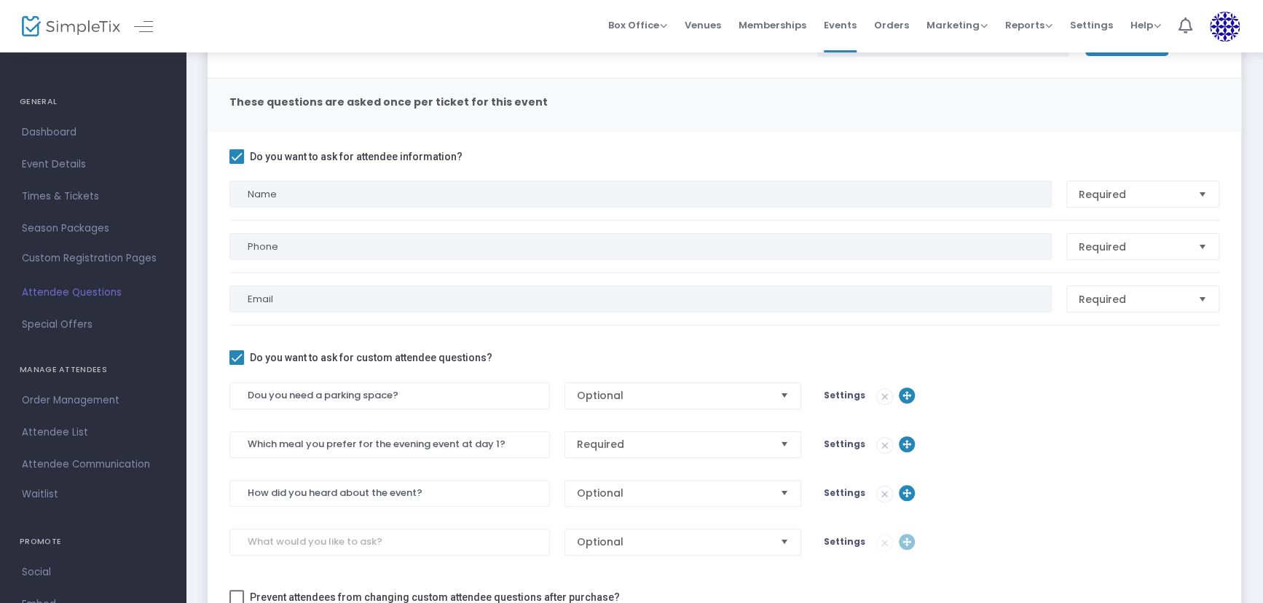
click at [820, 390] on div "Settings" at bounding box center [941, 395] width 251 height 17
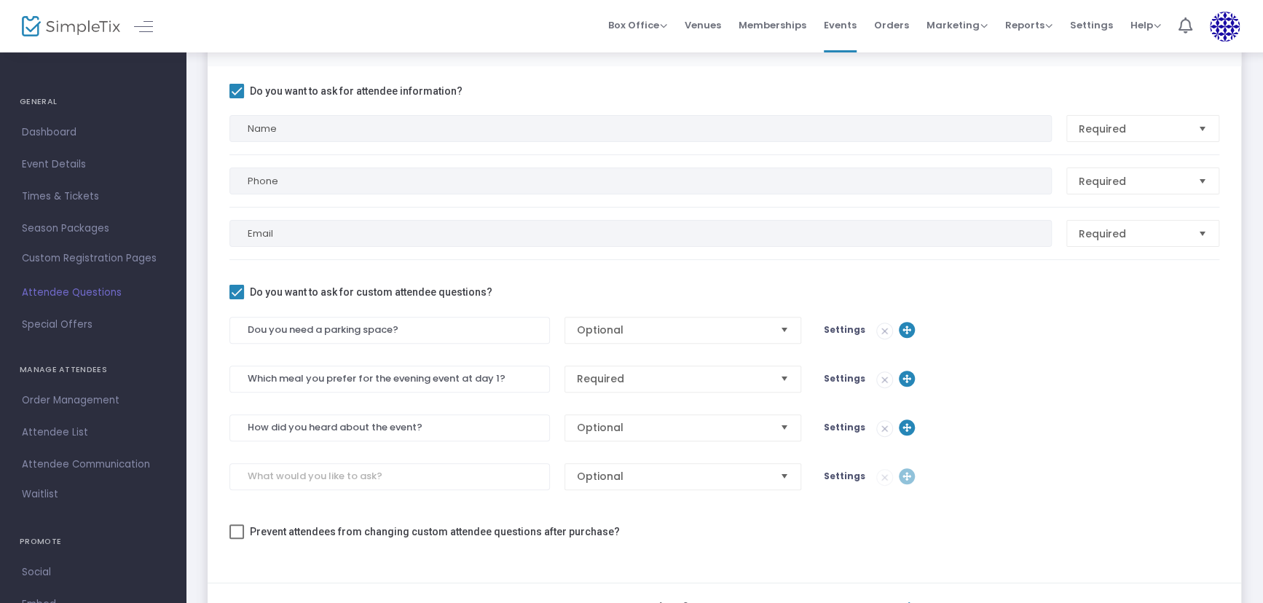
scroll to position [132, 0]
click at [828, 374] on span "Settings" at bounding box center [845, 377] width 42 height 12
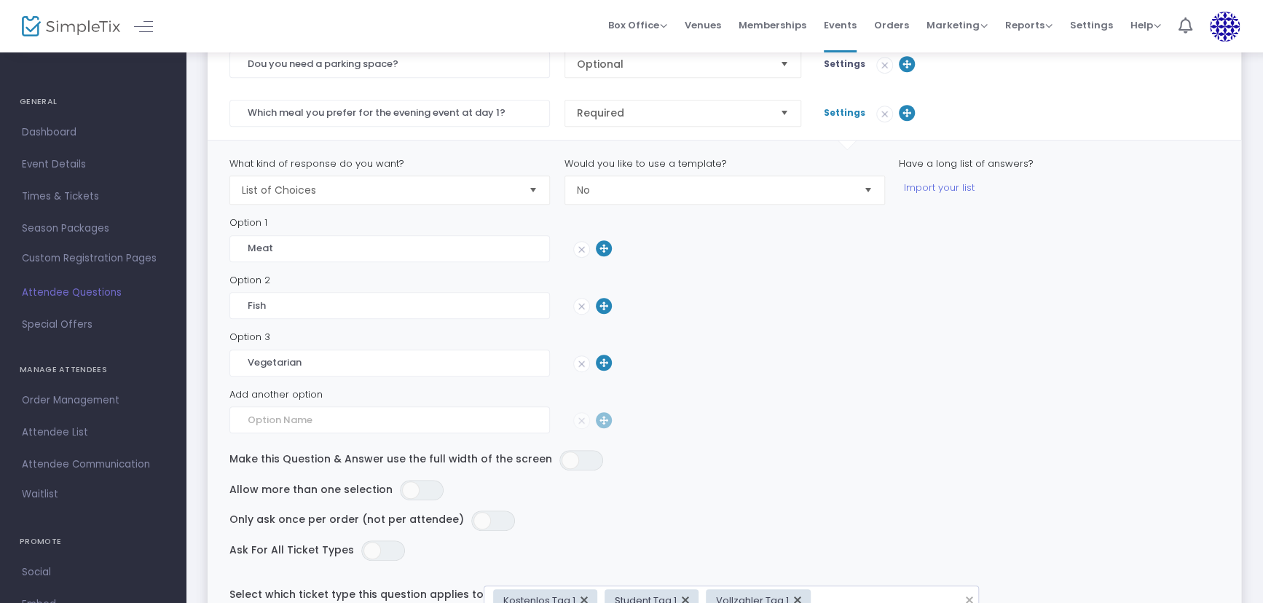
scroll to position [463, 0]
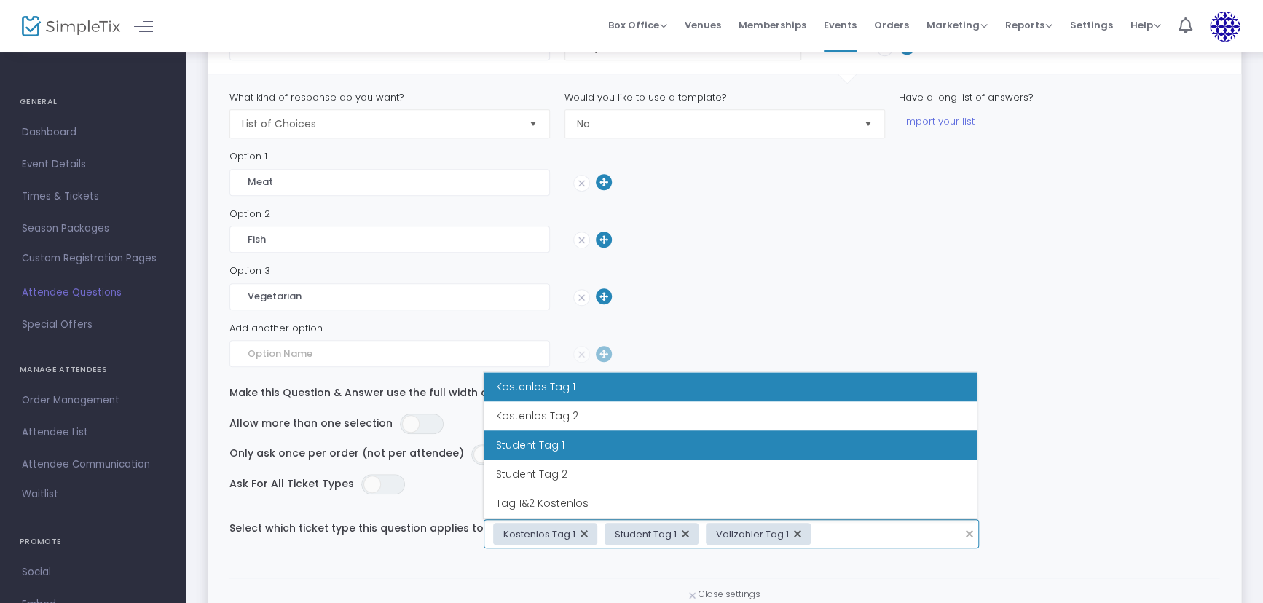
click at [942, 527] on input at bounding box center [887, 534] width 133 height 15
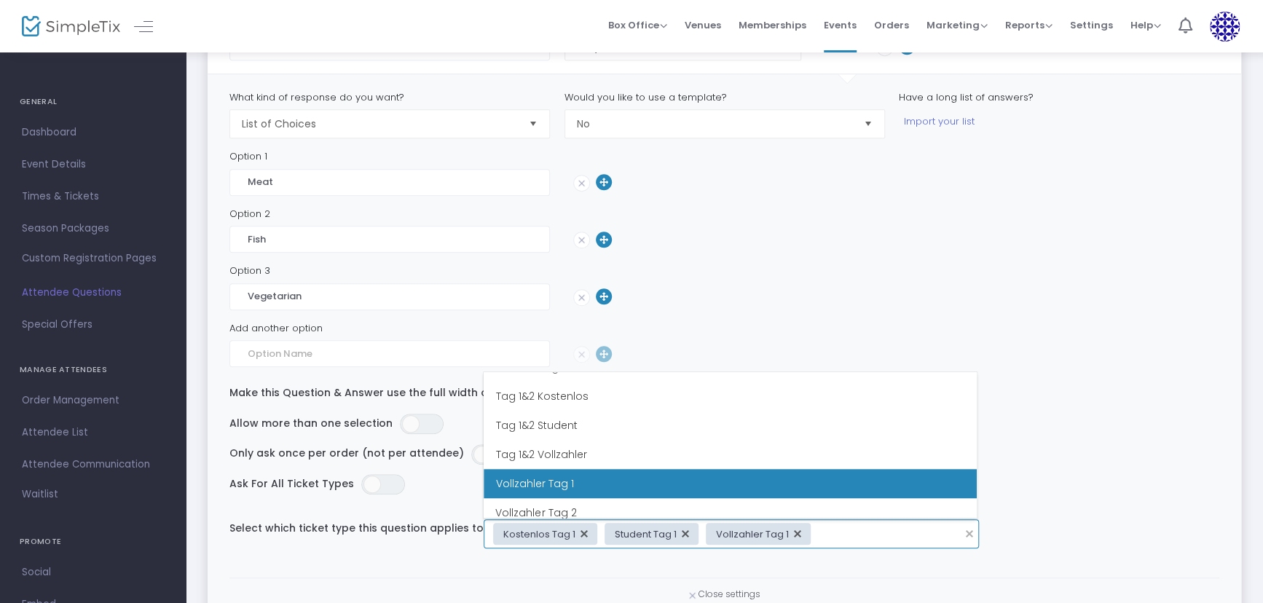
scroll to position [117, 0]
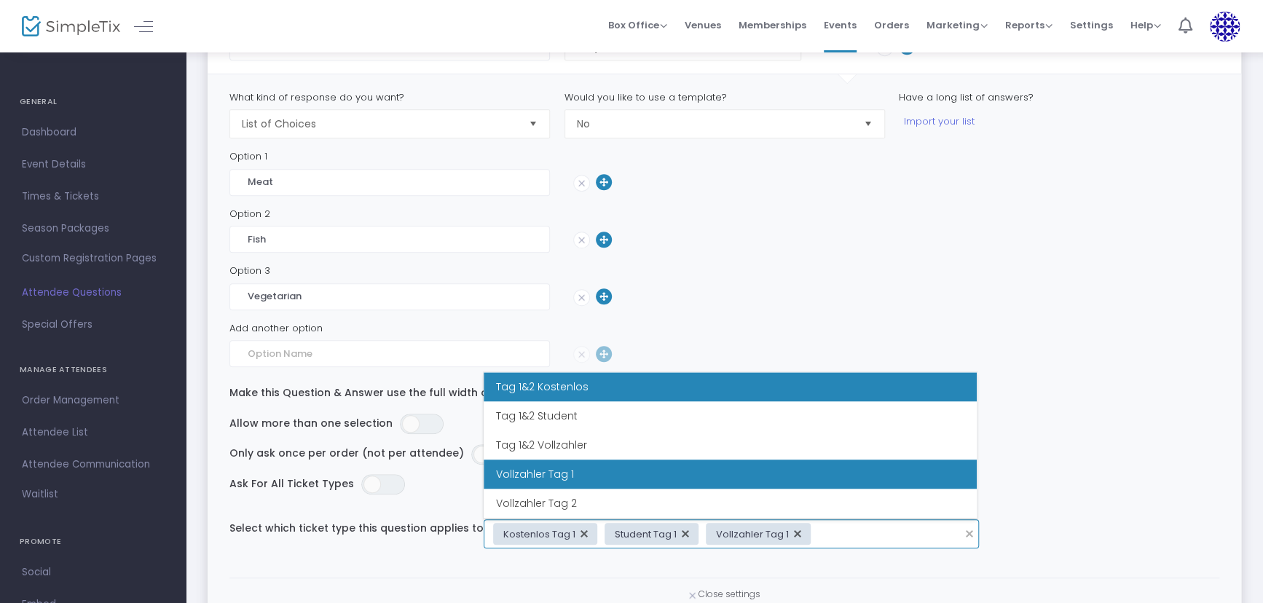
click at [573, 393] on Kostenlos "Tag 1&2 Kostenlos" at bounding box center [730, 386] width 493 height 29
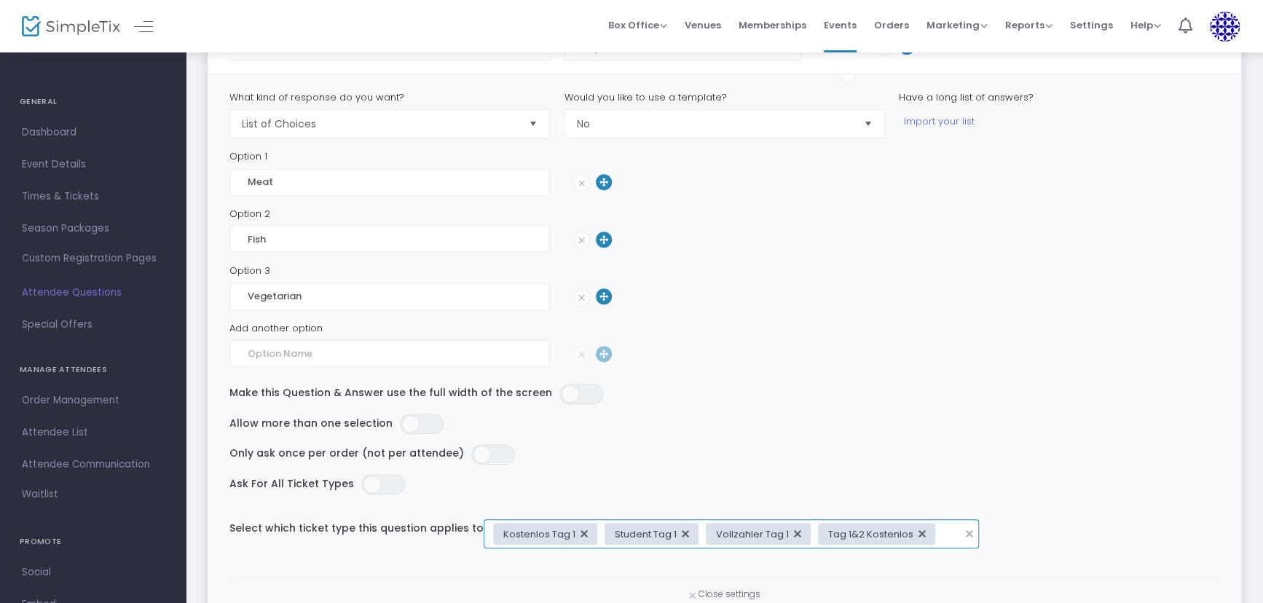
click at [946, 532] on input at bounding box center [950, 534] width 8 height 15
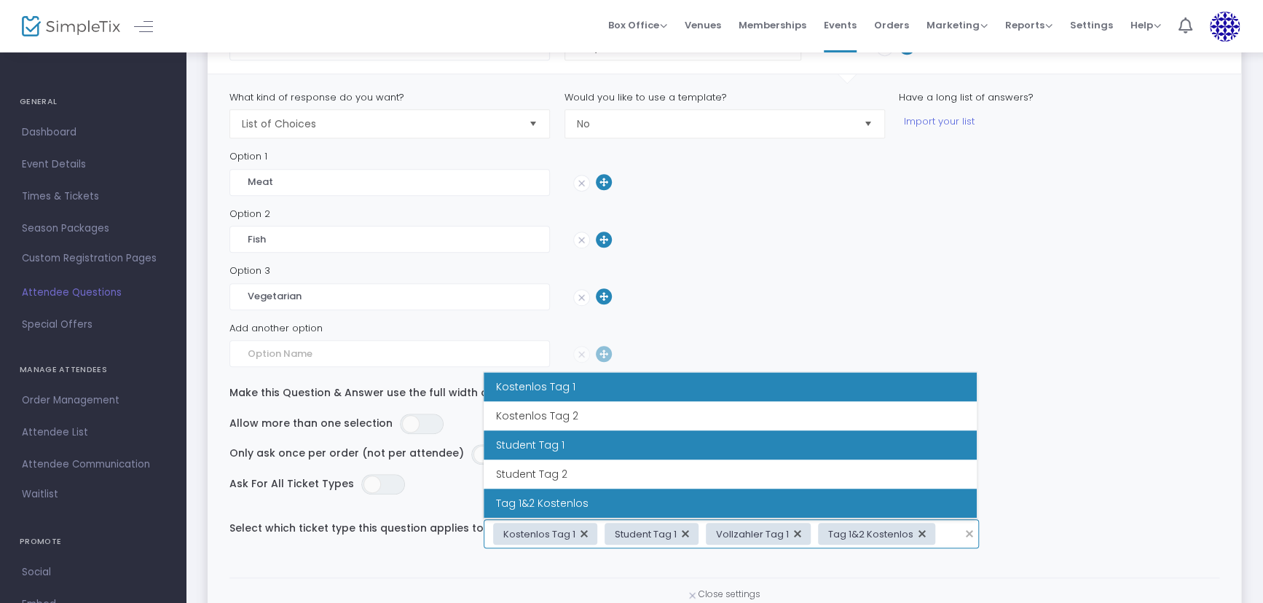
scroll to position [66, 0]
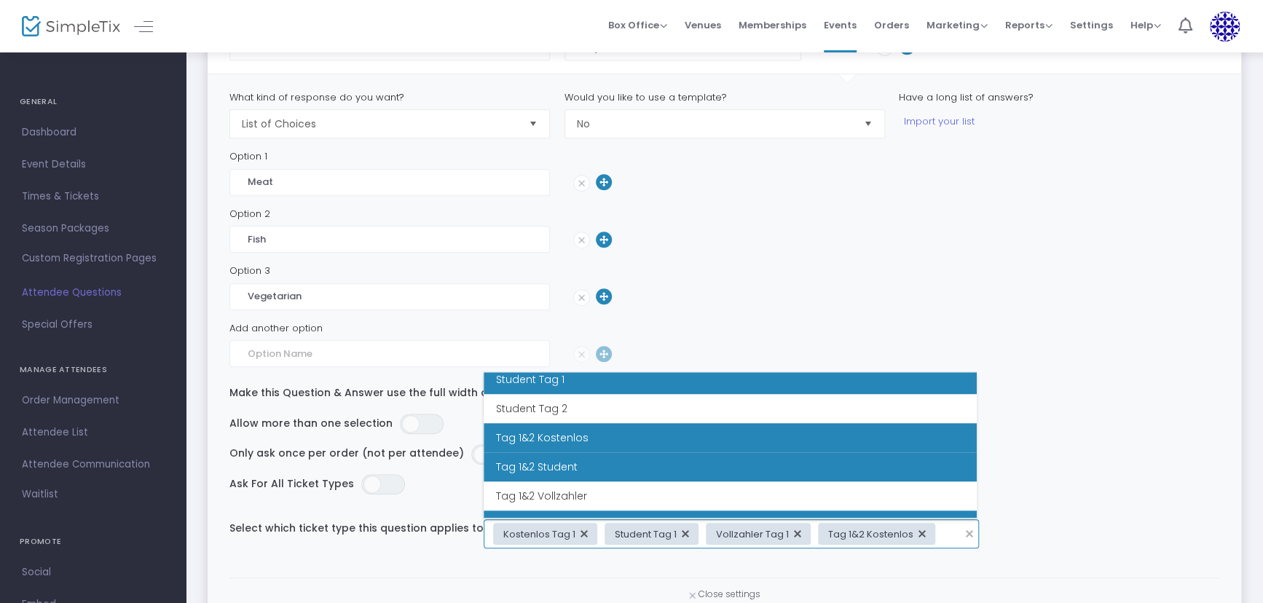
click at [572, 462] on span "Tag 1&2 Student" at bounding box center [536, 467] width 82 height 15
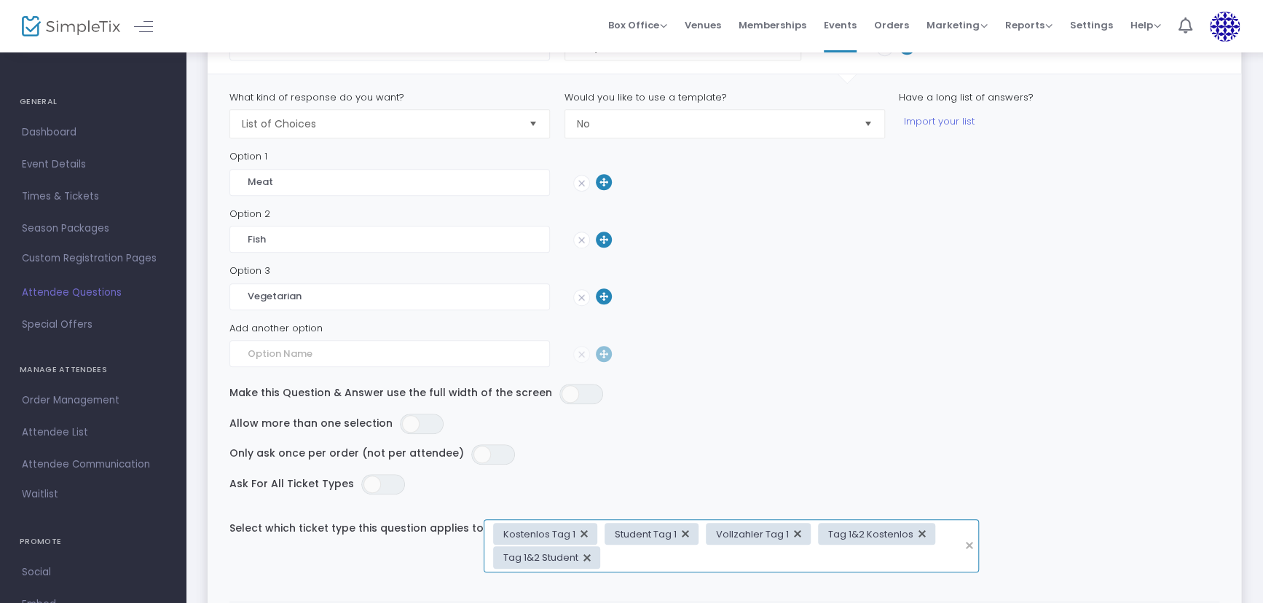
click at [905, 561] on input at bounding box center [782, 557] width 343 height 15
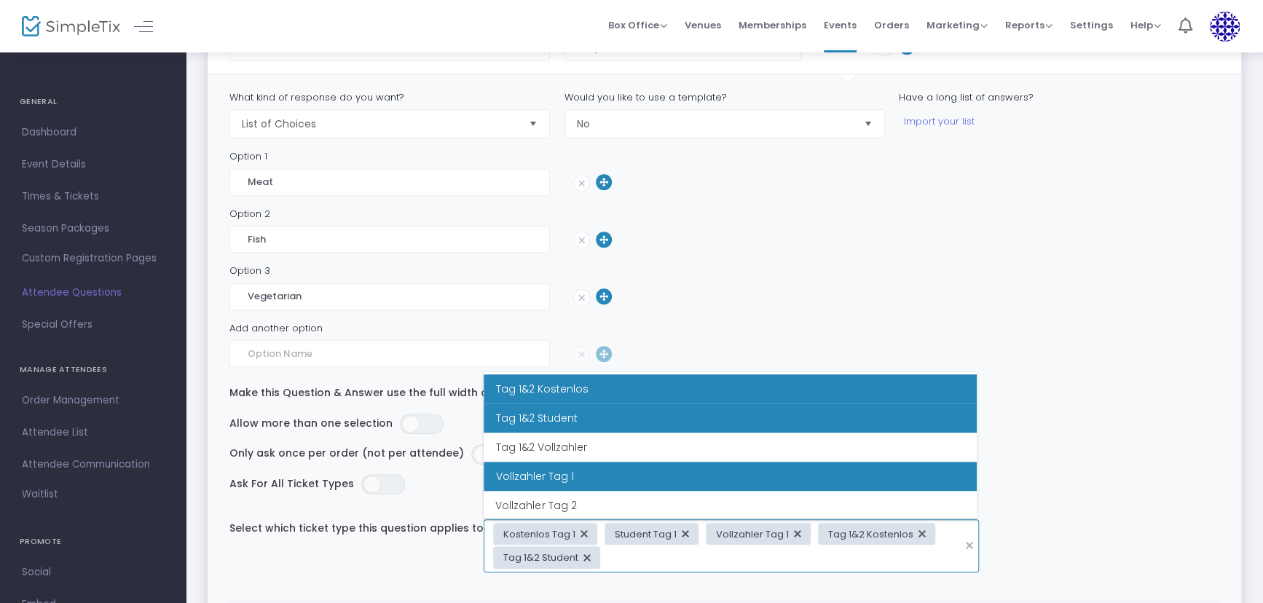
scroll to position [117, 0]
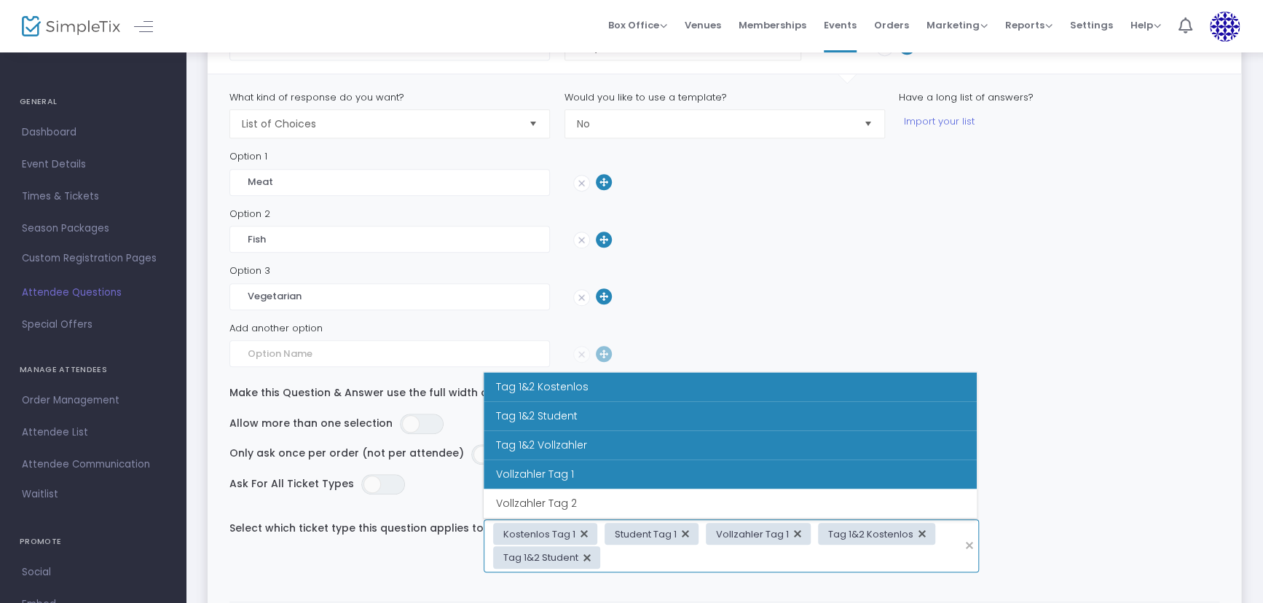
click at [554, 444] on span "Tag 1&2 Vollzahler" at bounding box center [540, 445] width 91 height 15
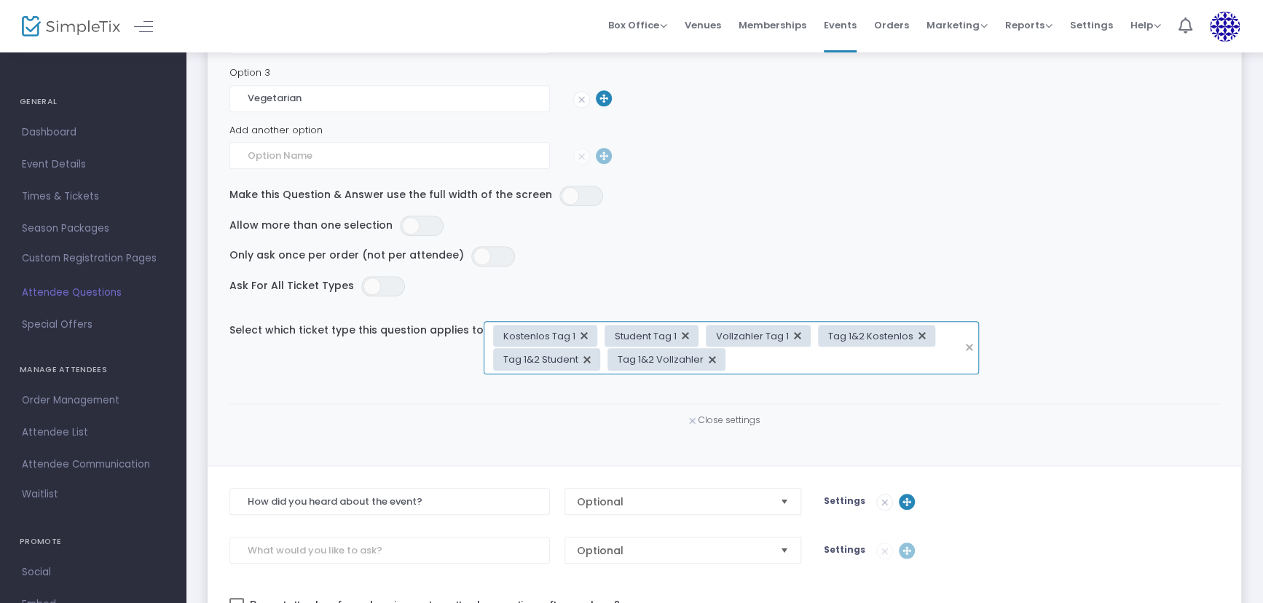
scroll to position [662, 0]
click at [934, 423] on div "Close settings" at bounding box center [724, 419] width 1004 height 13
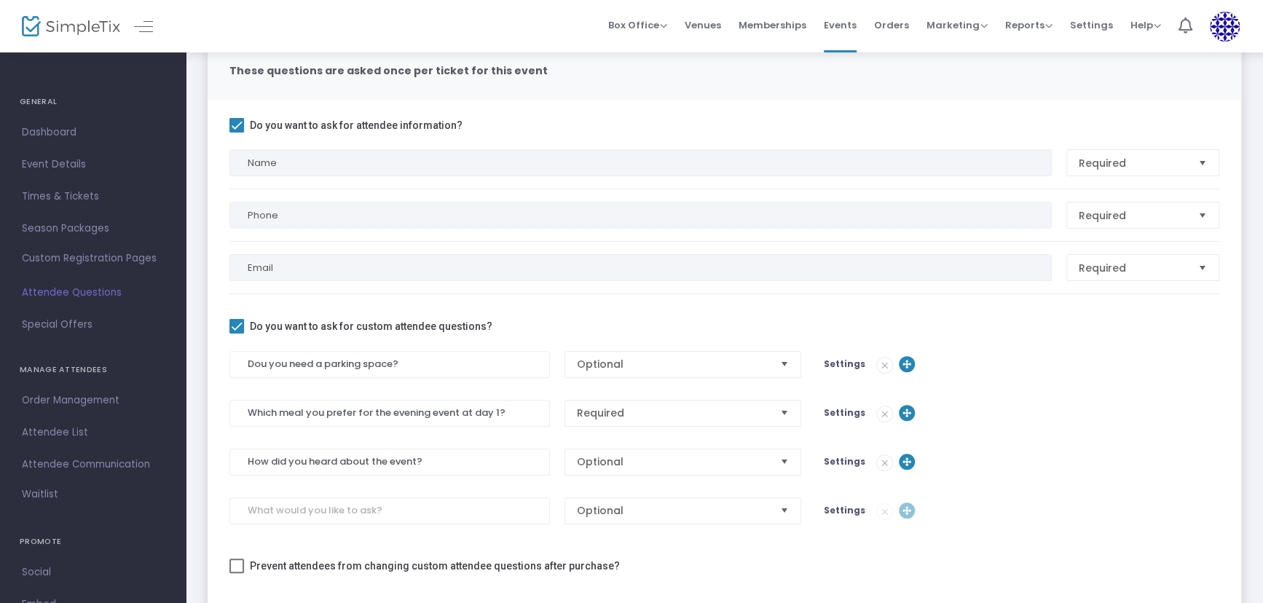
scroll to position [31, 0]
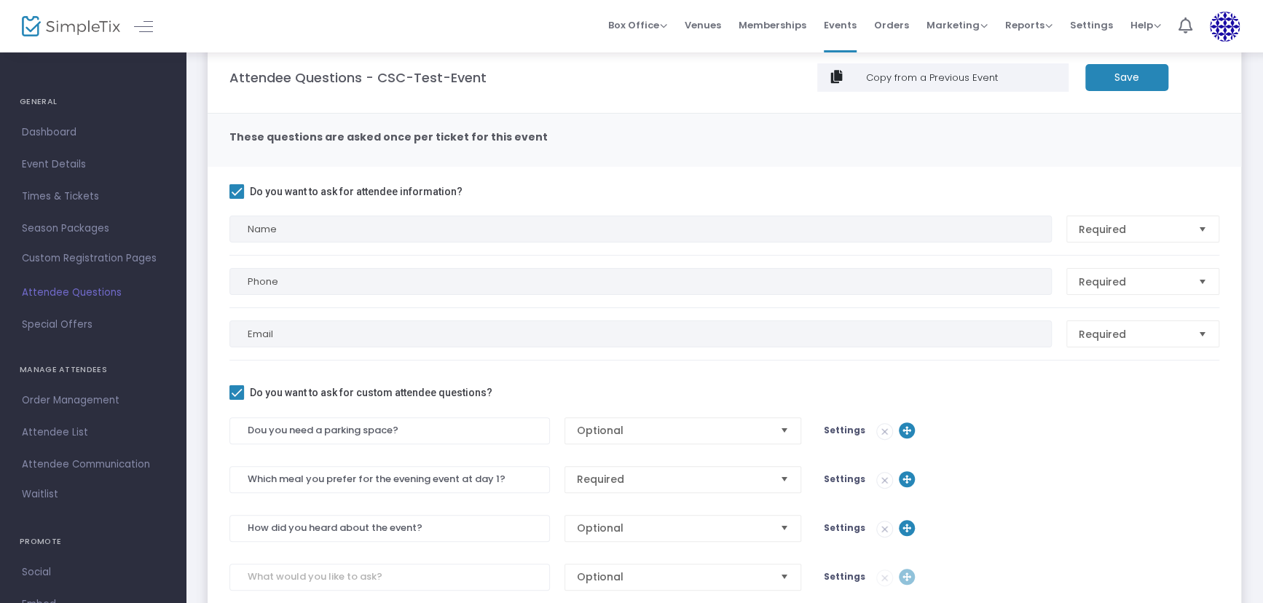
click at [854, 425] on span "Settings" at bounding box center [845, 430] width 42 height 12
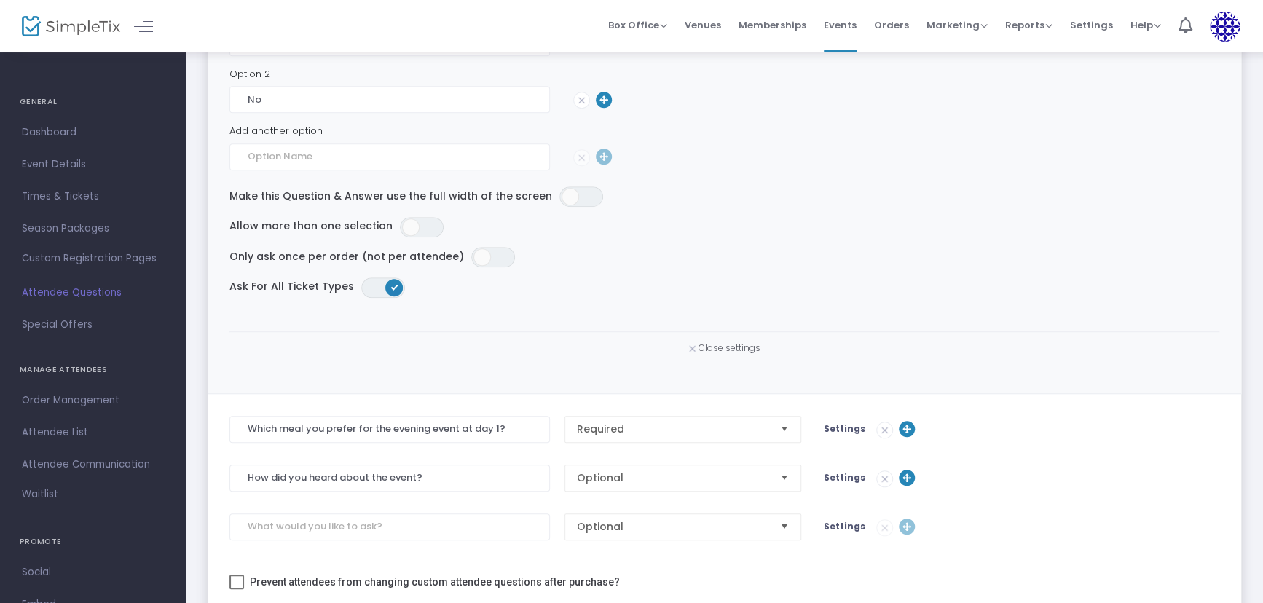
scroll to position [561, 0]
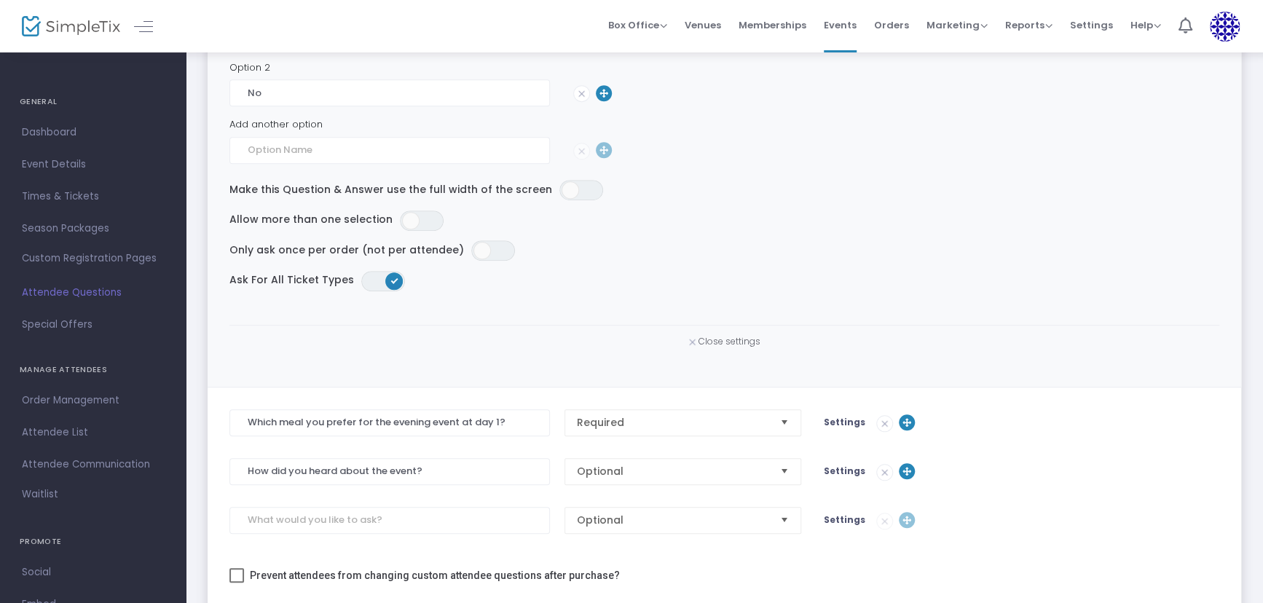
click at [833, 423] on span "Settings" at bounding box center [845, 422] width 42 height 12
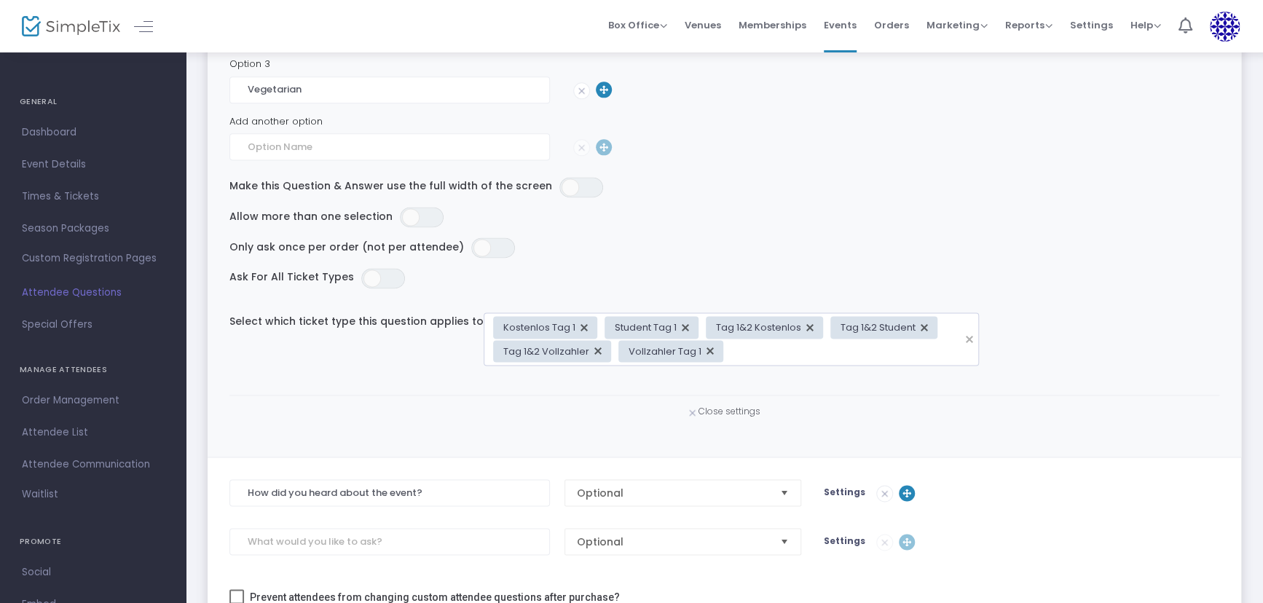
scroll to position [1223, 0]
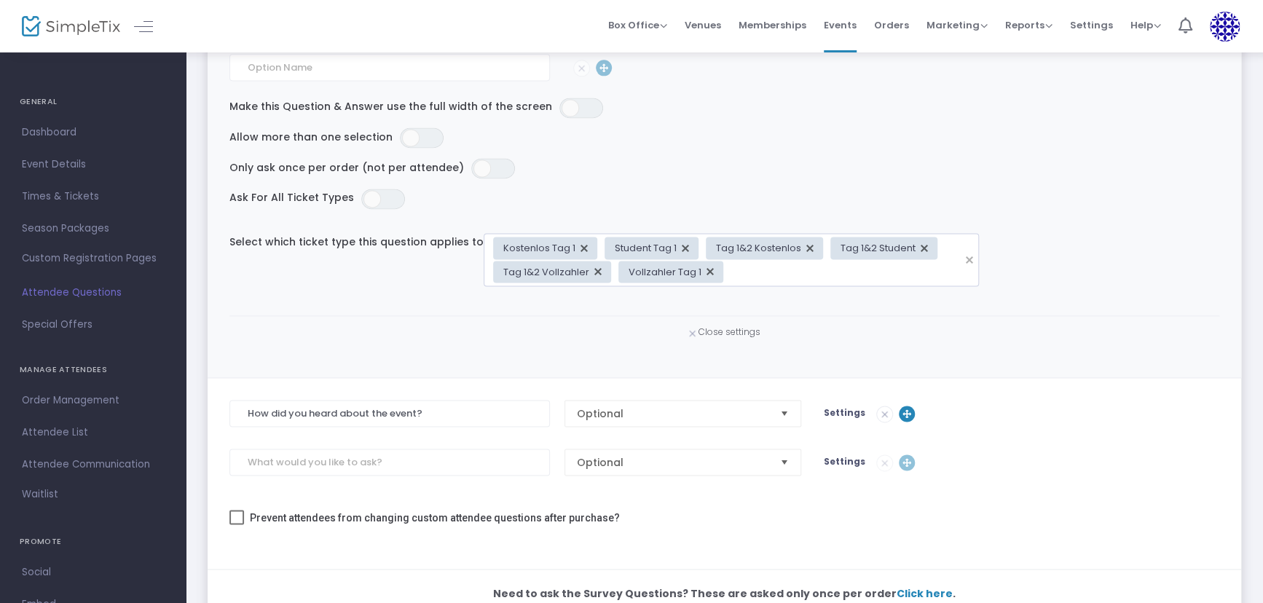
click at [836, 415] on span "Settings" at bounding box center [845, 412] width 42 height 12
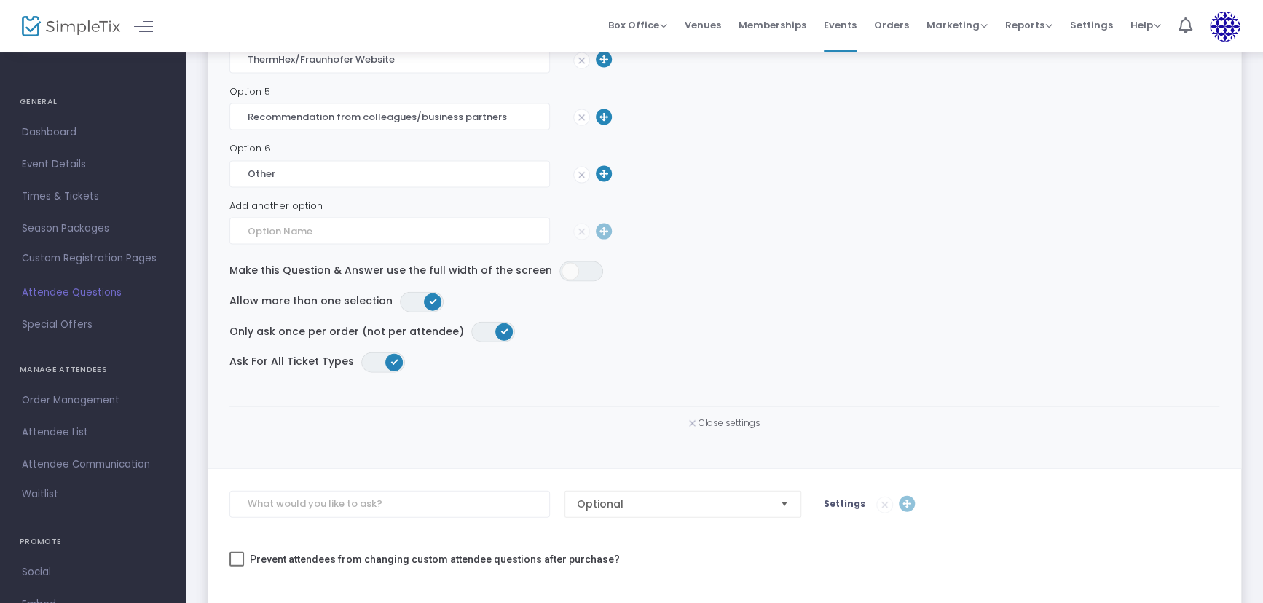
scroll to position [1885, 0]
click at [385, 358] on span at bounding box center [393, 360] width 17 height 17
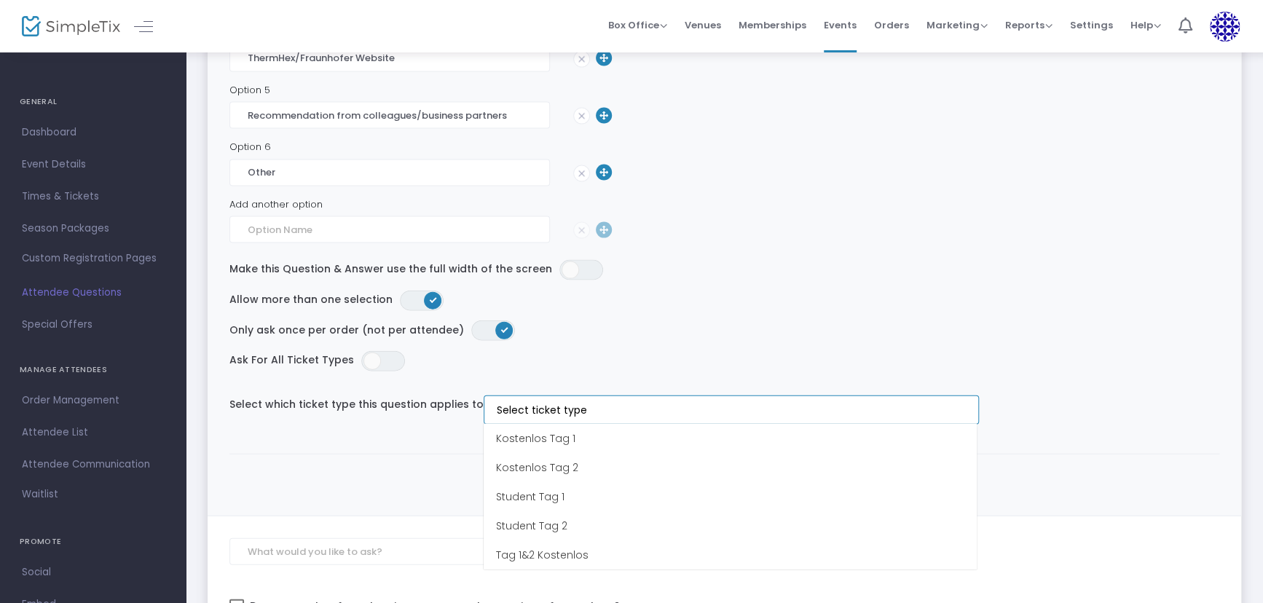
click at [539, 406] on input at bounding box center [734, 410] width 475 height 15
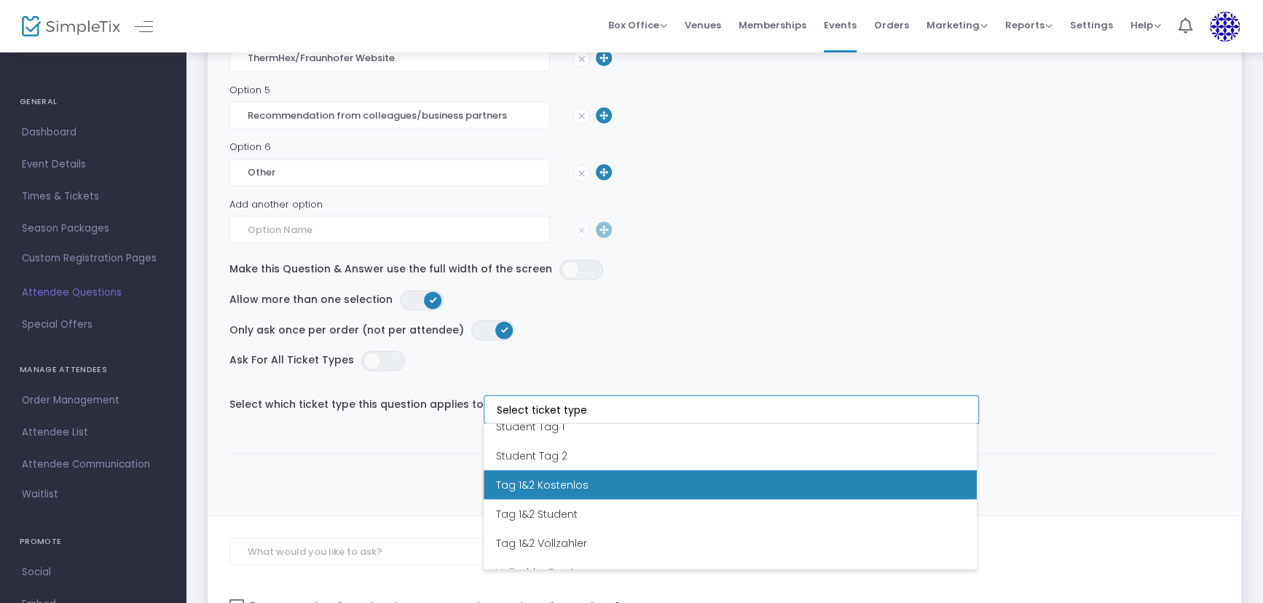
scroll to position [0, 0]
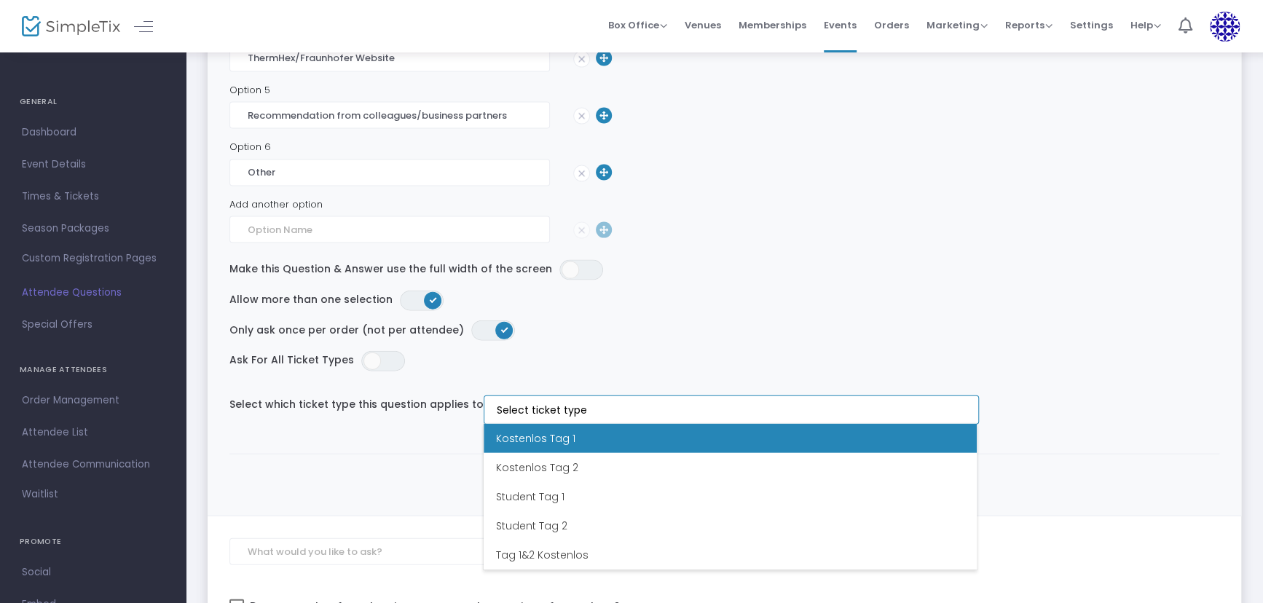
click at [556, 444] on span "Kostenlos Tag 1" at bounding box center [534, 438] width 79 height 15
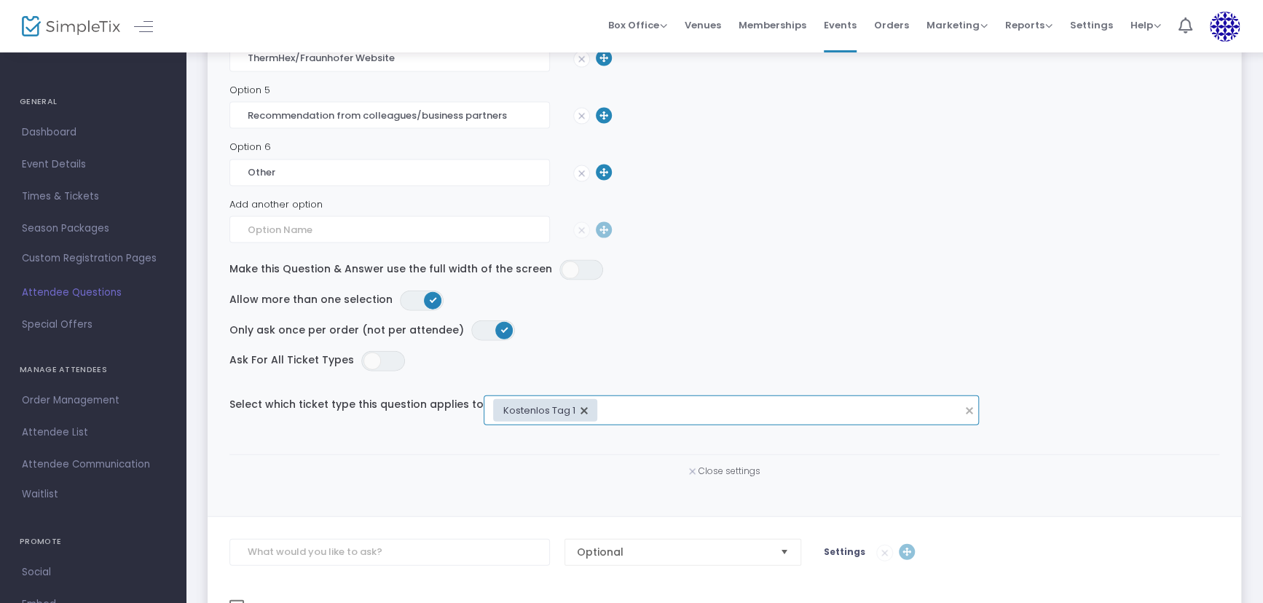
click at [623, 408] on input at bounding box center [781, 410] width 346 height 15
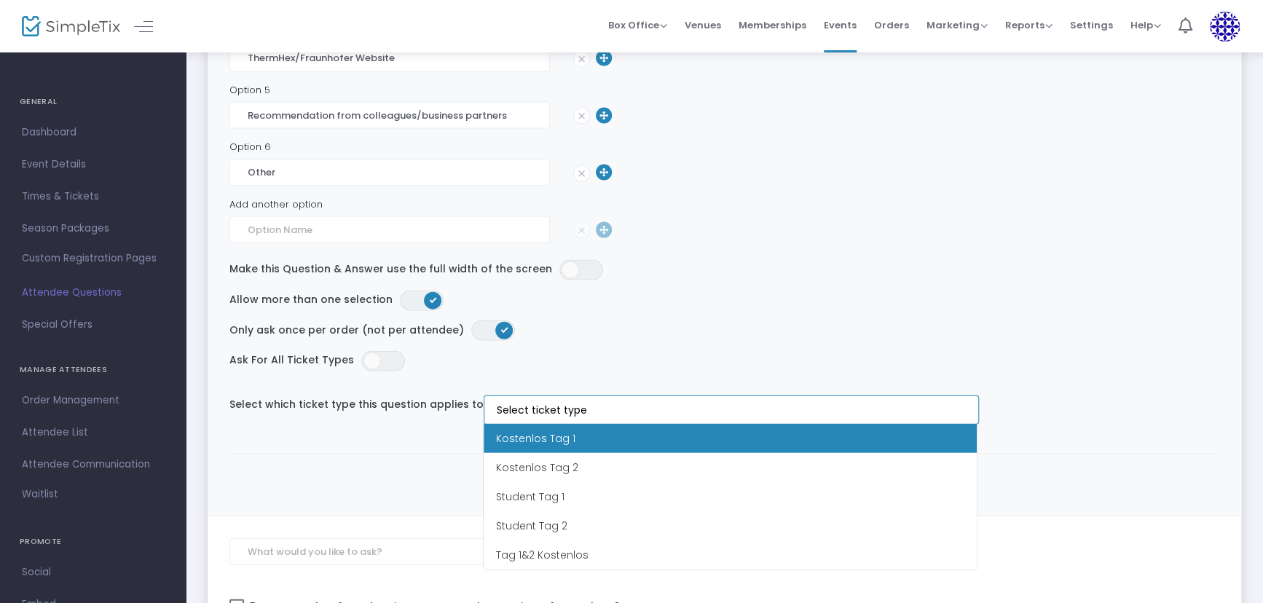
click at [604, 409] on input at bounding box center [734, 410] width 475 height 15
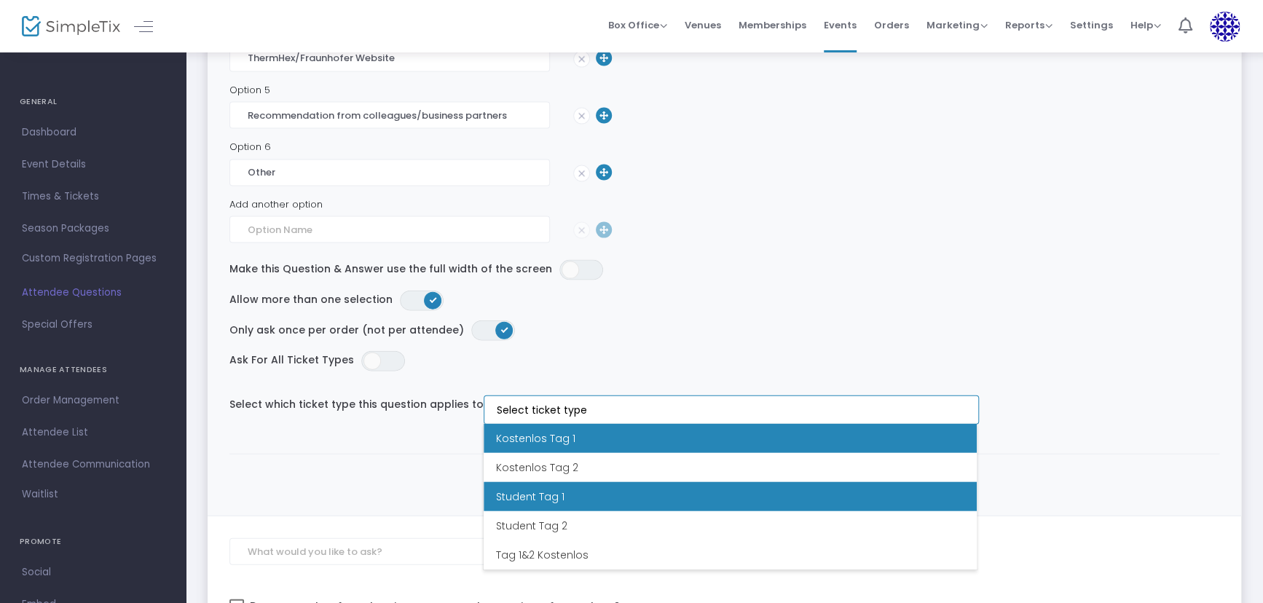
click at [551, 497] on span "Student Tag 1" at bounding box center [529, 496] width 68 height 15
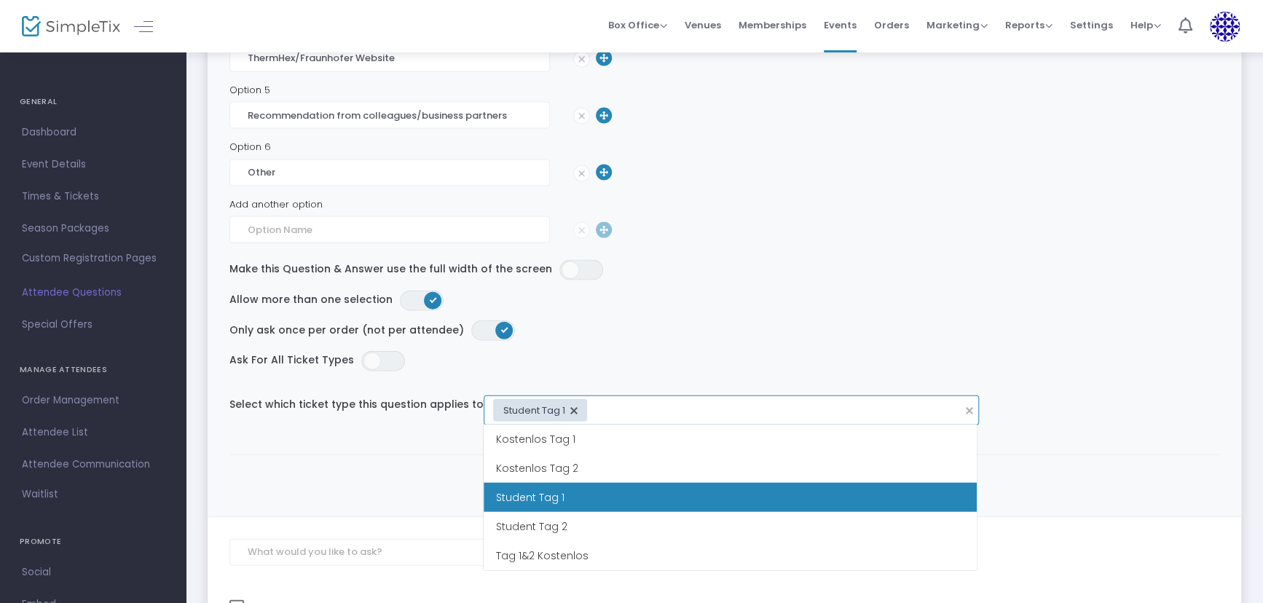
click at [610, 403] on input at bounding box center [776, 410] width 356 height 15
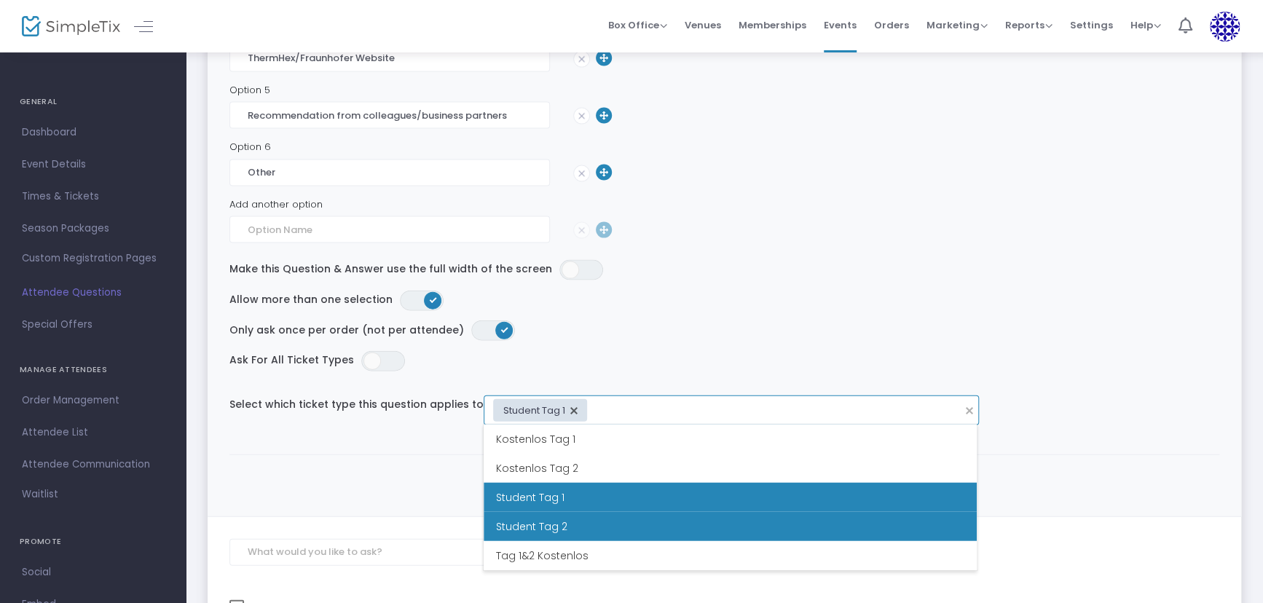
click at [548, 524] on span "Student Tag 2" at bounding box center [530, 526] width 71 height 15
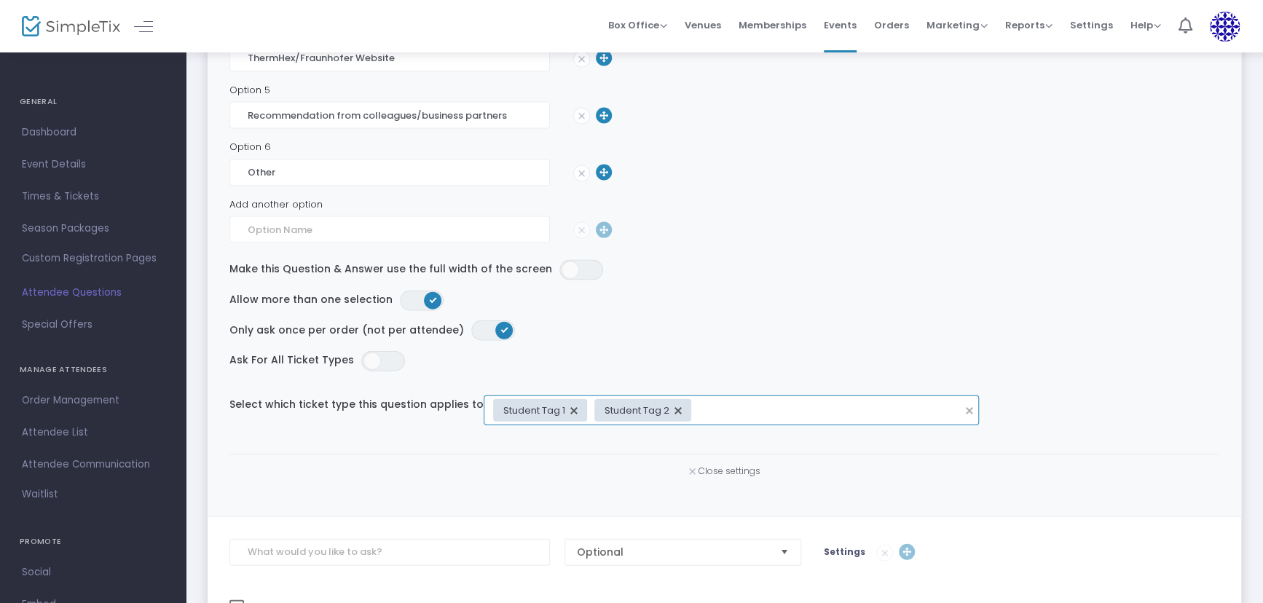
click at [752, 398] on kendo-taglist "Student Tag 1 Student Tag 2" at bounding box center [722, 410] width 476 height 28
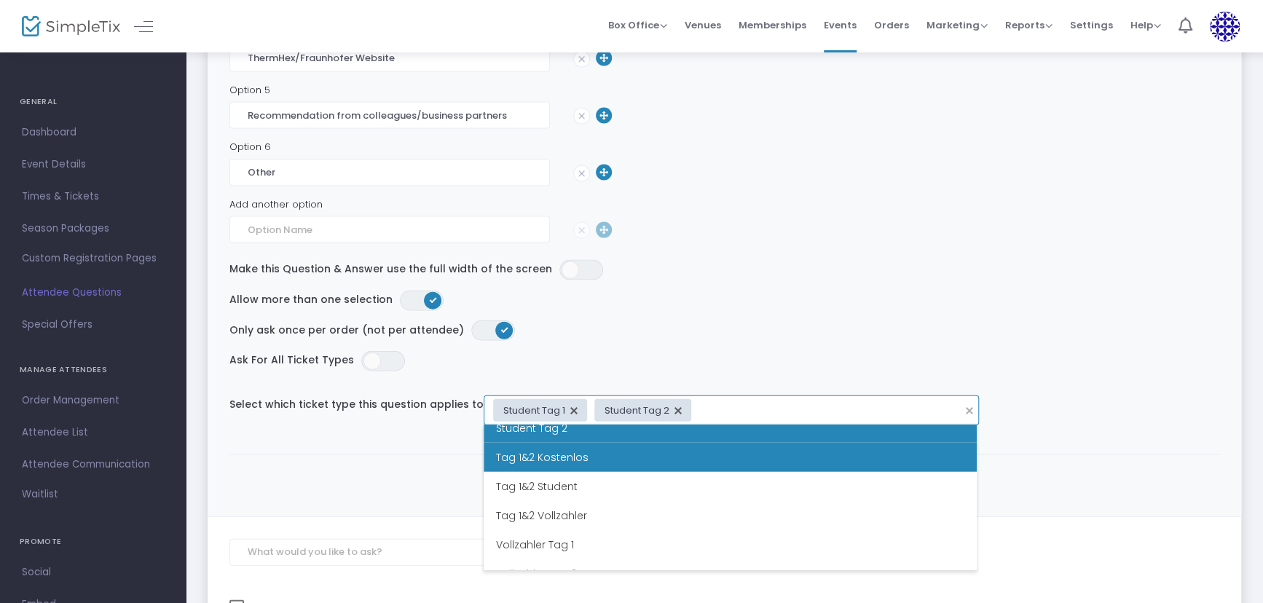
scroll to position [117, 0]
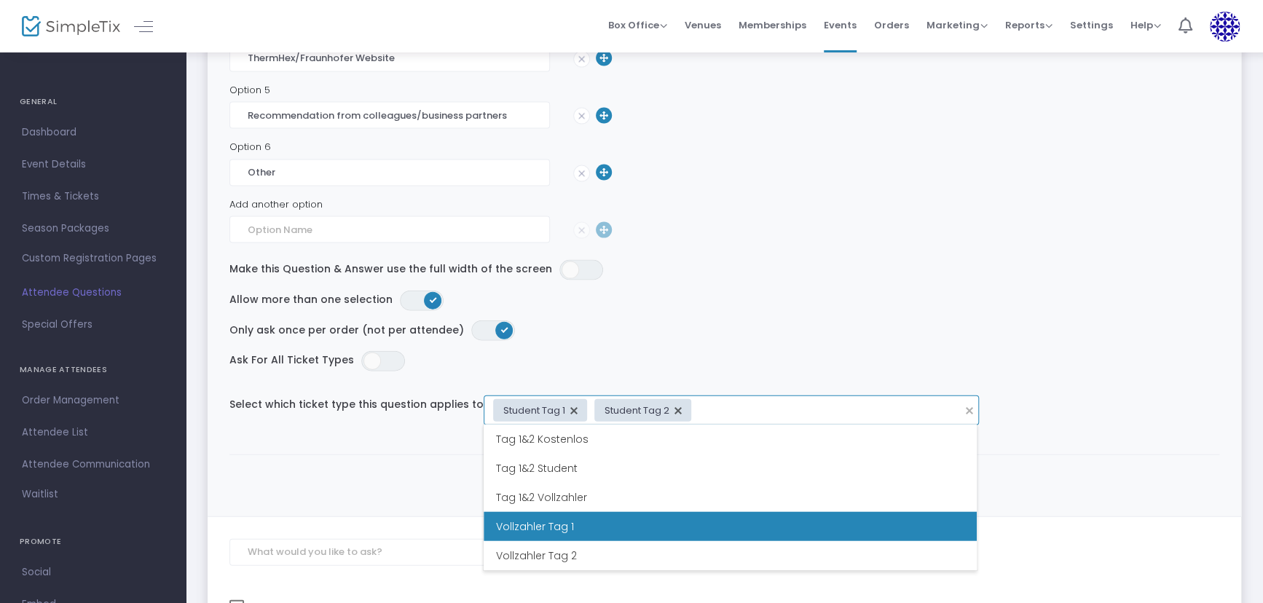
click at [564, 525] on span "Vollzahler Tag 1" at bounding box center [534, 526] width 78 height 15
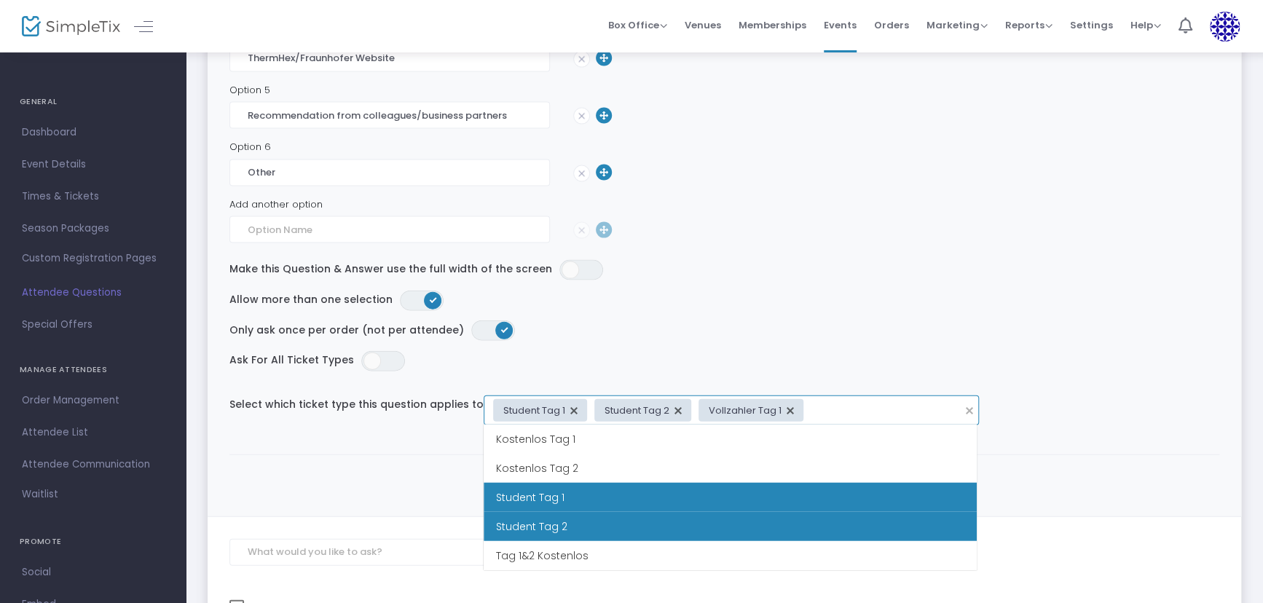
click at [816, 403] on input at bounding box center [884, 410] width 140 height 15
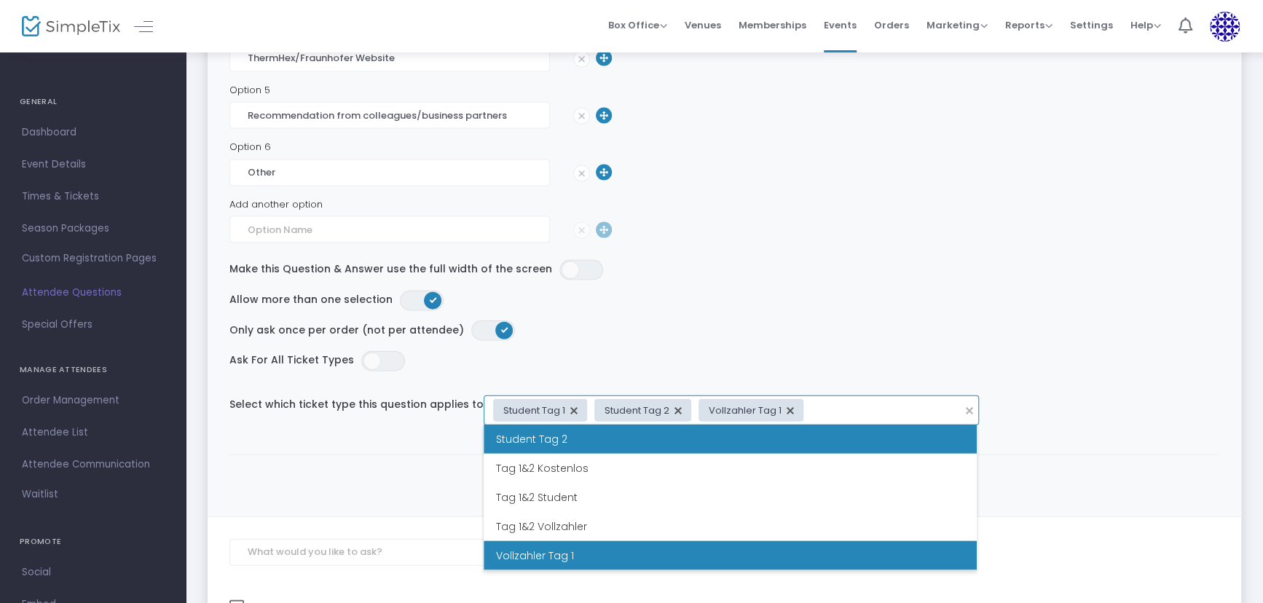
drag, startPoint x: 792, startPoint y: 406, endPoint x: 781, endPoint y: 407, distance: 10.3
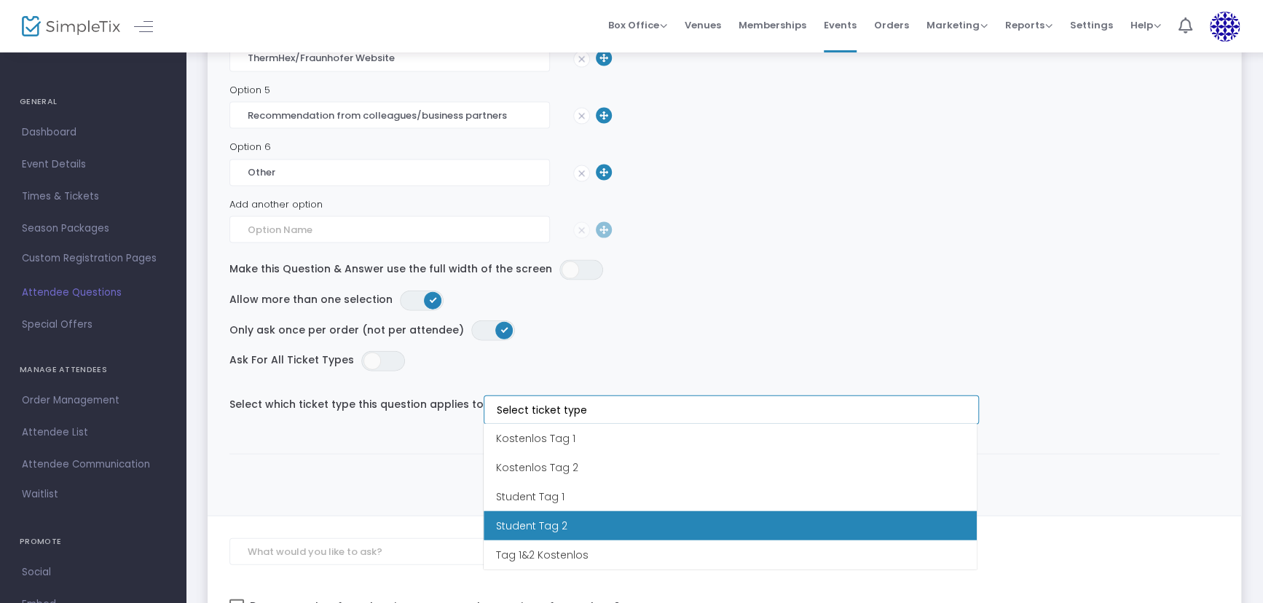
click at [586, 417] on kendo-taglist at bounding box center [731, 410] width 494 height 28
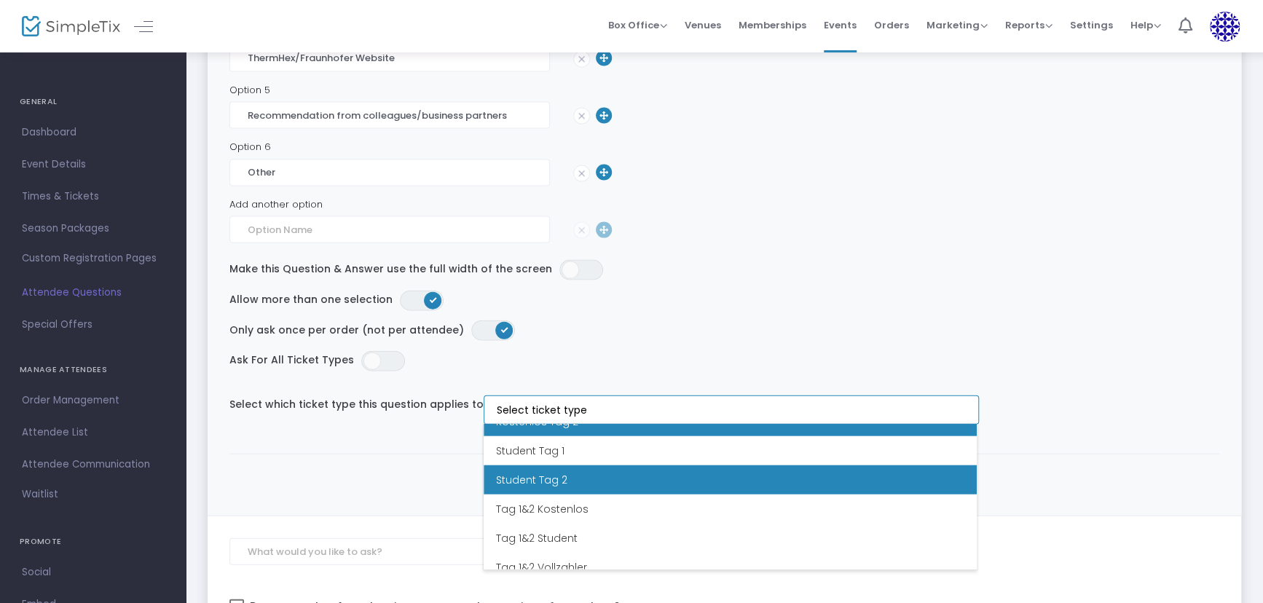
scroll to position [0, 0]
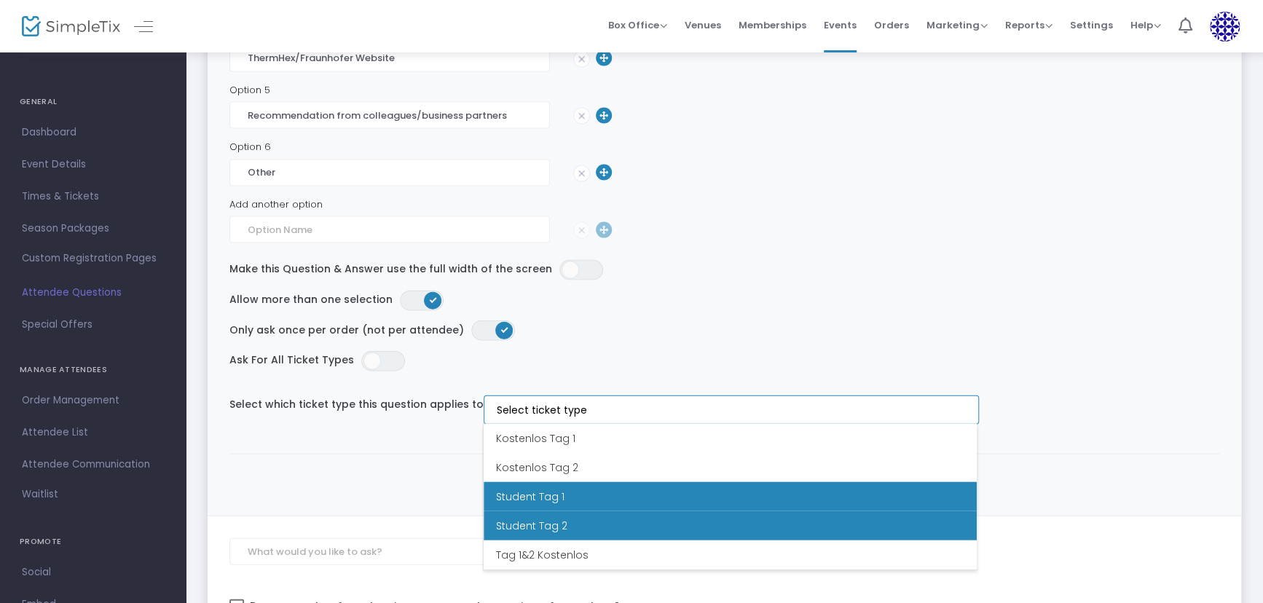
click at [532, 497] on span "Student Tag 1" at bounding box center [529, 496] width 68 height 15
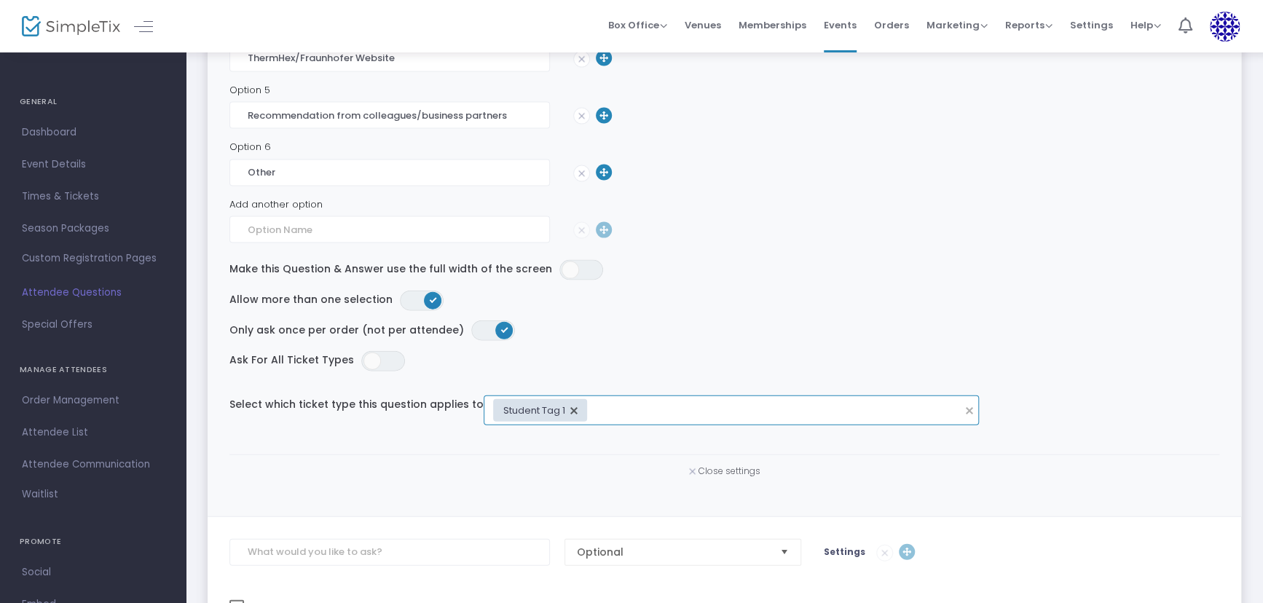
click at [632, 408] on input at bounding box center [776, 410] width 356 height 15
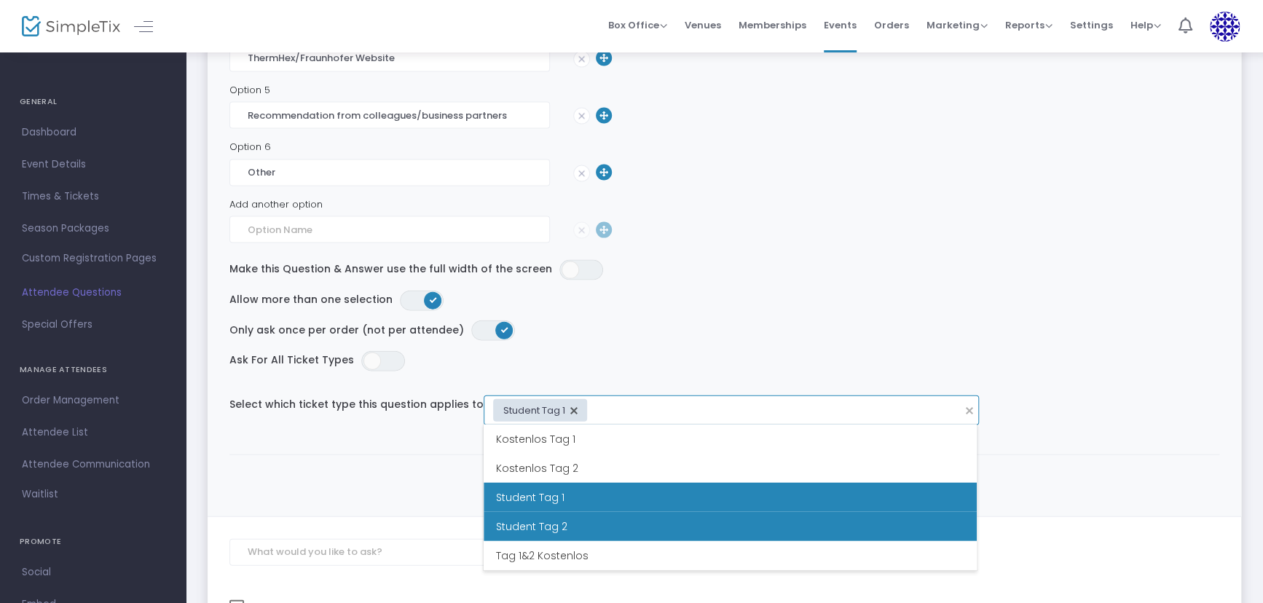
click at [532, 535] on 2 "Student Tag 2" at bounding box center [730, 526] width 493 height 29
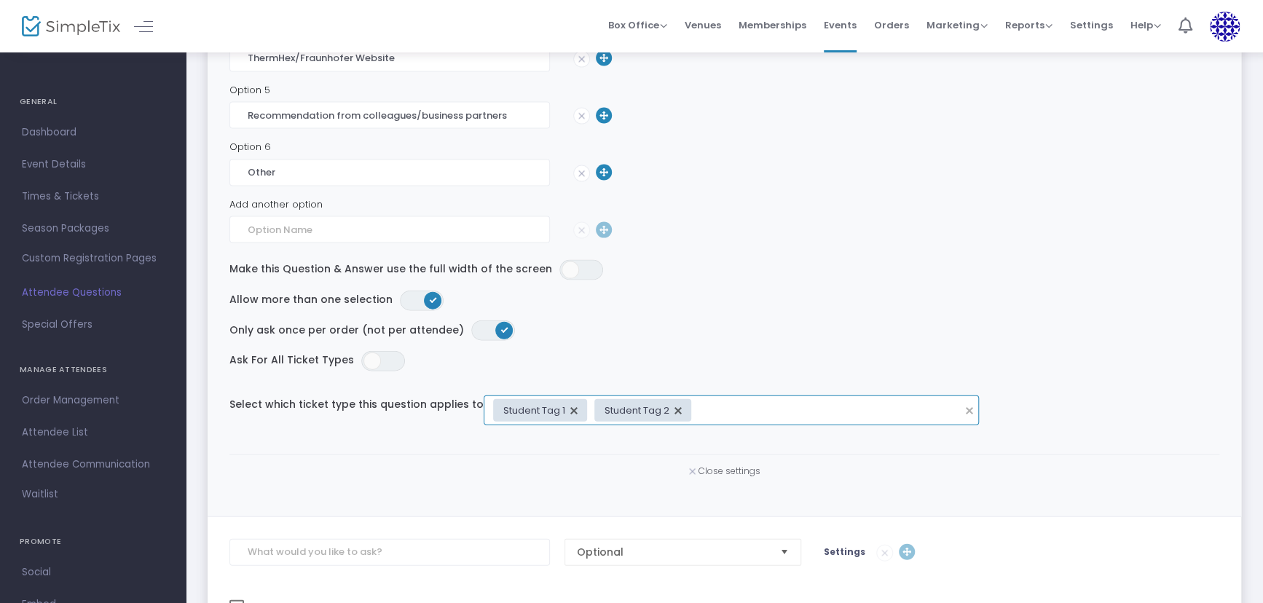
click at [730, 403] on input at bounding box center [828, 410] width 252 height 15
